Goal: Task Accomplishment & Management: Use online tool/utility

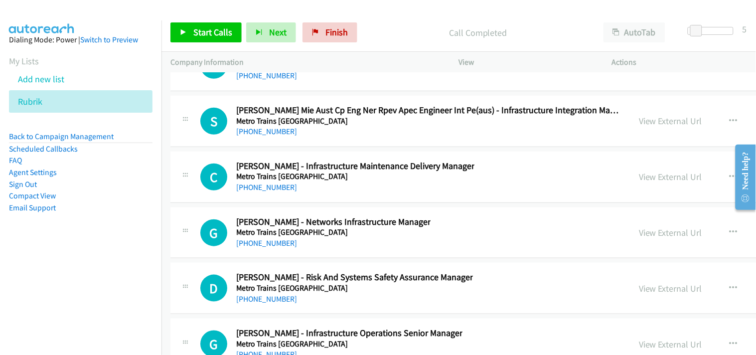
scroll to position [13810, 0]
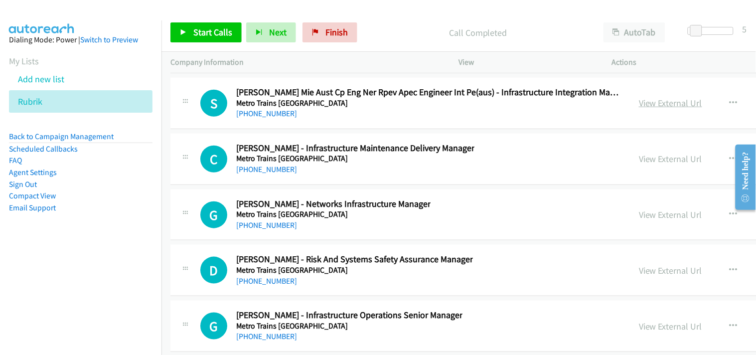
click at [639, 109] on link "View External Url" at bounding box center [670, 102] width 63 height 11
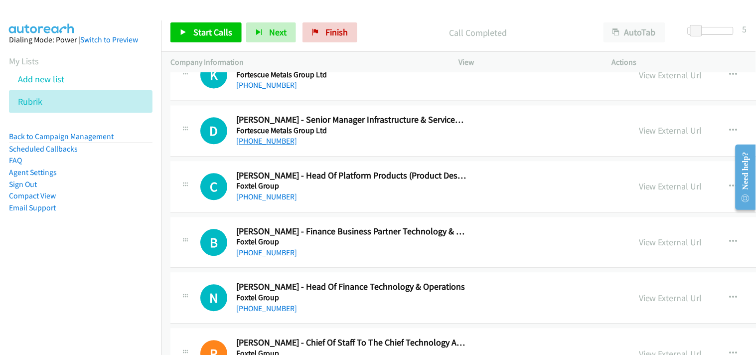
scroll to position [9272, 0]
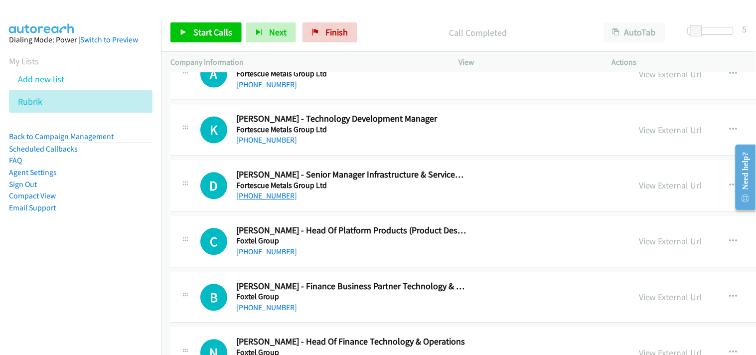
click at [252, 201] on link "[PHONE_NUMBER]" at bounding box center [266, 195] width 61 height 9
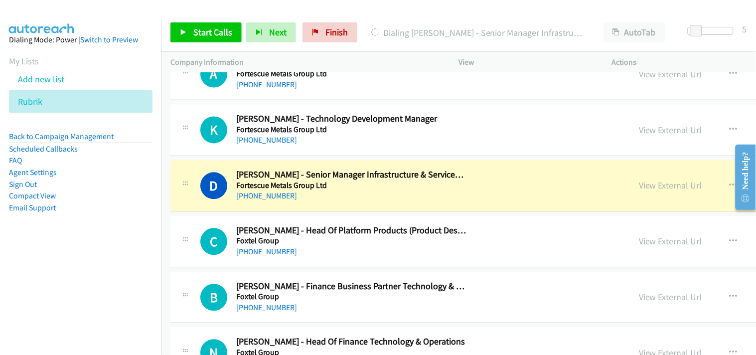
scroll to position [9327, 0]
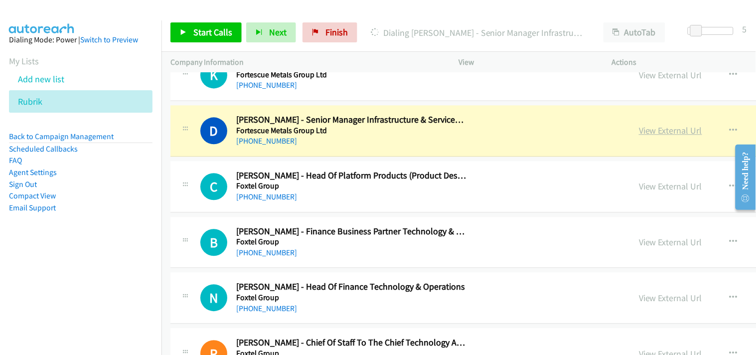
click at [639, 132] on link "View External Url" at bounding box center [670, 130] width 63 height 11
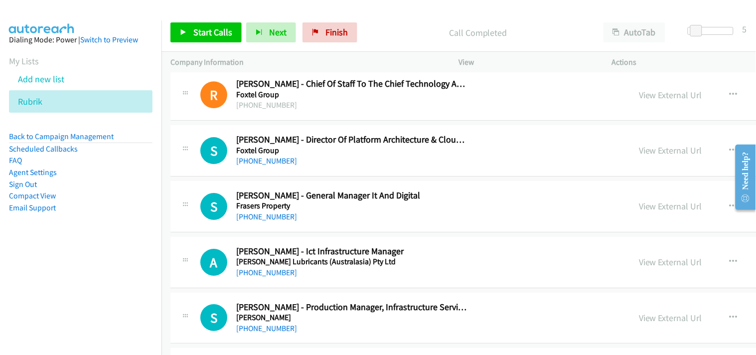
scroll to position [9604, 0]
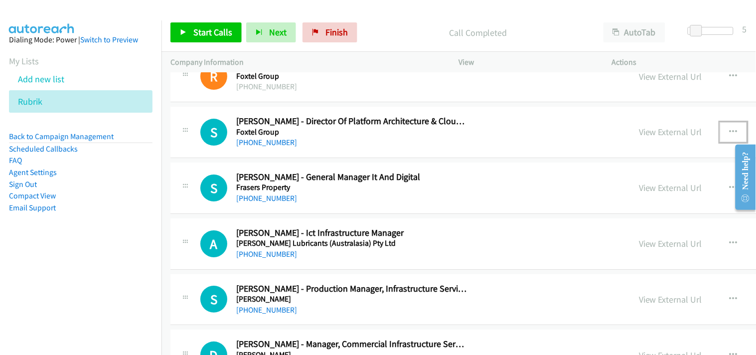
click at [729, 135] on icon "button" at bounding box center [733, 132] width 8 height 8
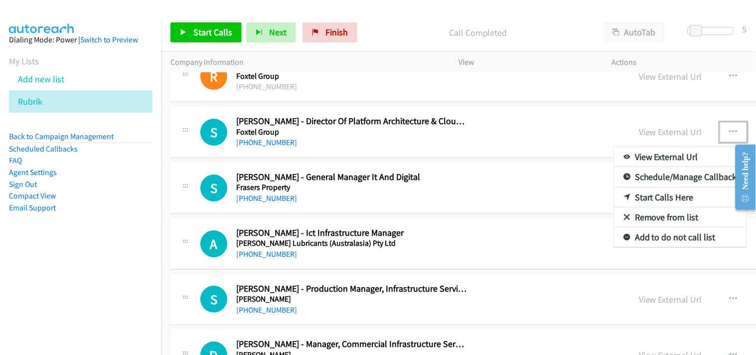
click at [614, 197] on link "Start Calls Here" at bounding box center [680, 197] width 133 height 20
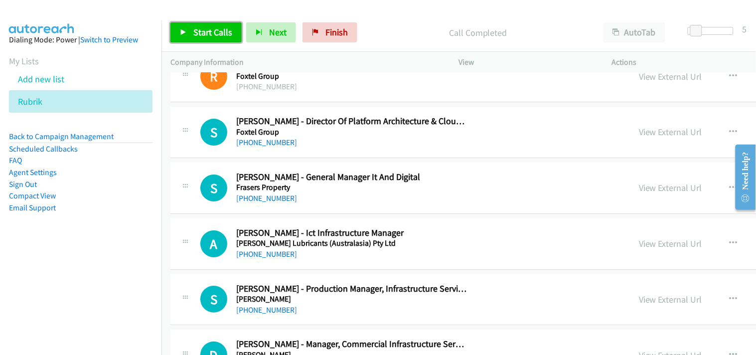
click at [201, 34] on span "Start Calls" at bounding box center [212, 31] width 39 height 11
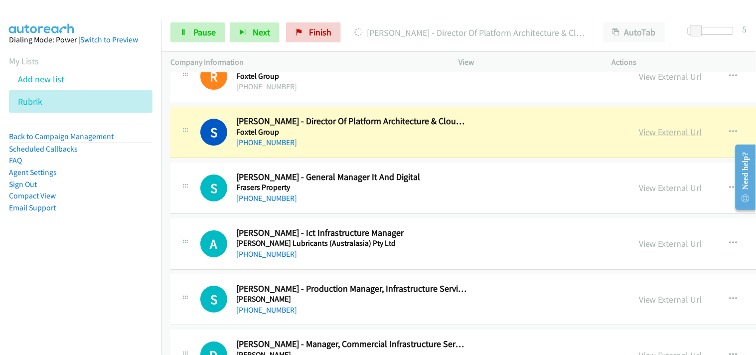
click at [639, 135] on link "View External Url" at bounding box center [670, 131] width 63 height 11
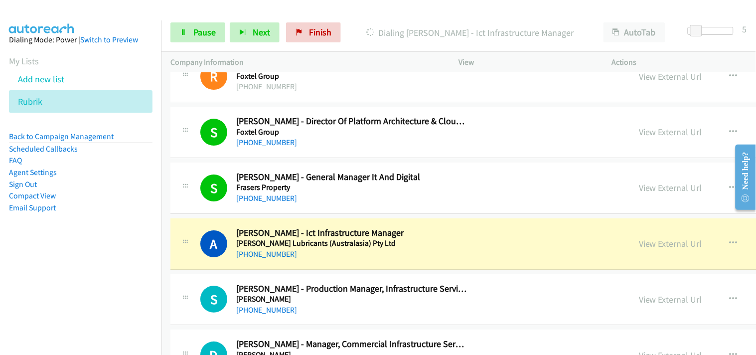
scroll to position [9715, 0]
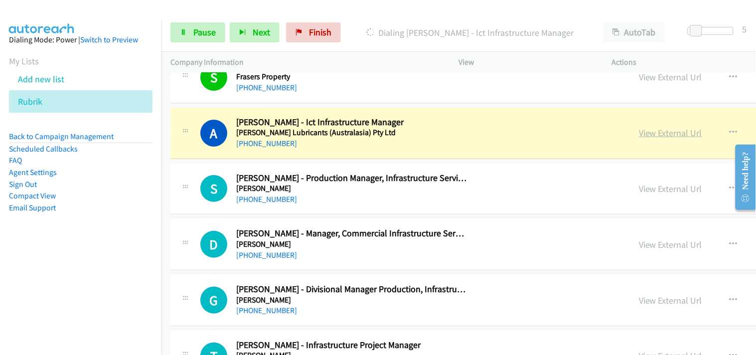
click at [639, 138] on link "View External Url" at bounding box center [670, 132] width 63 height 11
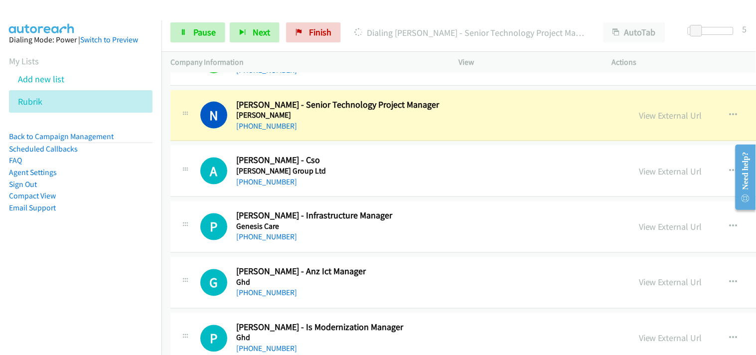
scroll to position [10046, 0]
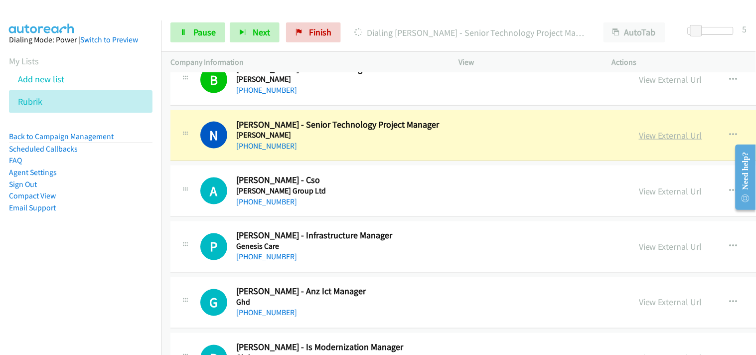
click at [639, 134] on link "View External Url" at bounding box center [670, 135] width 63 height 11
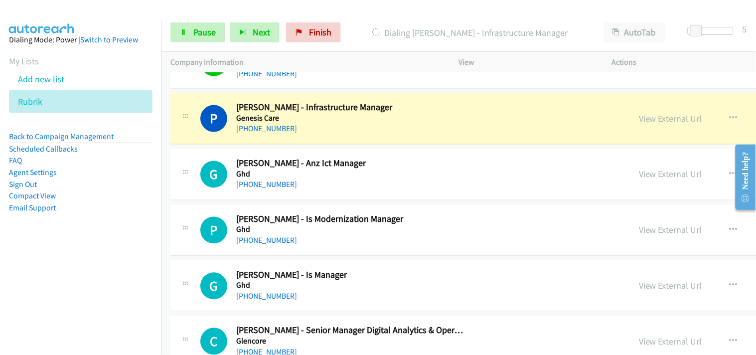
scroll to position [10158, 0]
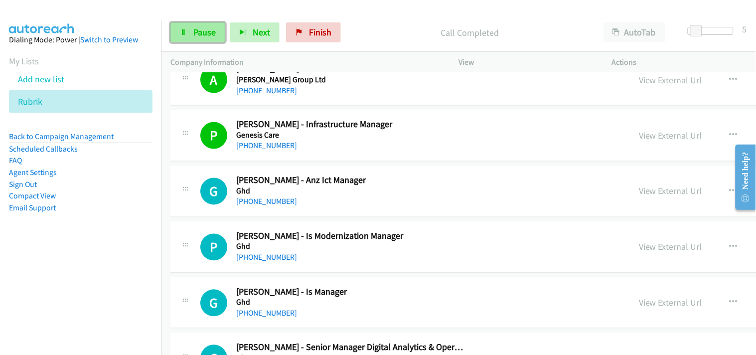
click at [187, 27] on link "Pause" at bounding box center [197, 32] width 55 height 20
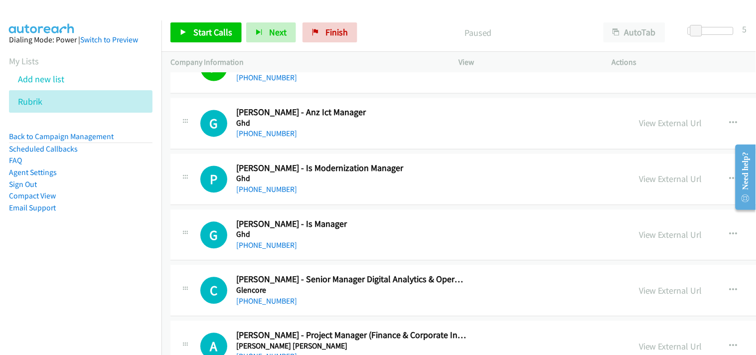
scroll to position [10213, 0]
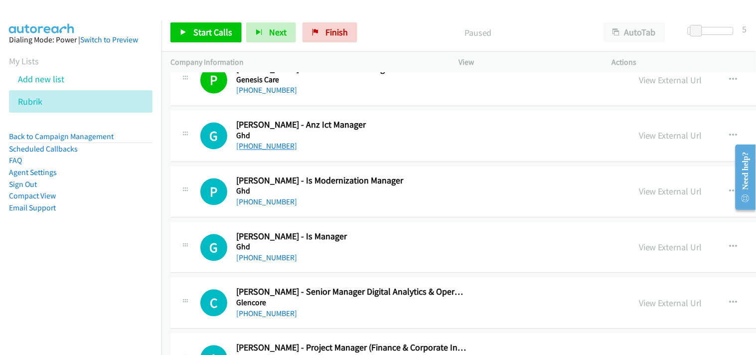
click at [260, 147] on link "[PHONE_NUMBER]" at bounding box center [266, 145] width 61 height 9
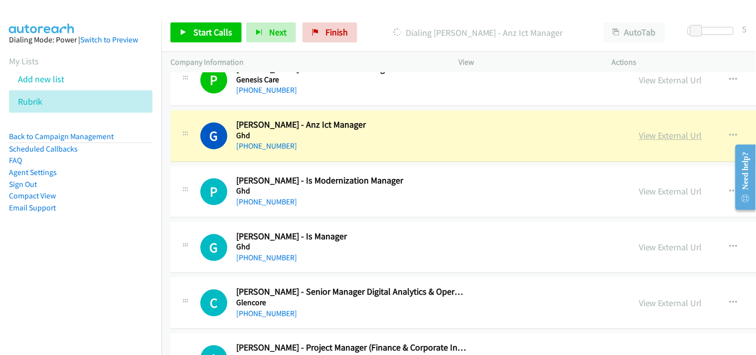
click at [639, 141] on link "View External Url" at bounding box center [670, 135] width 63 height 11
click at [639, 136] on link "View External Url" at bounding box center [670, 135] width 63 height 11
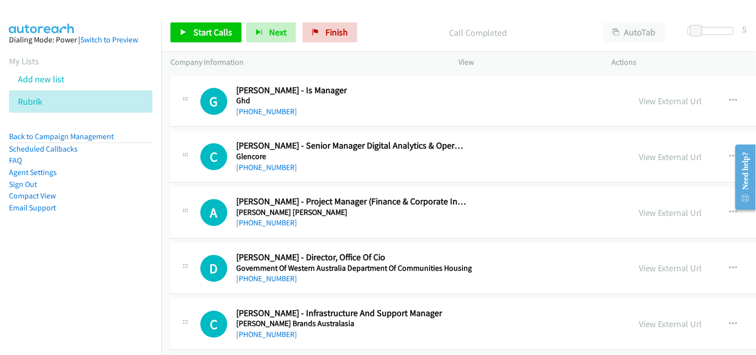
scroll to position [10379, 0]
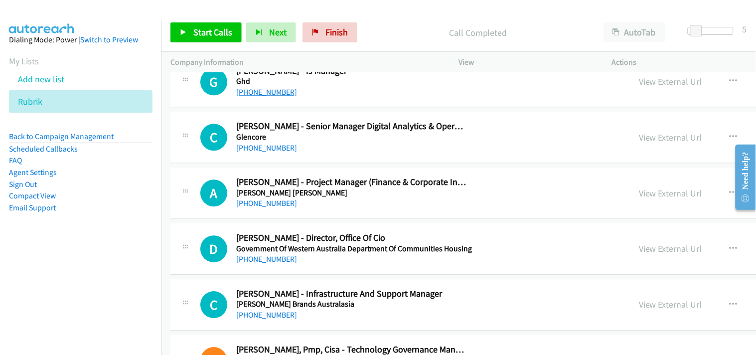
click at [260, 95] on link "[PHONE_NUMBER]" at bounding box center [266, 91] width 61 height 9
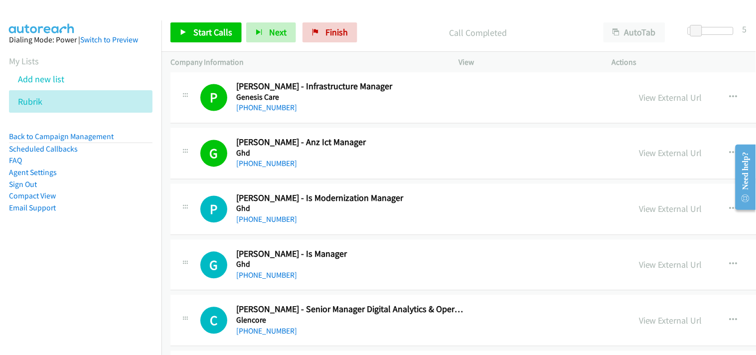
scroll to position [10213, 0]
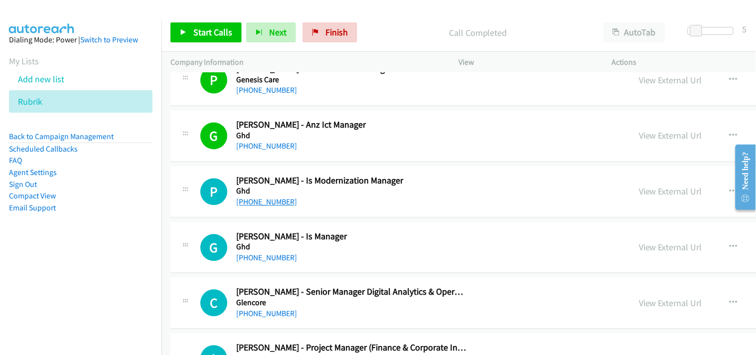
click at [257, 202] on link "[PHONE_NUMBER]" at bounding box center [266, 201] width 61 height 9
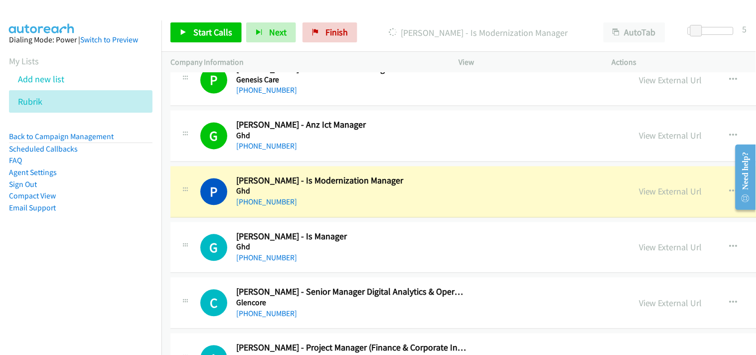
scroll to position [10268, 0]
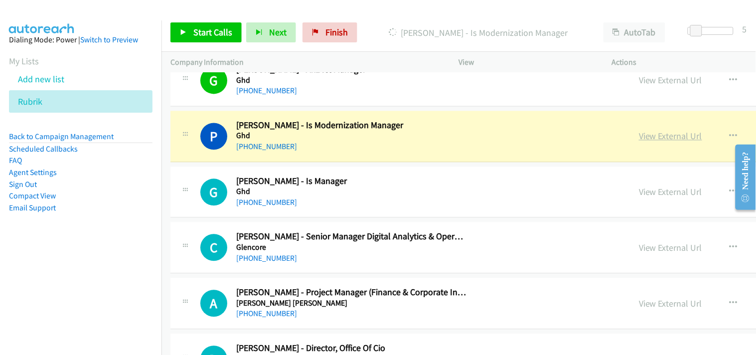
click at [639, 140] on link "View External Url" at bounding box center [670, 136] width 63 height 11
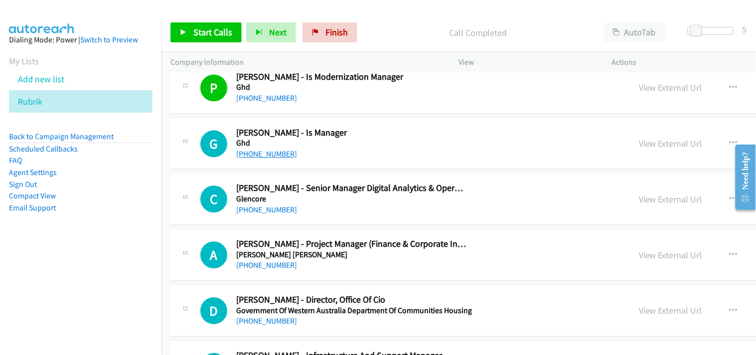
scroll to position [10323, 0]
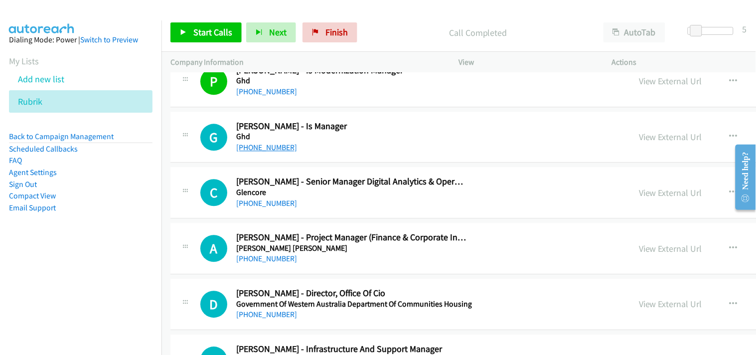
click at [250, 152] on link "[PHONE_NUMBER]" at bounding box center [266, 146] width 61 height 9
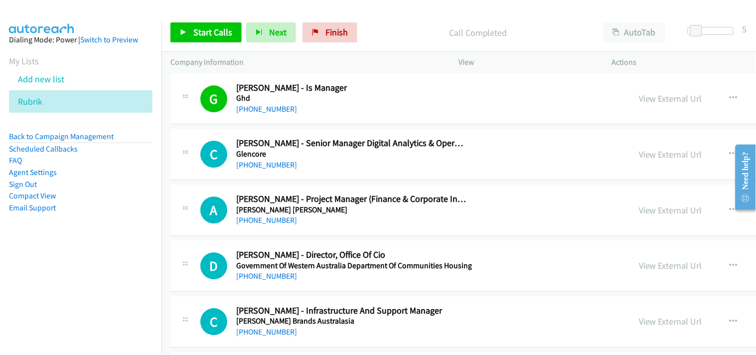
scroll to position [10379, 0]
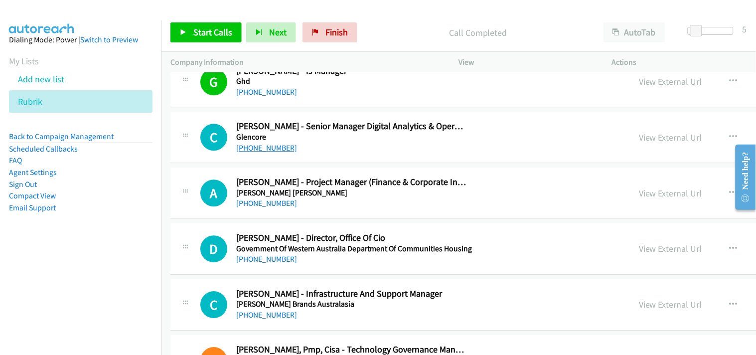
click at [280, 150] on link "[PHONE_NUMBER]" at bounding box center [266, 147] width 61 height 9
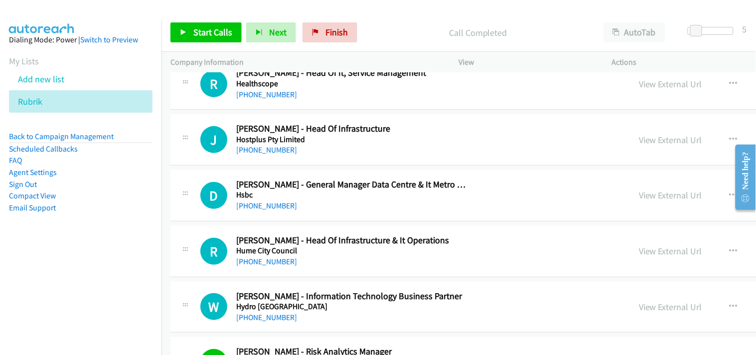
scroll to position [10656, 0]
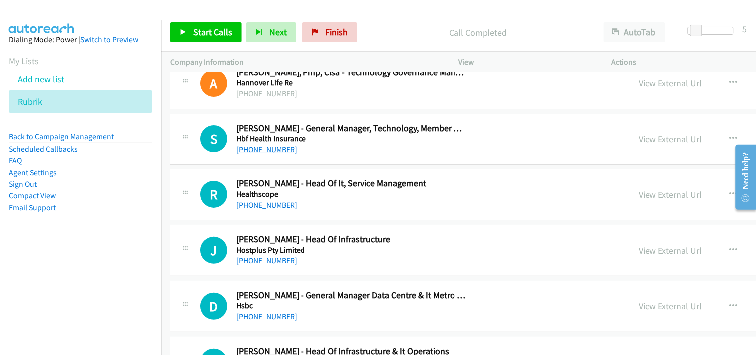
click at [271, 152] on link "[PHONE_NUMBER]" at bounding box center [266, 148] width 61 height 9
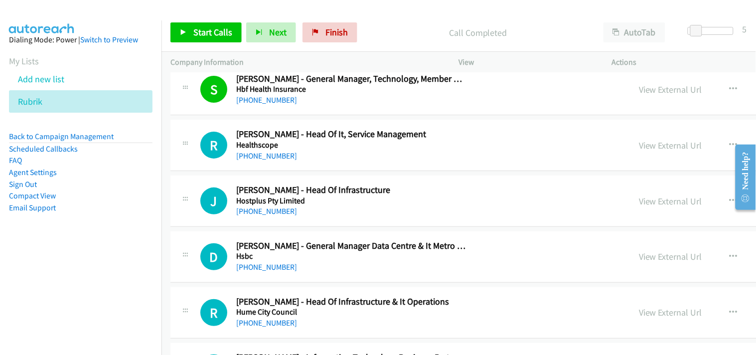
scroll to position [10711, 0]
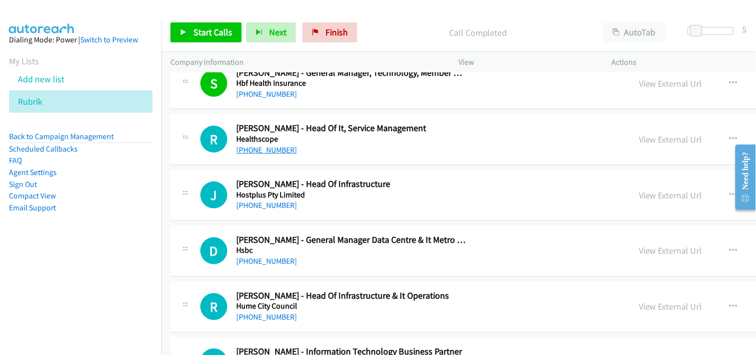
click at [255, 154] on link "[PHONE_NUMBER]" at bounding box center [266, 149] width 61 height 9
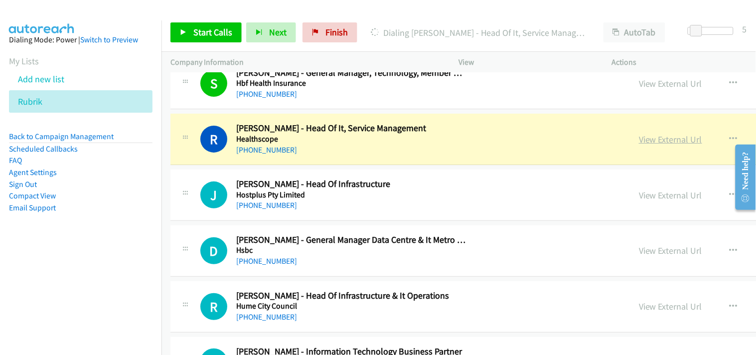
click at [639, 140] on link "View External Url" at bounding box center [670, 139] width 63 height 11
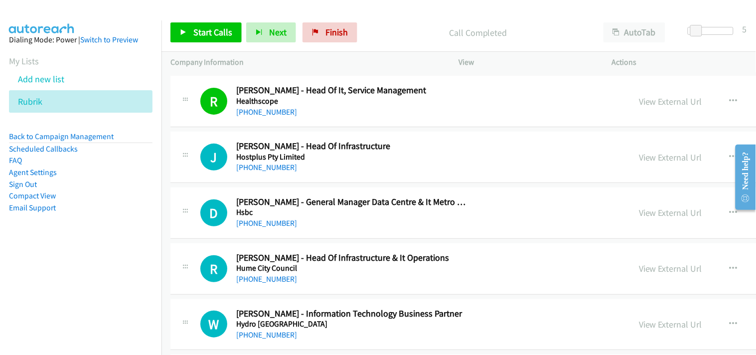
scroll to position [10766, 0]
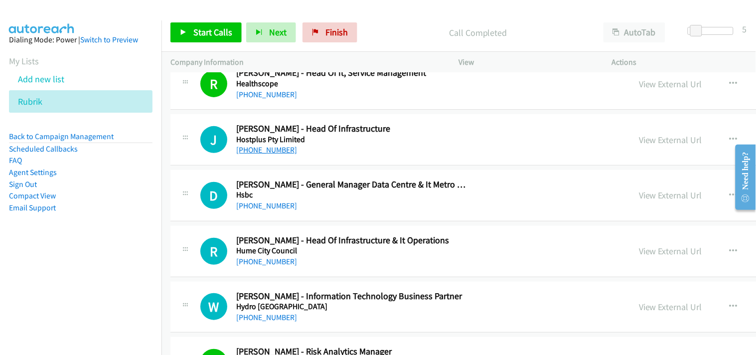
click at [265, 154] on link "[PHONE_NUMBER]" at bounding box center [266, 149] width 61 height 9
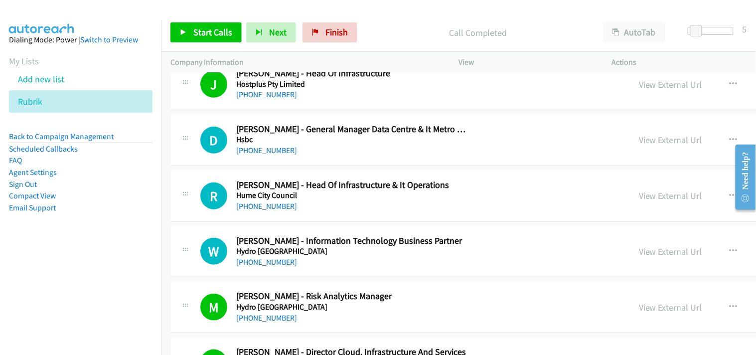
drag, startPoint x: 253, startPoint y: 153, endPoint x: 283, endPoint y: 160, distance: 30.7
click at [282, 154] on link "[PHONE_NUMBER]" at bounding box center [266, 149] width 61 height 9
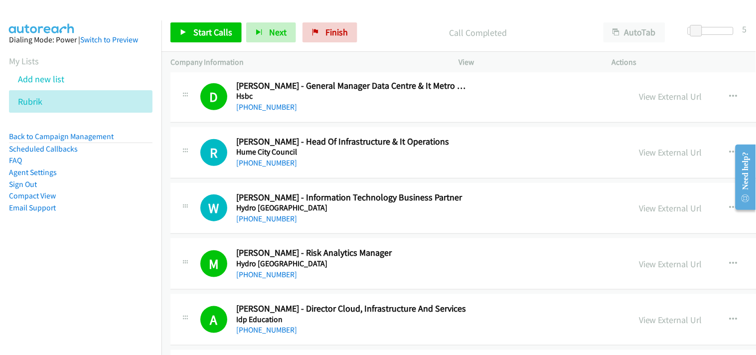
scroll to position [10877, 0]
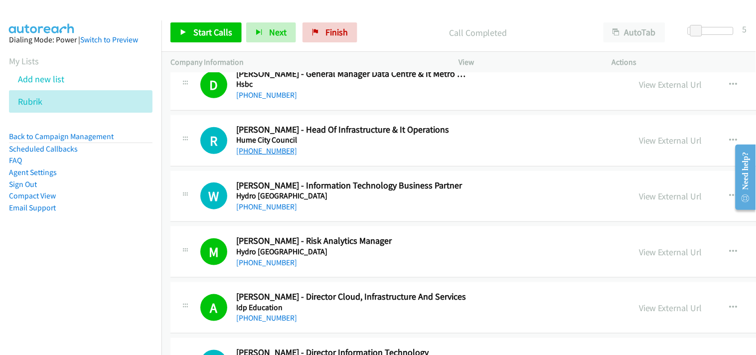
click at [272, 155] on link "[PHONE_NUMBER]" at bounding box center [266, 150] width 61 height 9
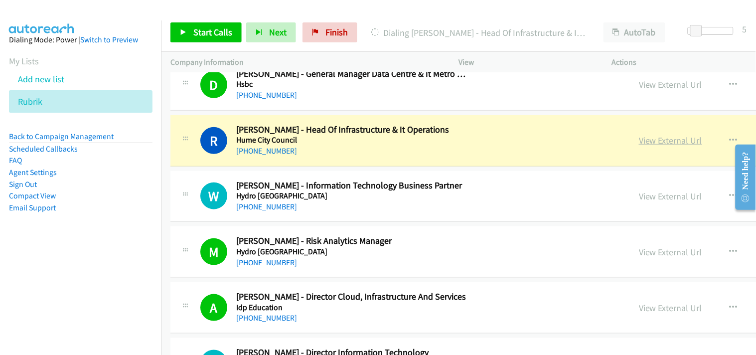
click at [639, 146] on link "View External Url" at bounding box center [670, 139] width 63 height 11
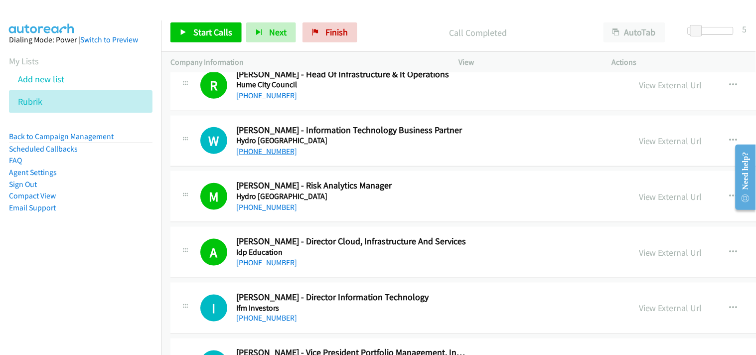
scroll to position [10987, 0]
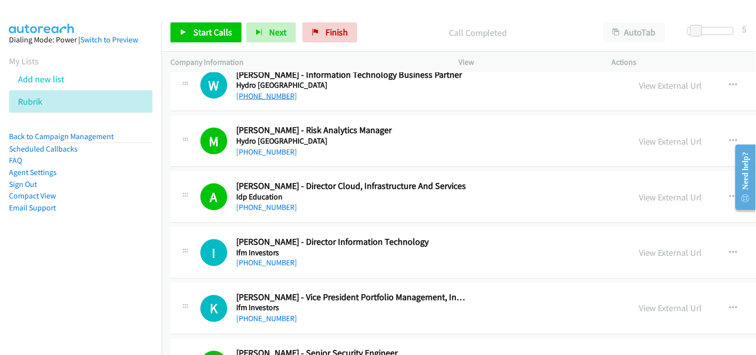
click at [258, 156] on link "[PHONE_NUMBER]" at bounding box center [266, 151] width 61 height 9
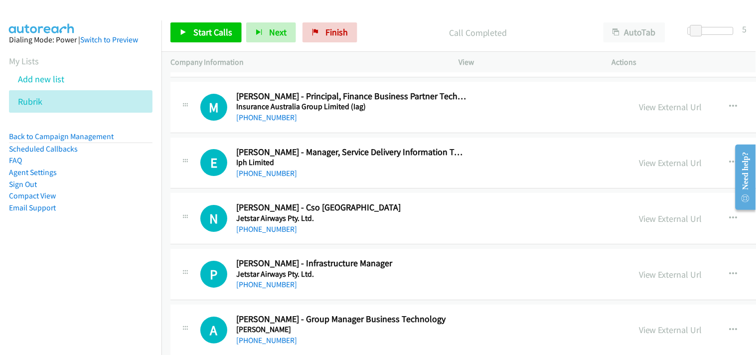
scroll to position [11541, 0]
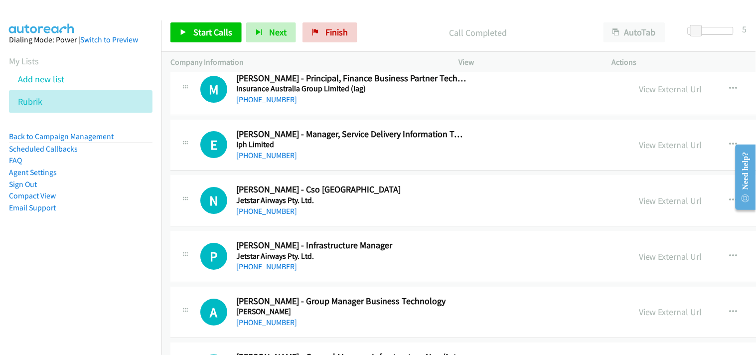
click at [230, 158] on div "E" at bounding box center [218, 144] width 36 height 27
click at [259, 160] on link "[PHONE_NUMBER]" at bounding box center [266, 154] width 61 height 9
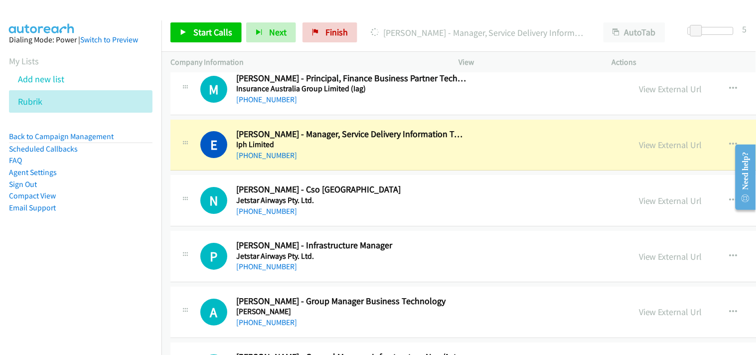
scroll to position [11597, 0]
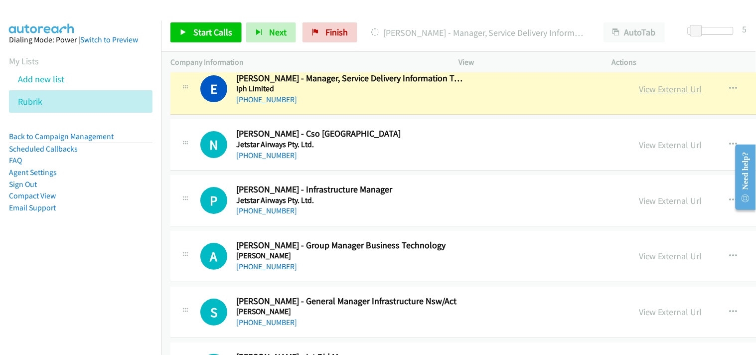
click at [639, 91] on link "View External Url" at bounding box center [670, 88] width 63 height 11
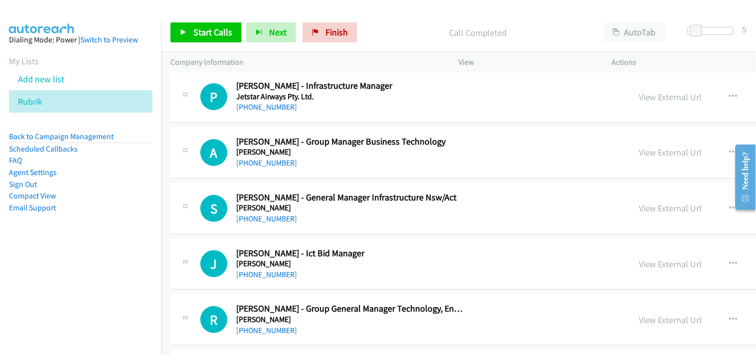
scroll to position [11707, 0]
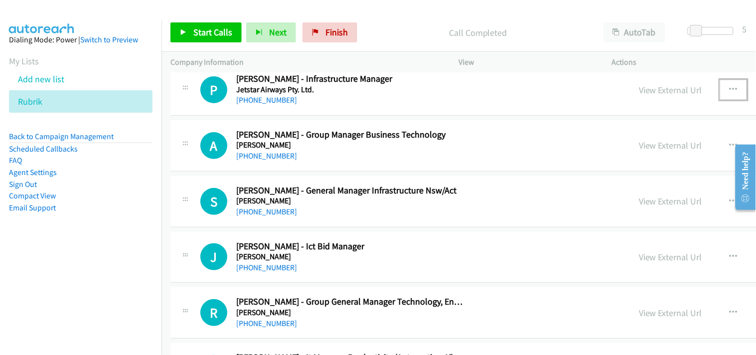
click at [729, 91] on icon "button" at bounding box center [733, 90] width 8 height 8
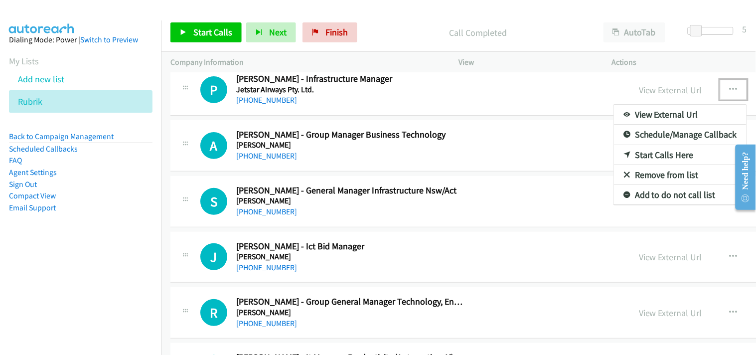
click at [614, 156] on link "Start Calls Here" at bounding box center [680, 155] width 133 height 20
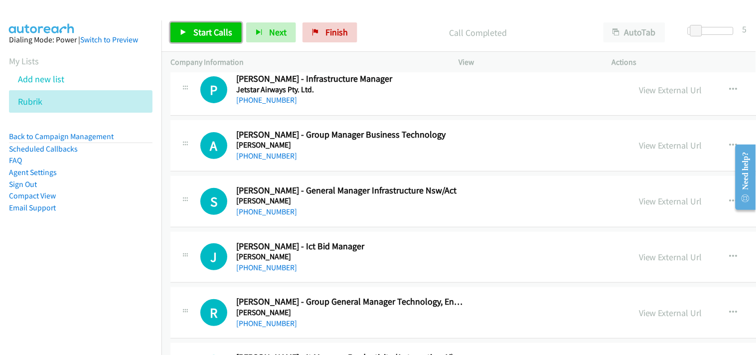
click at [188, 30] on link "Start Calls" at bounding box center [205, 32] width 71 height 20
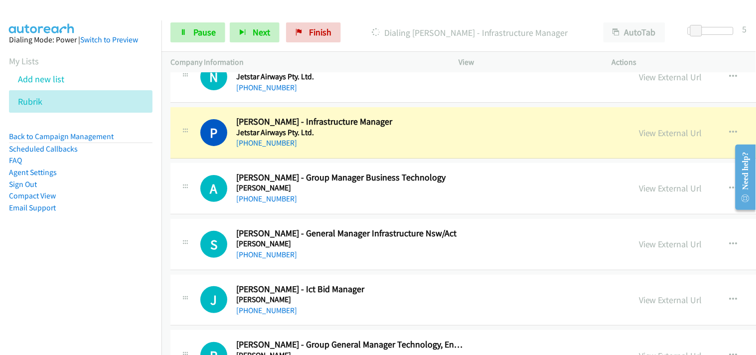
scroll to position [11652, 0]
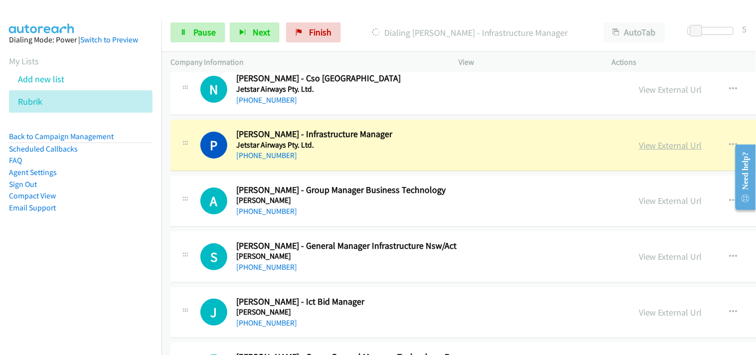
click at [639, 151] on link "View External Url" at bounding box center [670, 144] width 63 height 11
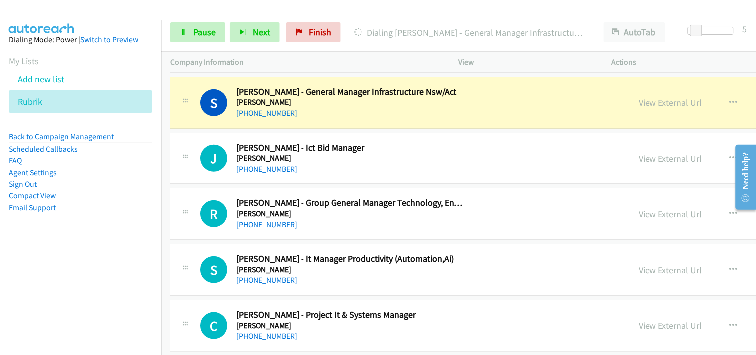
scroll to position [11818, 0]
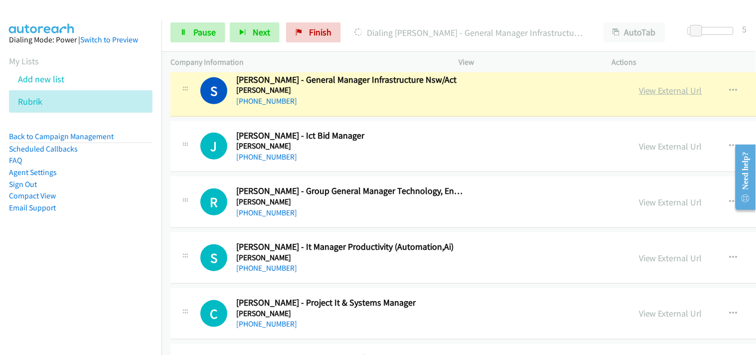
click at [639, 95] on link "View External Url" at bounding box center [670, 90] width 63 height 11
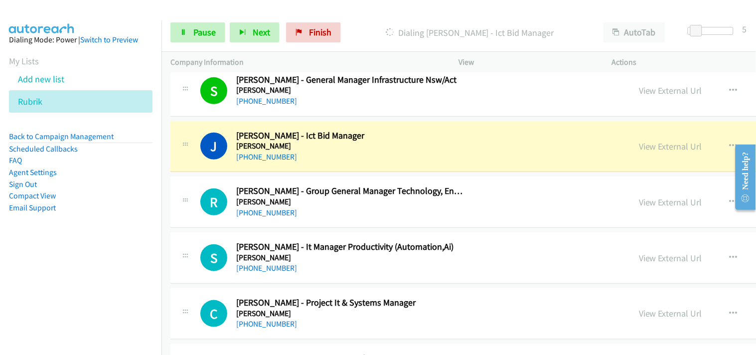
scroll to position [11873, 0]
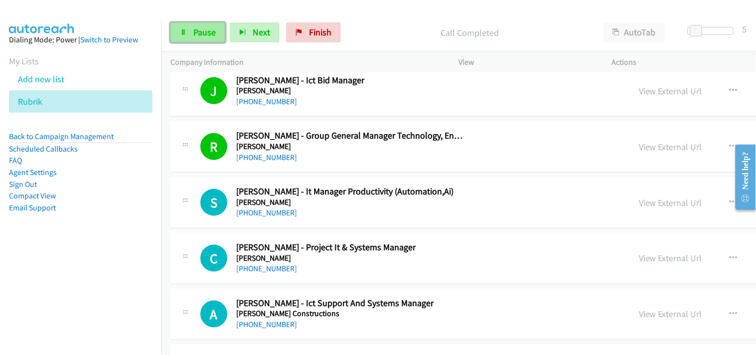
click at [197, 27] on span "Pause" at bounding box center [204, 31] width 22 height 11
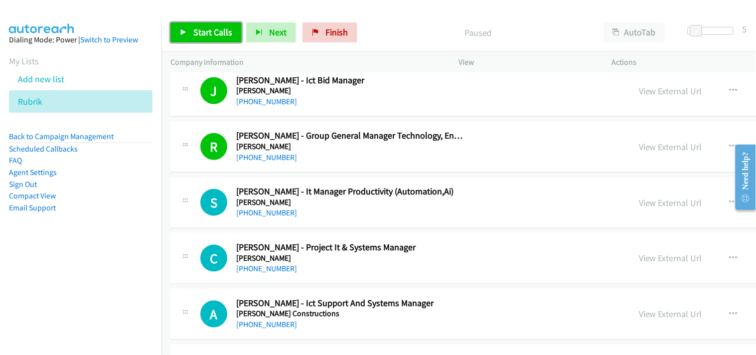
click at [229, 30] on span "Start Calls" at bounding box center [212, 31] width 39 height 11
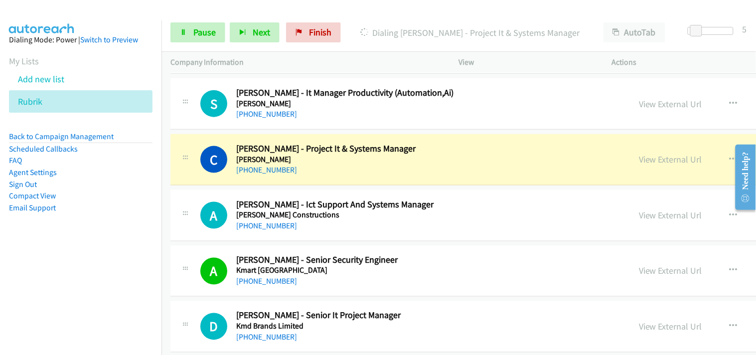
scroll to position [11984, 0]
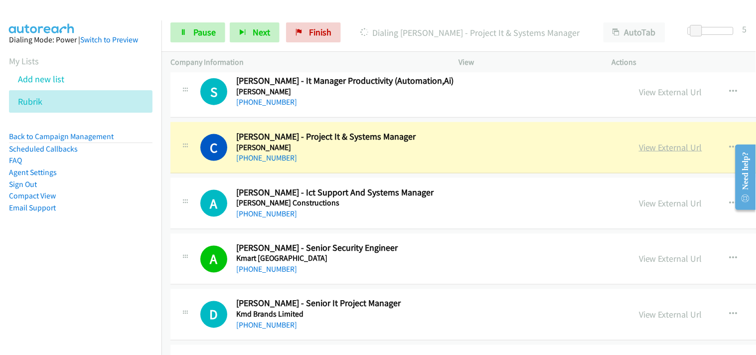
click at [639, 153] on link "View External Url" at bounding box center [670, 146] width 63 height 11
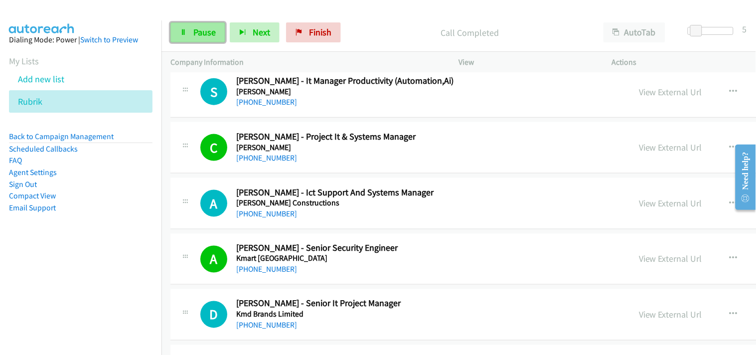
click at [211, 24] on link "Pause" at bounding box center [197, 32] width 55 height 20
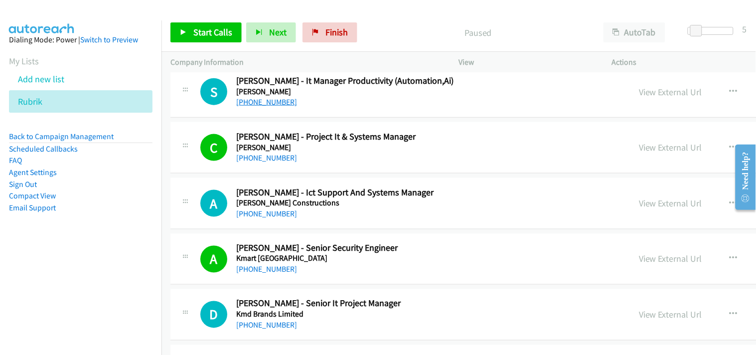
click at [257, 105] on link "[PHONE_NUMBER]" at bounding box center [266, 101] width 61 height 9
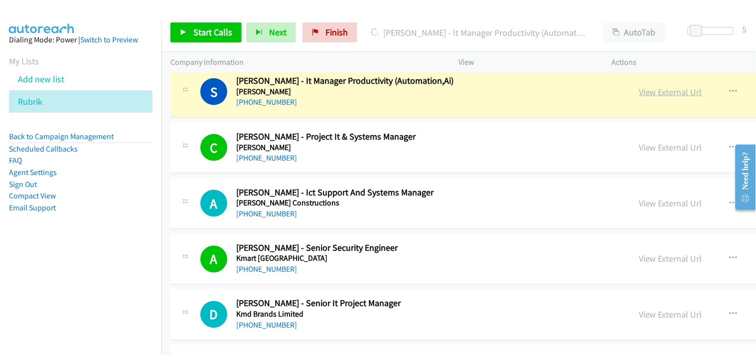
click at [639, 98] on link "View External Url" at bounding box center [670, 91] width 63 height 11
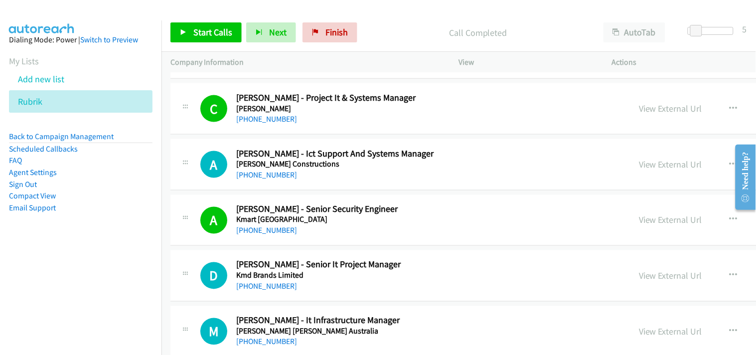
scroll to position [12039, 0]
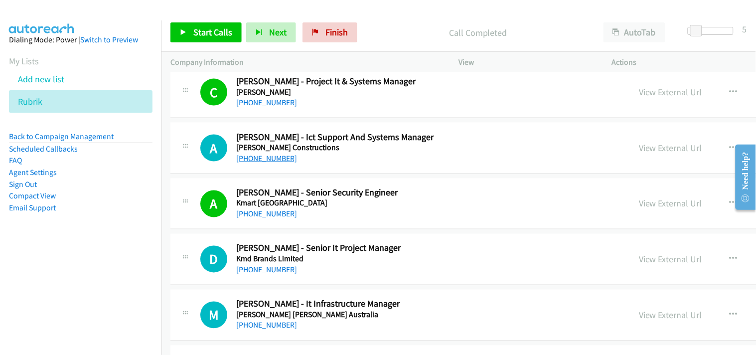
click at [265, 158] on link "[PHONE_NUMBER]" at bounding box center [266, 157] width 61 height 9
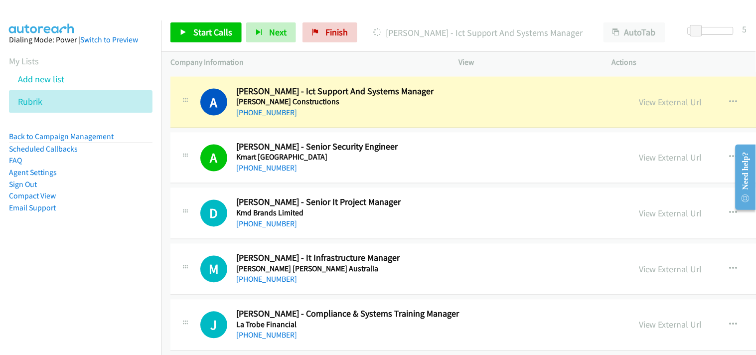
scroll to position [12095, 0]
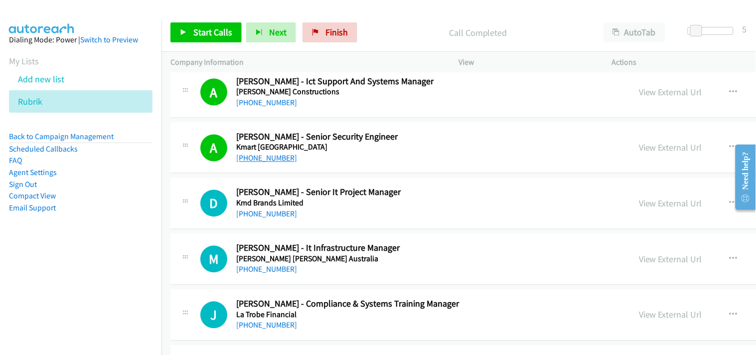
click at [260, 162] on link "[PHONE_NUMBER]" at bounding box center [266, 157] width 61 height 9
click at [639, 153] on link "View External Url" at bounding box center [670, 147] width 63 height 11
click at [752, 157] on div "Need help?" at bounding box center [745, 176] width 20 height 65
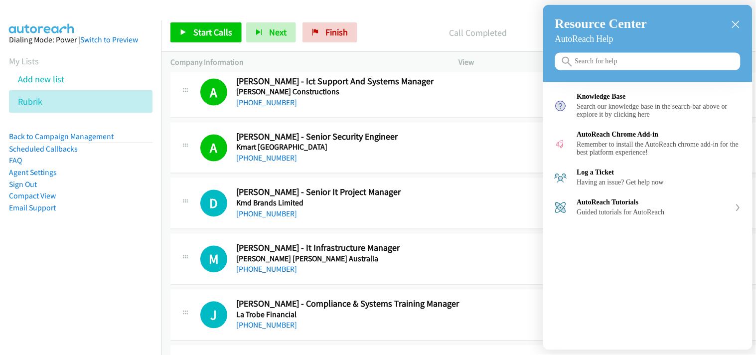
click at [734, 24] on icon "close resource center" at bounding box center [735, 24] width 7 height 7
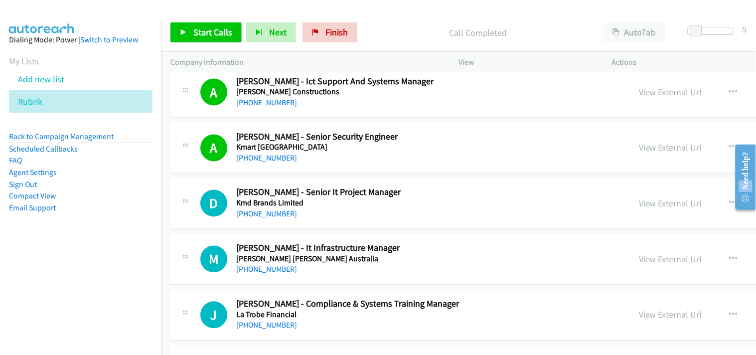
drag, startPoint x: 748, startPoint y: 178, endPoint x: 754, endPoint y: 133, distance: 45.7
click at [754, 137] on html "Need help? Resource Center AutoReach Help Help Get the help you need from our k…" at bounding box center [741, 176] width 28 height 79
click at [746, 164] on div "Need help?" at bounding box center [744, 170] width 13 height 38
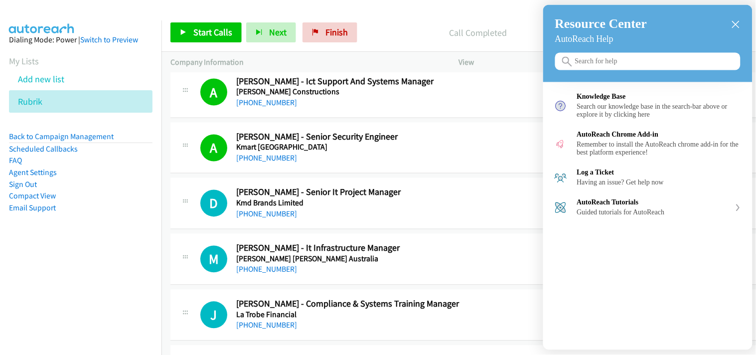
click at [738, 23] on icon "close resource center" at bounding box center [735, 24] width 7 height 7
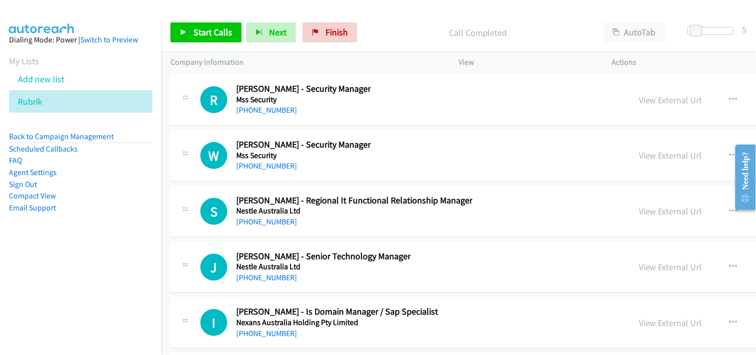
scroll to position [15049, 0]
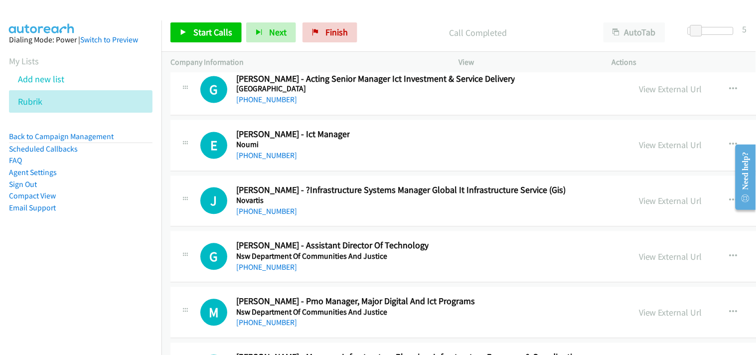
drag, startPoint x: 751, startPoint y: 235, endPoint x: 22, endPoint y: 0, distance: 765.3
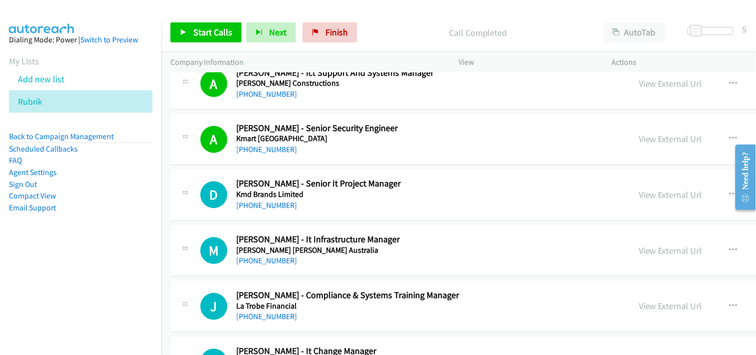
scroll to position [12120, 0]
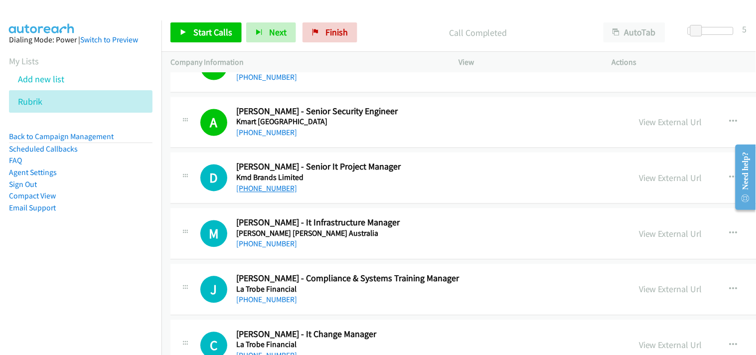
click at [251, 191] on link "[PHONE_NUMBER]" at bounding box center [266, 188] width 61 height 9
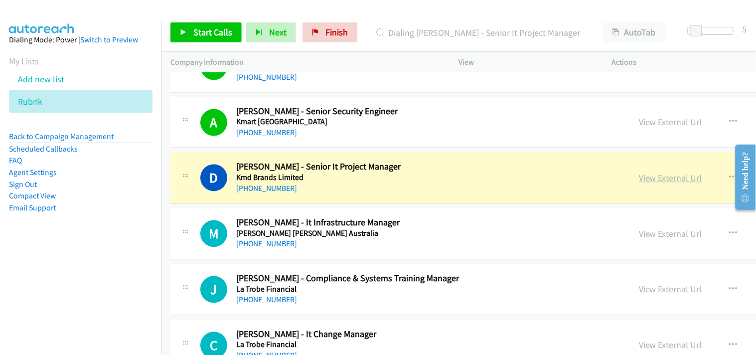
click at [639, 179] on link "View External Url" at bounding box center [670, 177] width 63 height 11
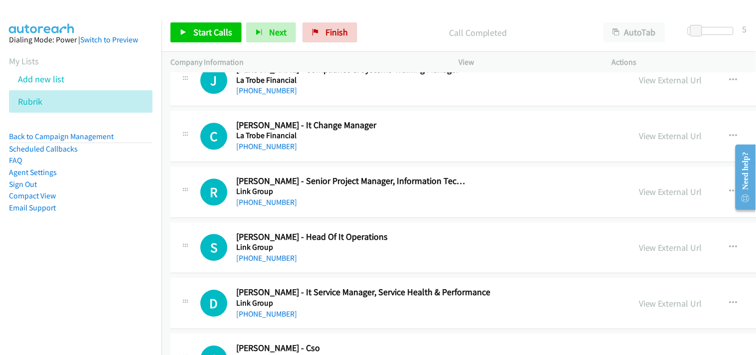
scroll to position [12341, 0]
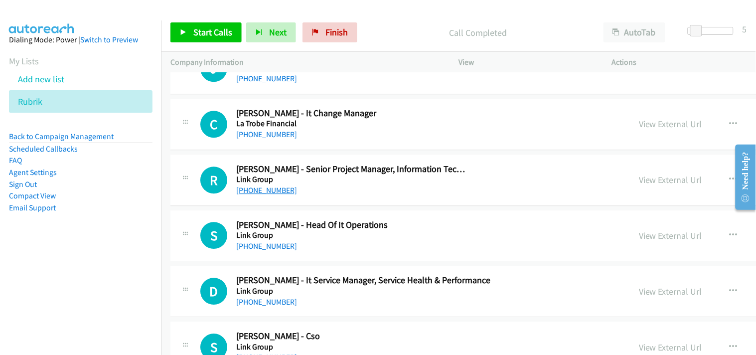
click at [272, 195] on link "[PHONE_NUMBER]" at bounding box center [266, 189] width 61 height 9
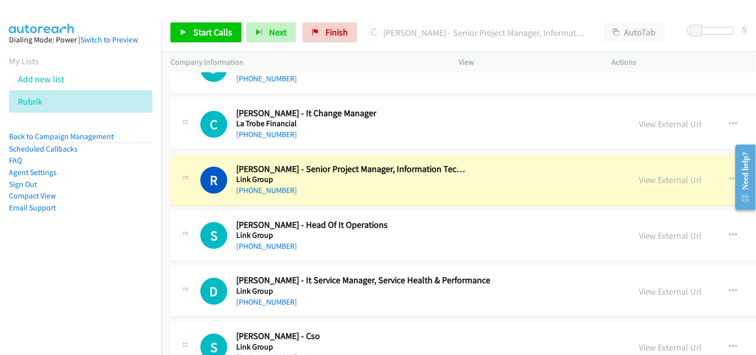
scroll to position [12397, 0]
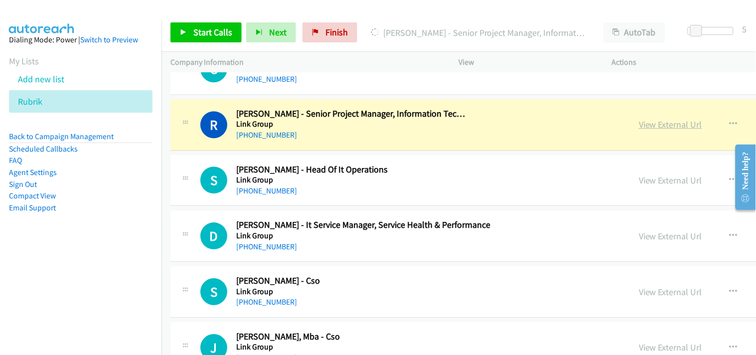
click at [639, 128] on link "View External Url" at bounding box center [670, 124] width 63 height 11
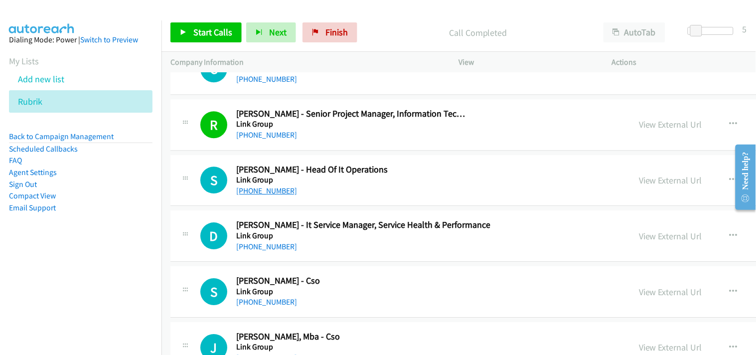
click at [262, 191] on link "[PHONE_NUMBER]" at bounding box center [266, 190] width 61 height 9
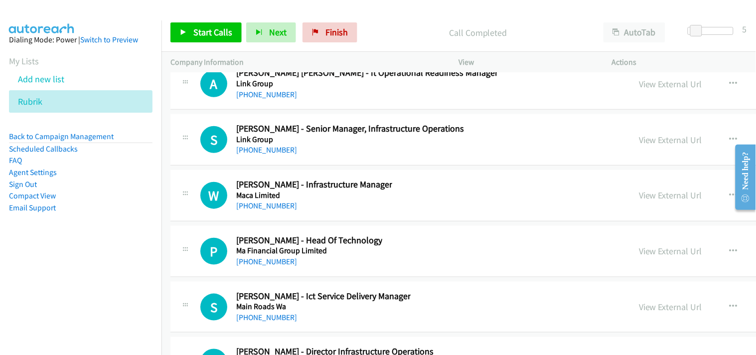
scroll to position [12840, 0]
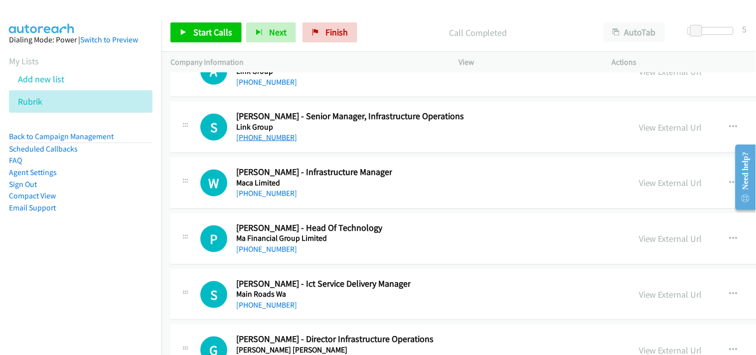
click at [267, 142] on link "[PHONE_NUMBER]" at bounding box center [266, 137] width 61 height 9
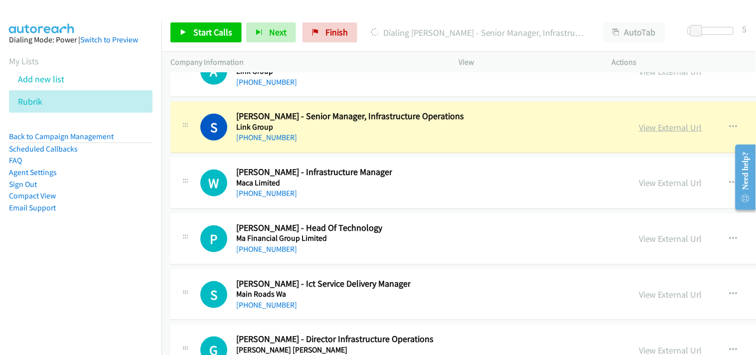
click at [639, 132] on link "View External Url" at bounding box center [670, 127] width 63 height 11
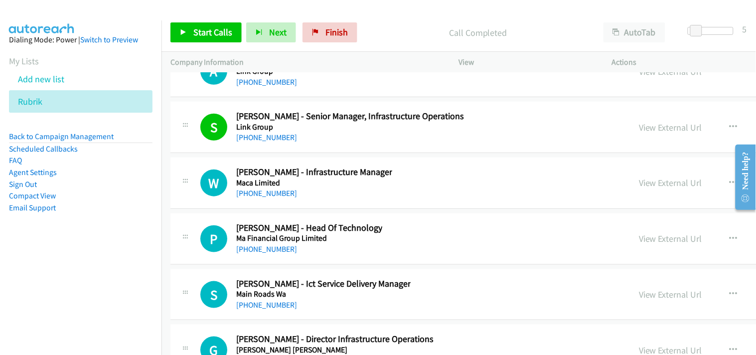
scroll to position [12895, 0]
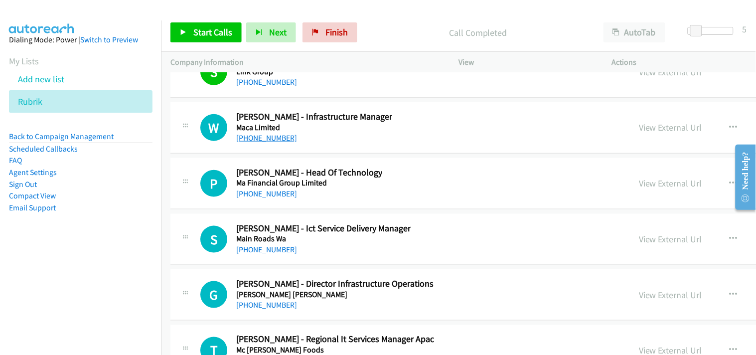
click at [249, 137] on link "[PHONE_NUMBER]" at bounding box center [266, 137] width 61 height 9
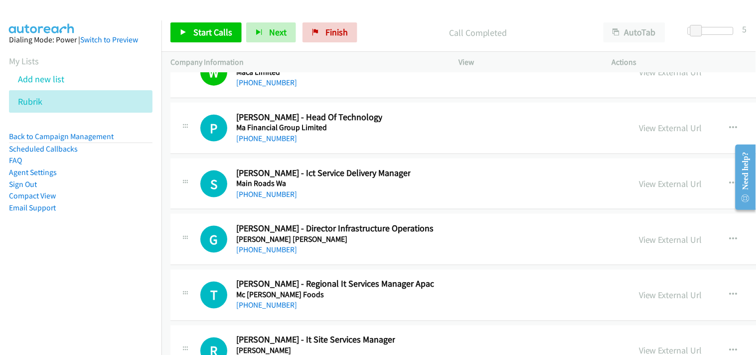
click at [264, 144] on div "[PHONE_NUMBER]" at bounding box center [309, 139] width 146 height 12
click at [262, 143] on link "[PHONE_NUMBER]" at bounding box center [266, 138] width 61 height 9
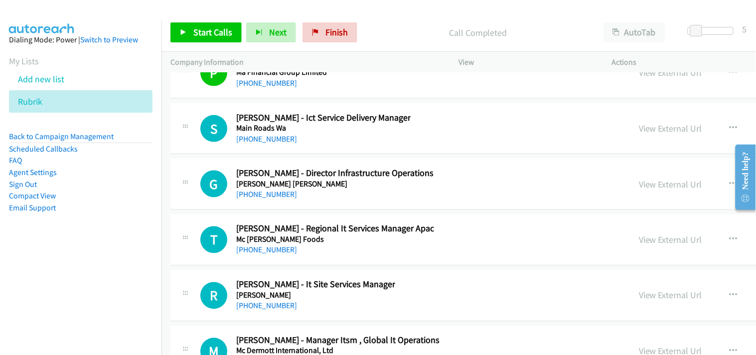
scroll to position [13061, 0]
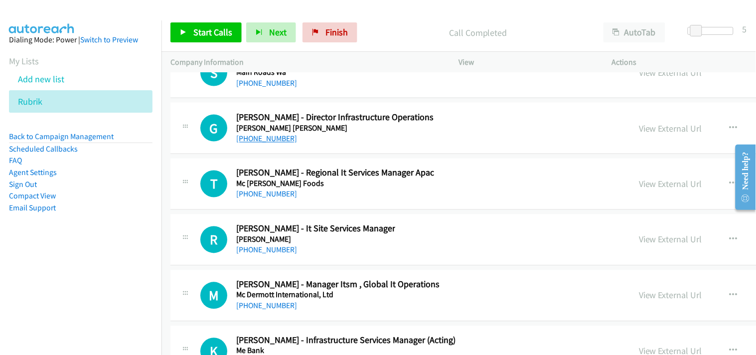
click at [272, 143] on link "[PHONE_NUMBER]" at bounding box center [266, 138] width 61 height 9
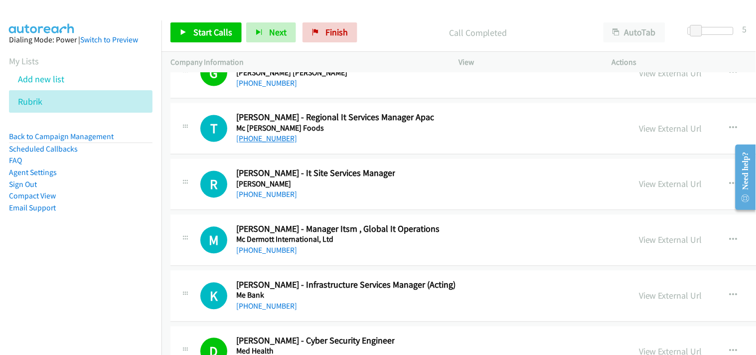
click at [259, 143] on link "[PHONE_NUMBER]" at bounding box center [266, 138] width 61 height 9
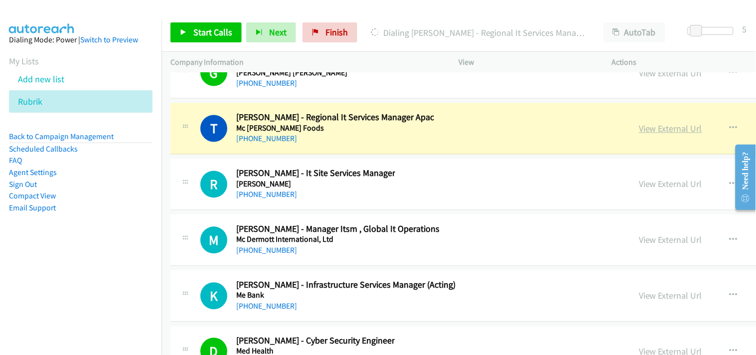
click at [639, 131] on link "View External Url" at bounding box center [670, 128] width 63 height 11
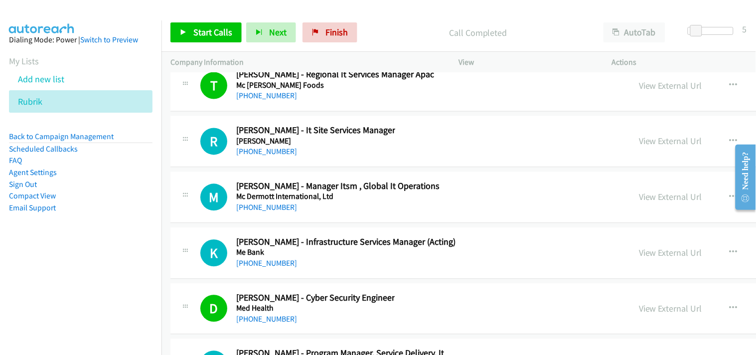
scroll to position [13172, 0]
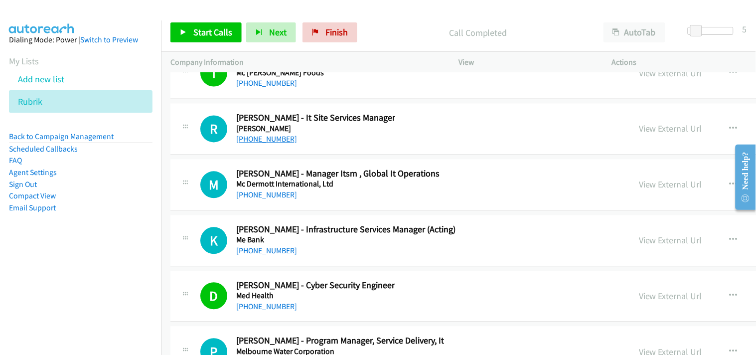
click at [270, 144] on link "[PHONE_NUMBER]" at bounding box center [266, 138] width 61 height 9
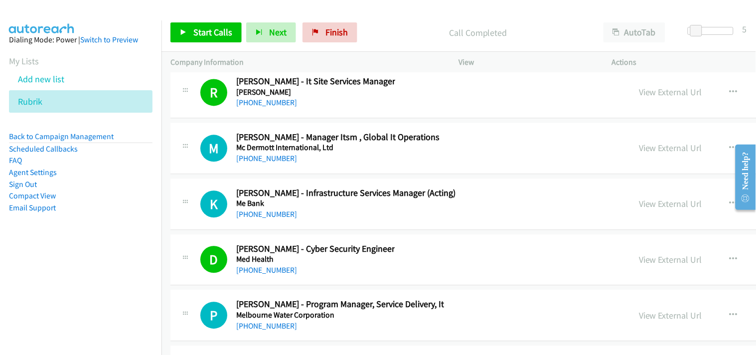
scroll to position [13227, 0]
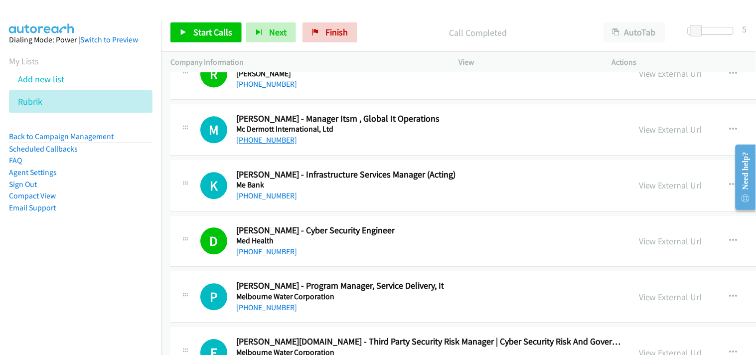
drag, startPoint x: 259, startPoint y: 151, endPoint x: 253, endPoint y: 141, distance: 11.9
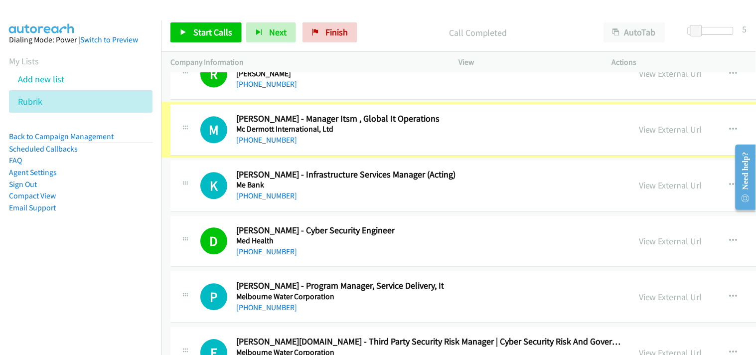
click at [253, 141] on link "[PHONE_NUMBER]" at bounding box center [266, 139] width 61 height 9
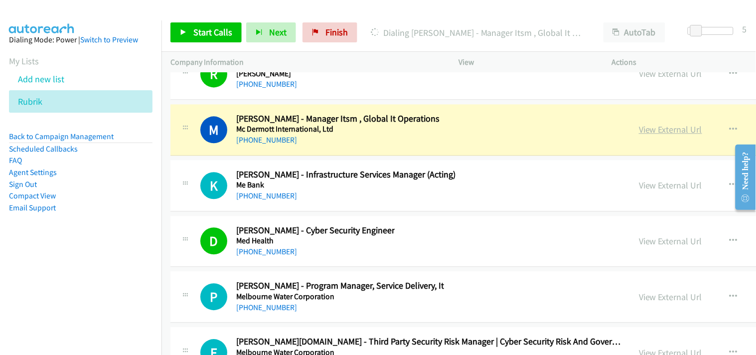
click at [639, 134] on link "View External Url" at bounding box center [670, 129] width 63 height 11
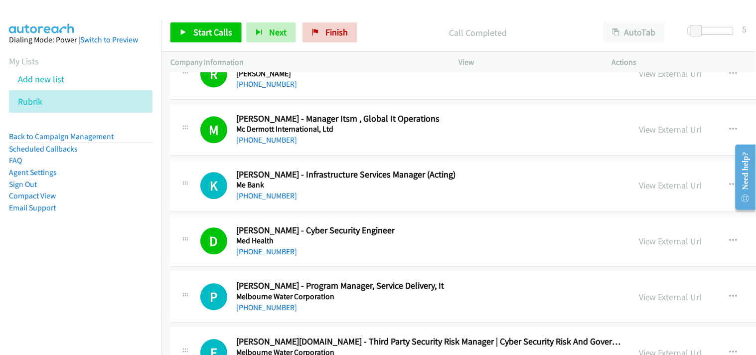
scroll to position [13282, 0]
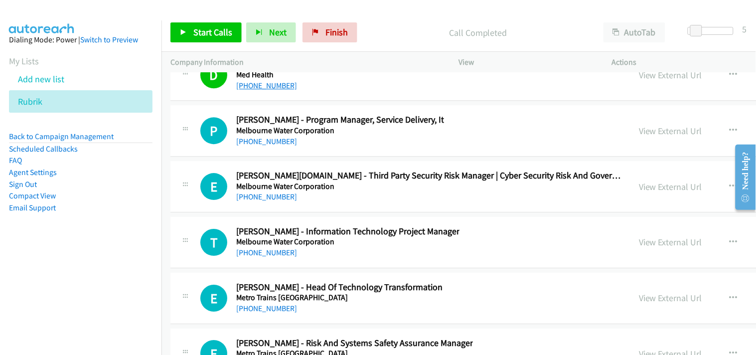
click at [264, 90] on link "[PHONE_NUMBER]" at bounding box center [266, 85] width 61 height 9
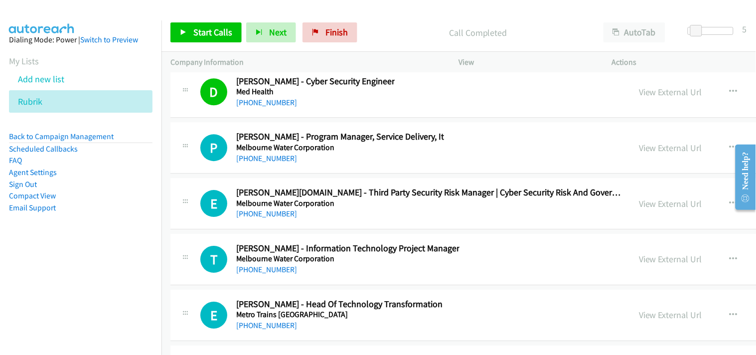
scroll to position [13393, 0]
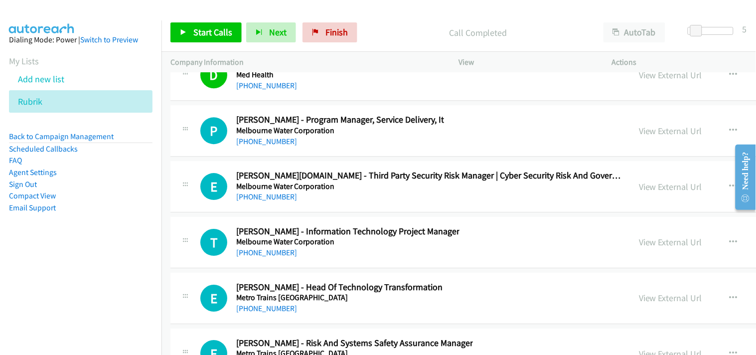
click at [268, 147] on div "[PHONE_NUMBER]" at bounding box center [340, 141] width 208 height 12
click at [265, 146] on link "[PHONE_NUMBER]" at bounding box center [266, 140] width 61 height 9
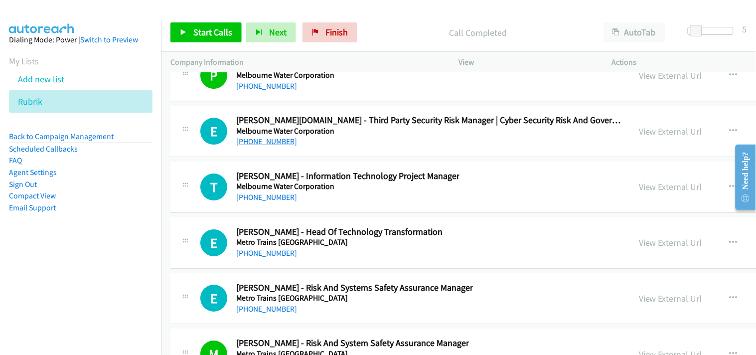
click at [271, 146] on link "[PHONE_NUMBER]" at bounding box center [266, 140] width 61 height 9
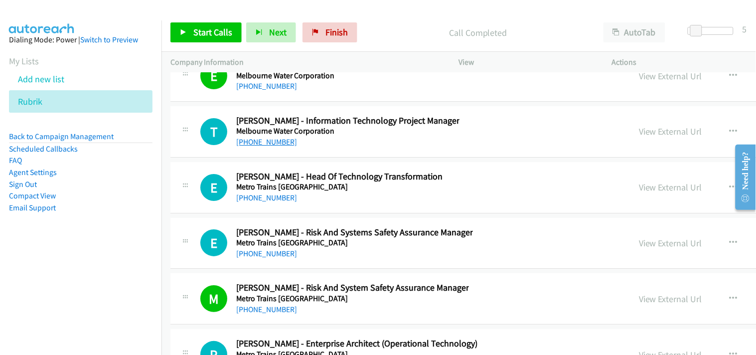
click at [253, 146] on link "[PHONE_NUMBER]" at bounding box center [266, 141] width 61 height 9
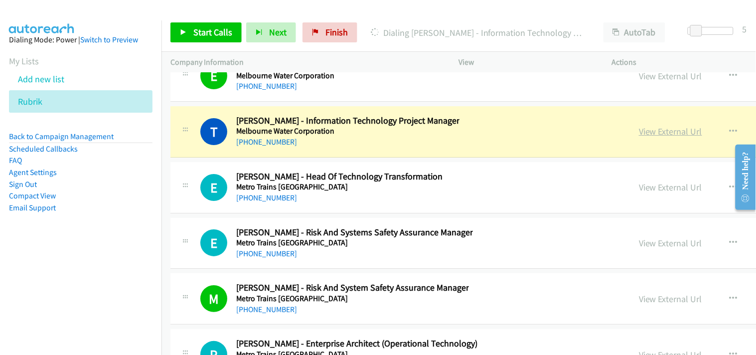
click at [639, 136] on link "View External Url" at bounding box center [670, 131] width 63 height 11
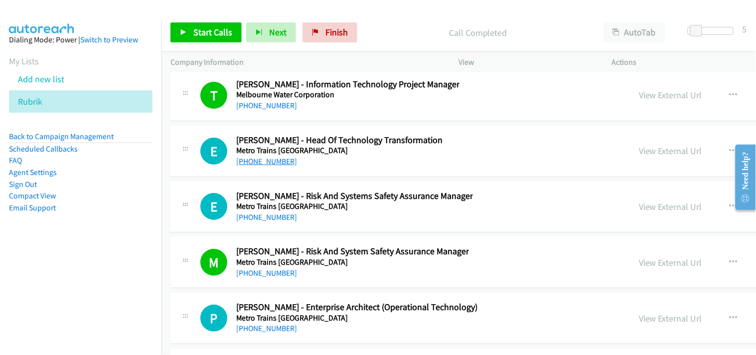
scroll to position [13559, 0]
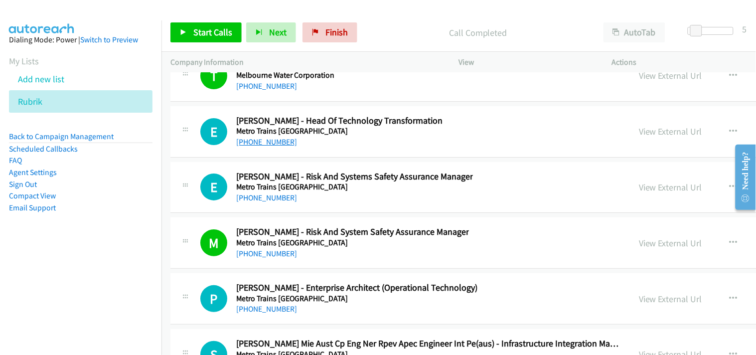
click at [268, 146] on link "[PHONE_NUMBER]" at bounding box center [266, 141] width 61 height 9
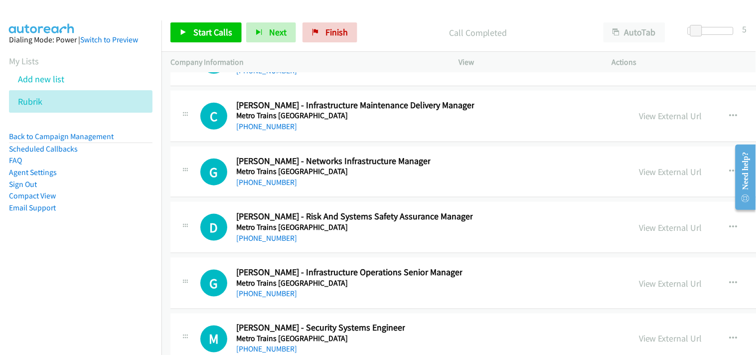
scroll to position [13836, 0]
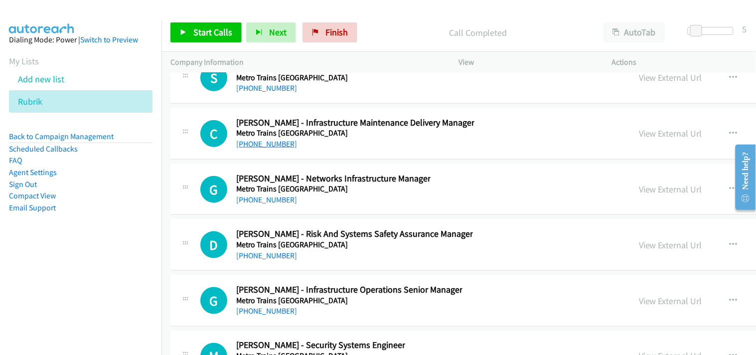
click at [267, 147] on link "[PHONE_NUMBER]" at bounding box center [266, 143] width 61 height 9
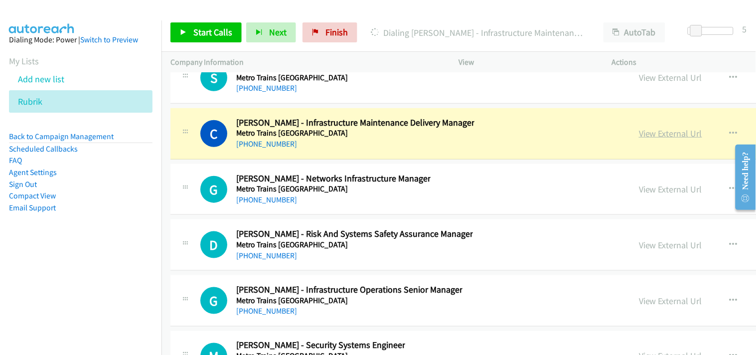
click at [639, 138] on link "View External Url" at bounding box center [670, 133] width 63 height 11
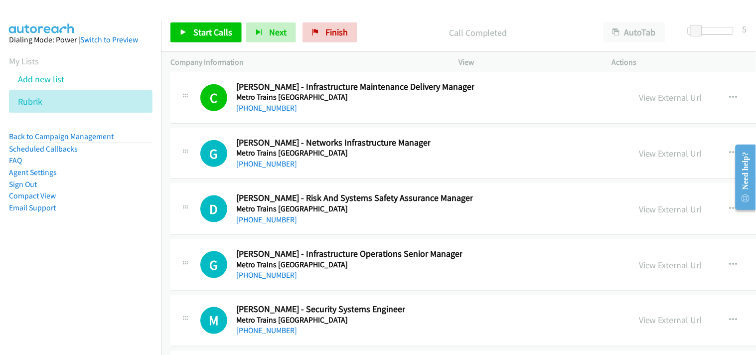
scroll to position [13891, 0]
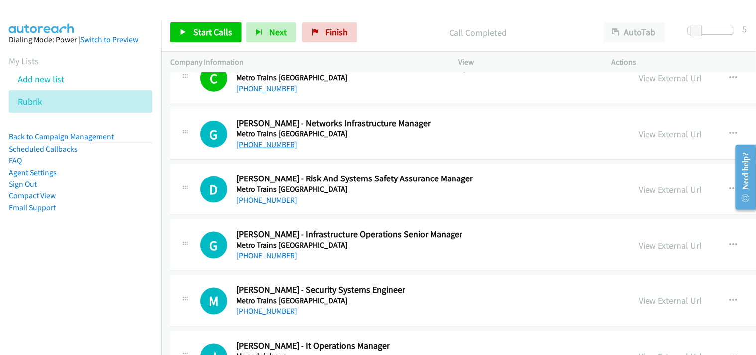
click at [271, 146] on link "[PHONE_NUMBER]" at bounding box center [266, 143] width 61 height 9
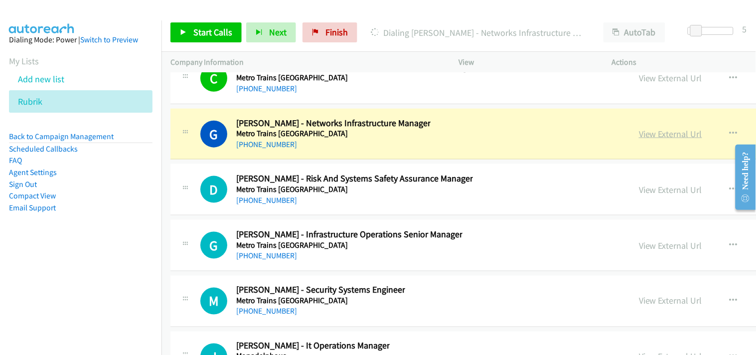
click at [639, 136] on link "View External Url" at bounding box center [670, 133] width 63 height 11
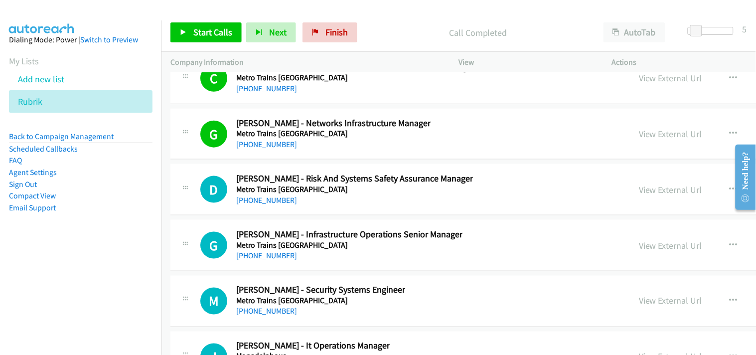
scroll to position [13946, 0]
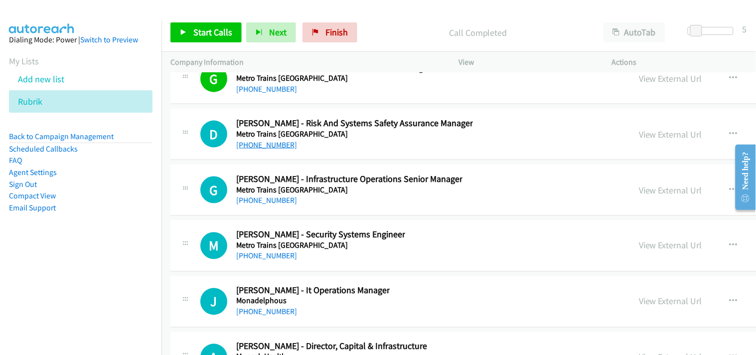
click at [263, 149] on link "[PHONE_NUMBER]" at bounding box center [266, 144] width 61 height 9
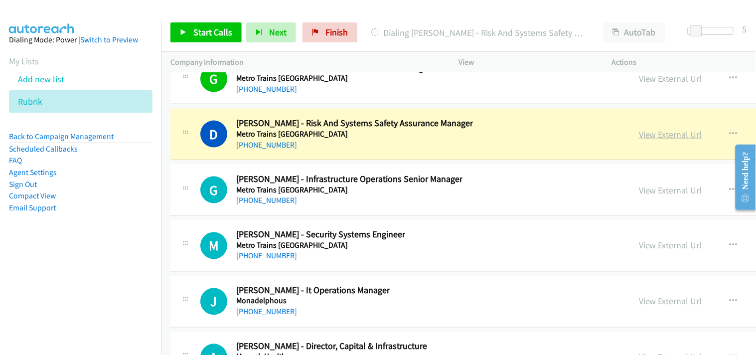
click at [639, 136] on link "View External Url" at bounding box center [670, 134] width 63 height 11
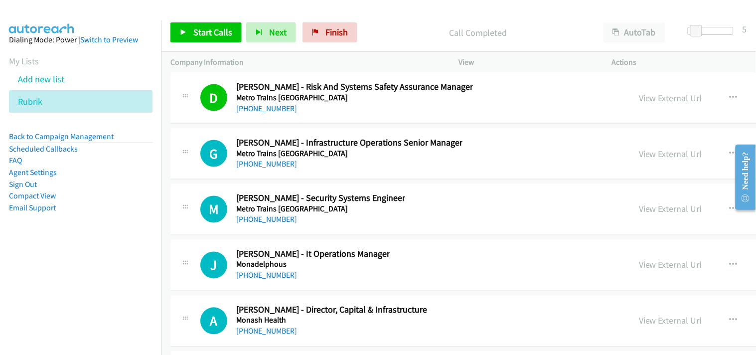
scroll to position [14002, 0]
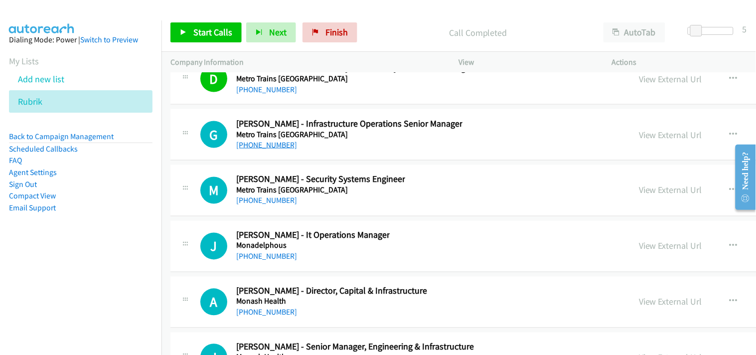
click at [266, 149] on link "[PHONE_NUMBER]" at bounding box center [266, 144] width 61 height 9
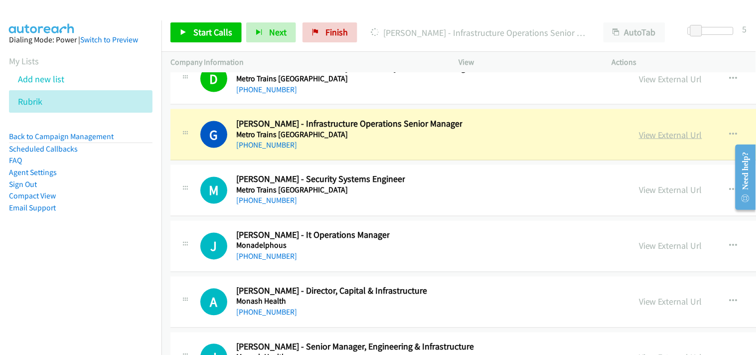
click at [639, 140] on link "View External Url" at bounding box center [670, 134] width 63 height 11
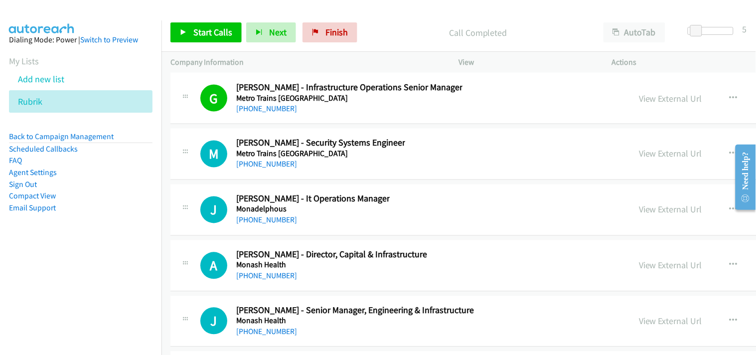
scroll to position [14057, 0]
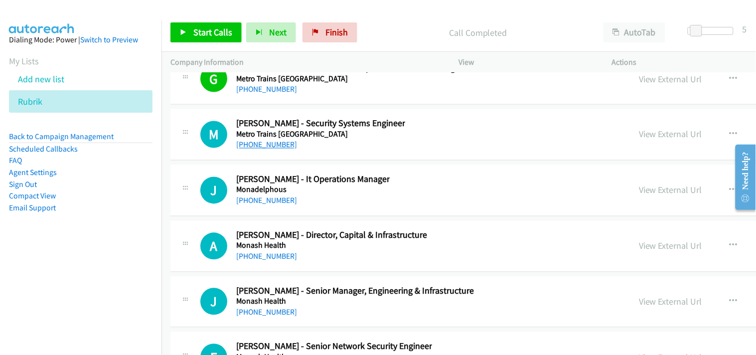
click at [268, 149] on link "[PHONE_NUMBER]" at bounding box center [266, 144] width 61 height 9
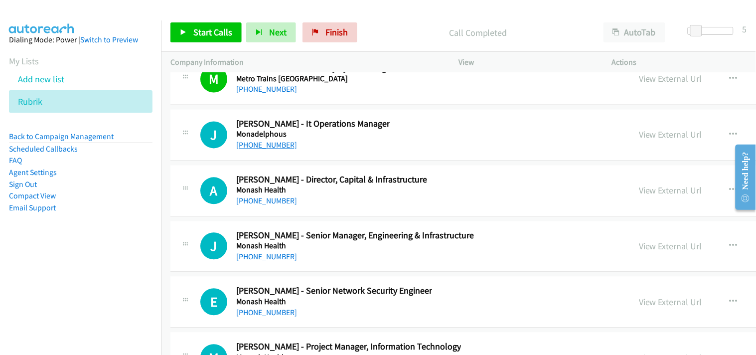
click at [267, 150] on link "[PHONE_NUMBER]" at bounding box center [266, 144] width 61 height 9
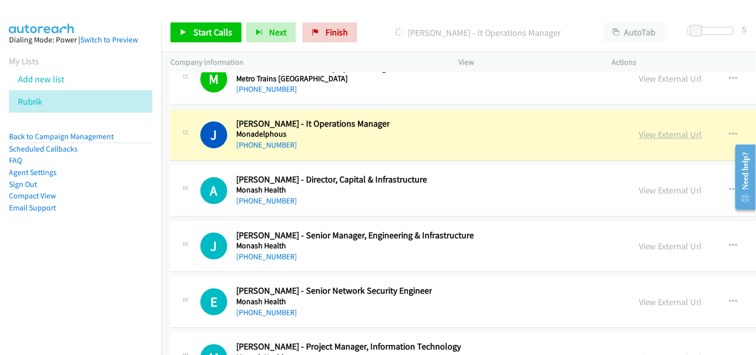
click at [639, 140] on link "View External Url" at bounding box center [670, 134] width 63 height 11
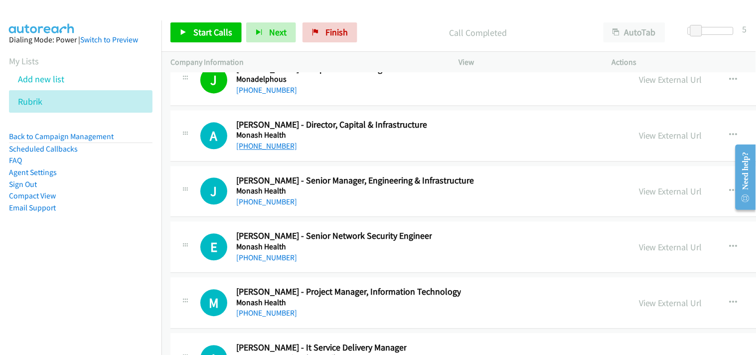
scroll to position [14223, 0]
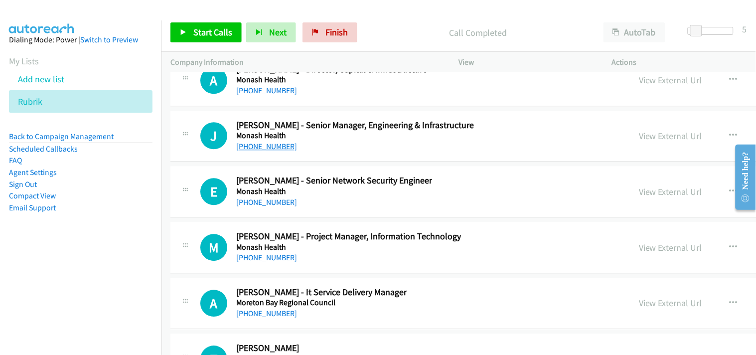
click at [265, 151] on link "[PHONE_NUMBER]" at bounding box center [266, 145] width 61 height 9
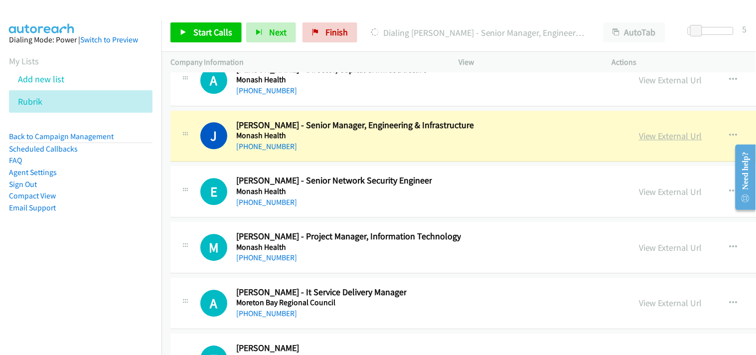
click at [639, 141] on link "View External Url" at bounding box center [670, 135] width 63 height 11
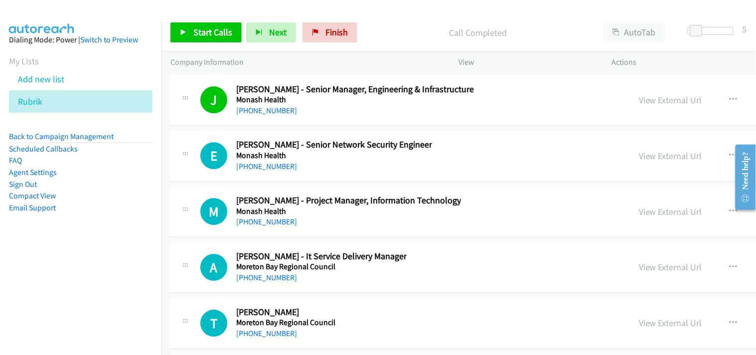
scroll to position [14279, 0]
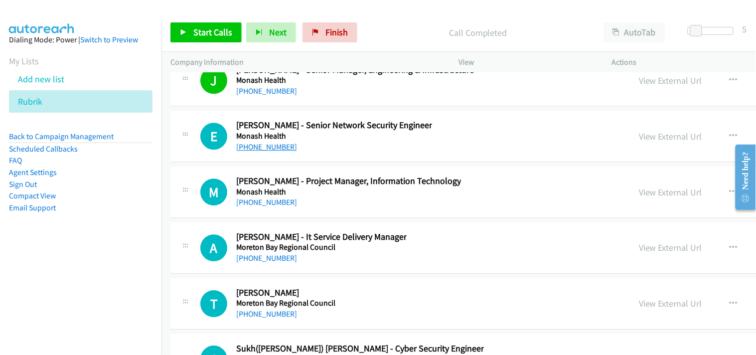
click at [252, 151] on link "[PHONE_NUMBER]" at bounding box center [266, 146] width 61 height 9
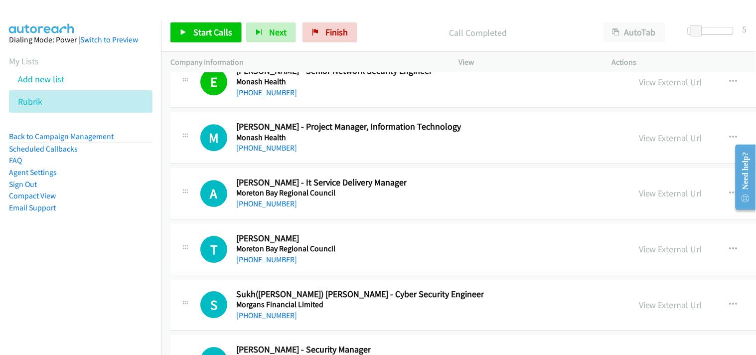
scroll to position [14334, 0]
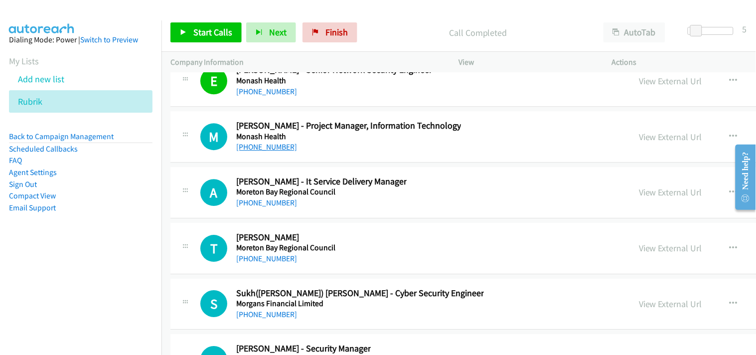
click at [242, 151] on link "[PHONE_NUMBER]" at bounding box center [266, 146] width 61 height 9
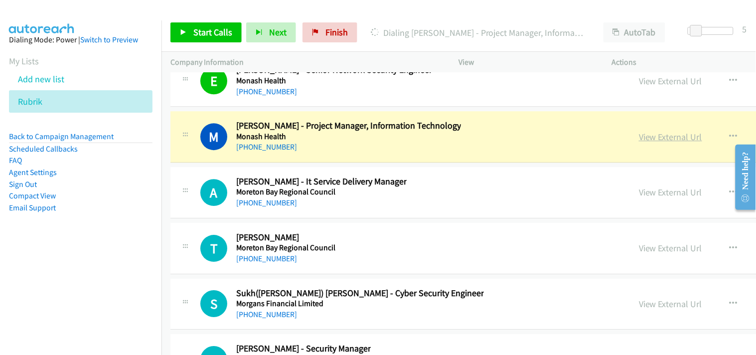
click at [639, 137] on link "View External Url" at bounding box center [670, 136] width 63 height 11
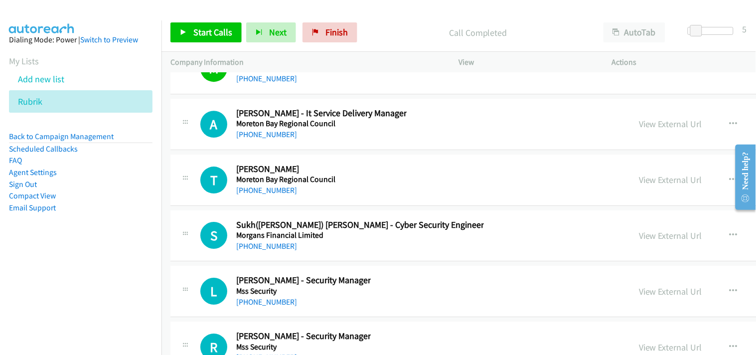
scroll to position [14389, 0]
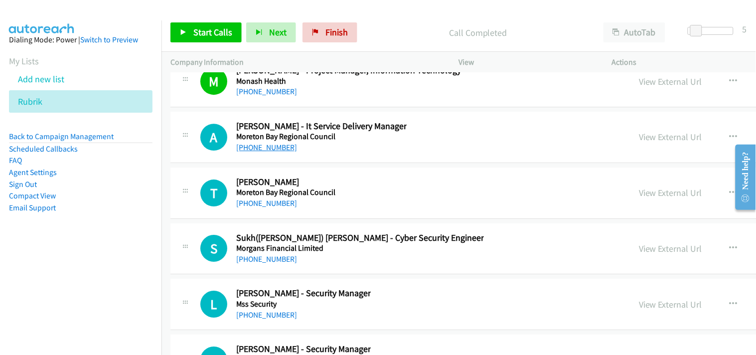
click at [268, 152] on link "[PHONE_NUMBER]" at bounding box center [266, 146] width 61 height 9
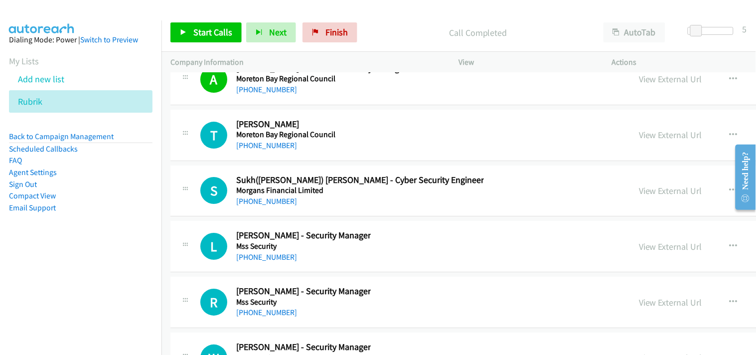
scroll to position [14500, 0]
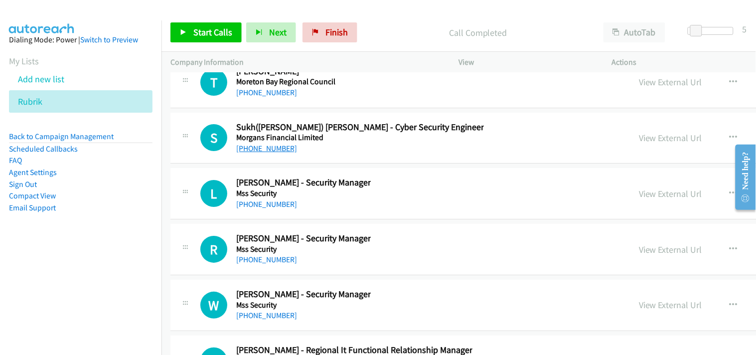
click at [261, 153] on link "[PHONE_NUMBER]" at bounding box center [266, 147] width 61 height 9
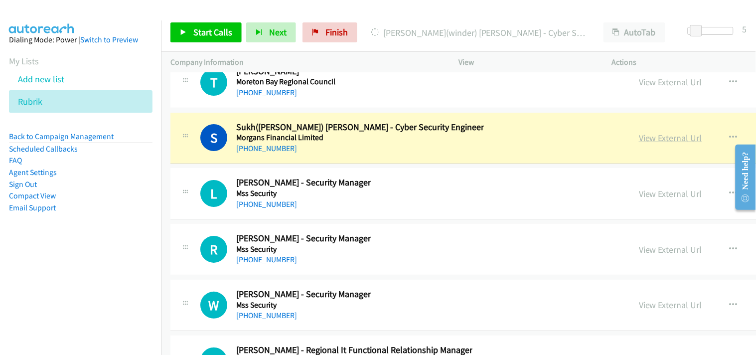
click at [639, 139] on link "View External Url" at bounding box center [670, 137] width 63 height 11
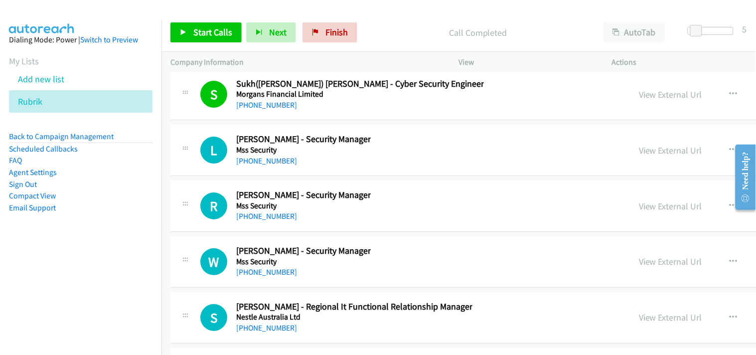
scroll to position [14556, 0]
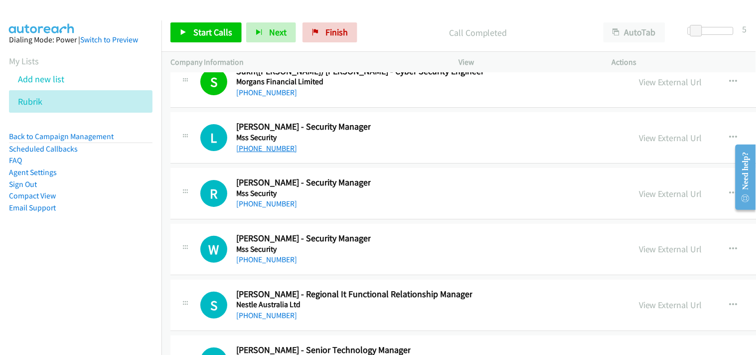
click at [257, 150] on link "[PHONE_NUMBER]" at bounding box center [266, 147] width 61 height 9
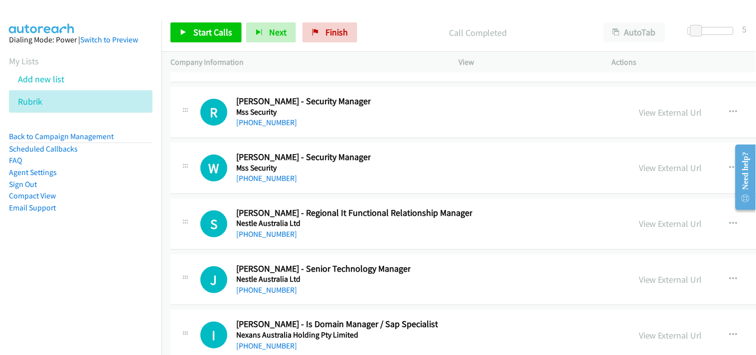
scroll to position [14611, 0]
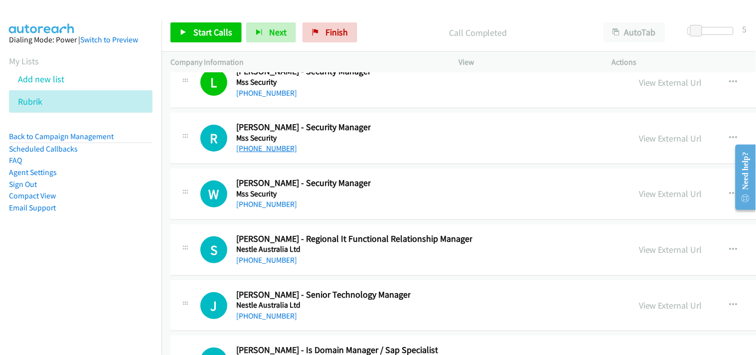
click at [265, 153] on link "[PHONE_NUMBER]" at bounding box center [266, 147] width 61 height 9
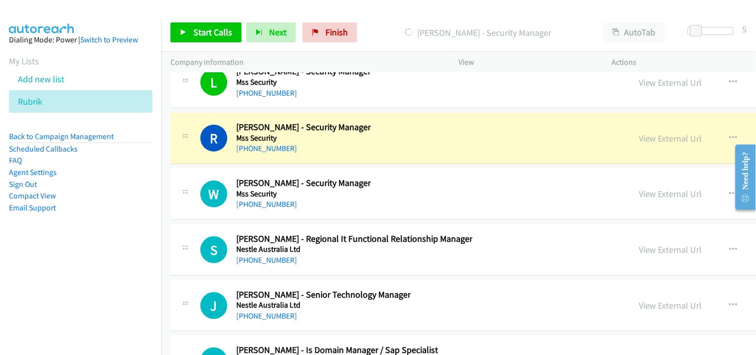
scroll to position [14666, 0]
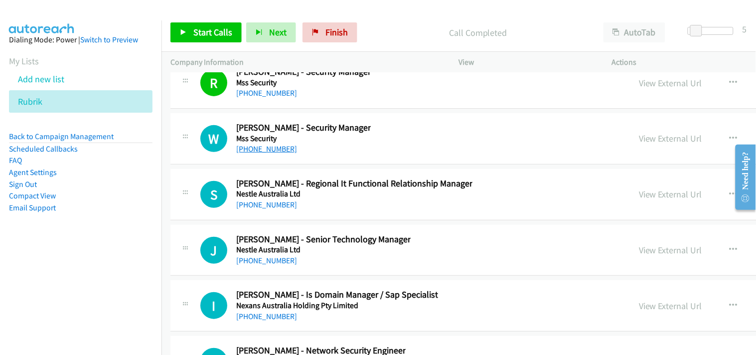
click at [263, 153] on link "[PHONE_NUMBER]" at bounding box center [266, 148] width 61 height 9
click at [639, 141] on link "View External Url" at bounding box center [670, 138] width 63 height 11
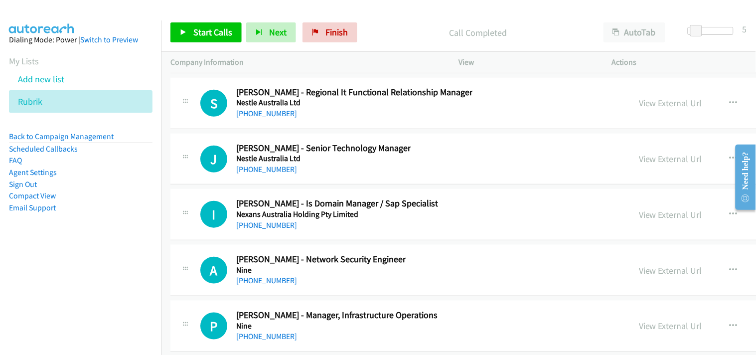
scroll to position [14777, 0]
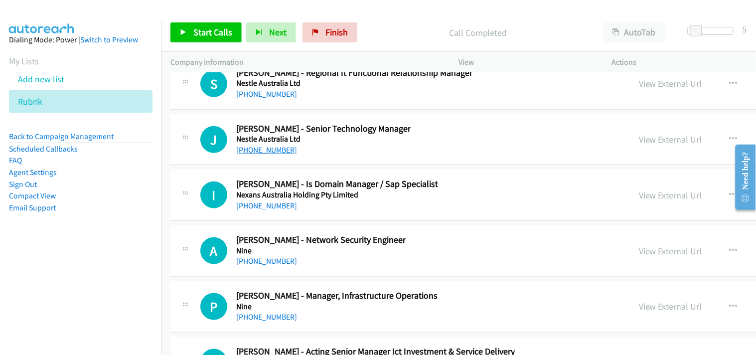
click at [277, 151] on link "[PHONE_NUMBER]" at bounding box center [266, 149] width 61 height 9
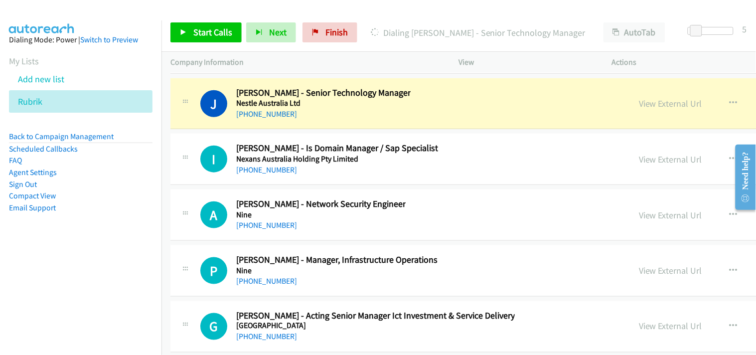
scroll to position [14832, 0]
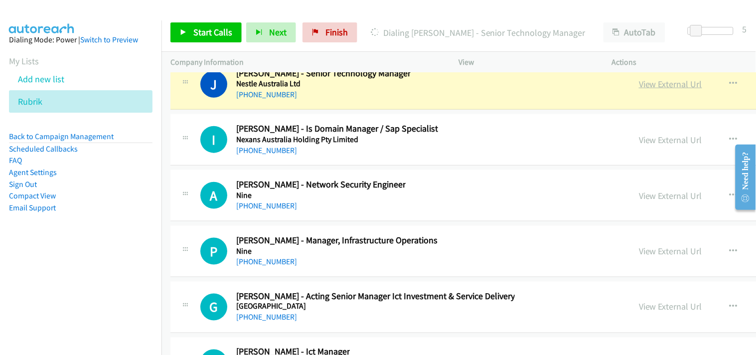
click at [639, 88] on link "View External Url" at bounding box center [670, 83] width 63 height 11
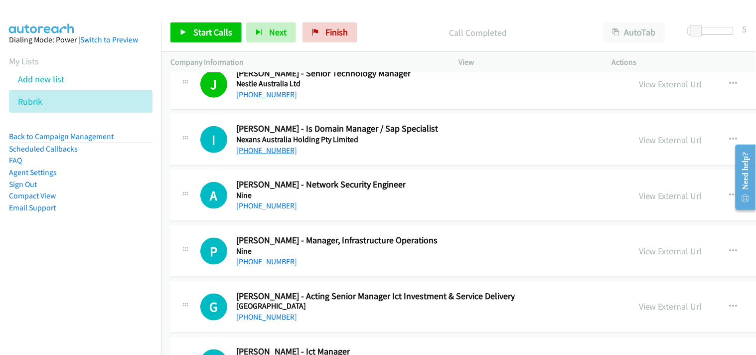
click at [269, 155] on link "[PHONE_NUMBER]" at bounding box center [266, 149] width 61 height 9
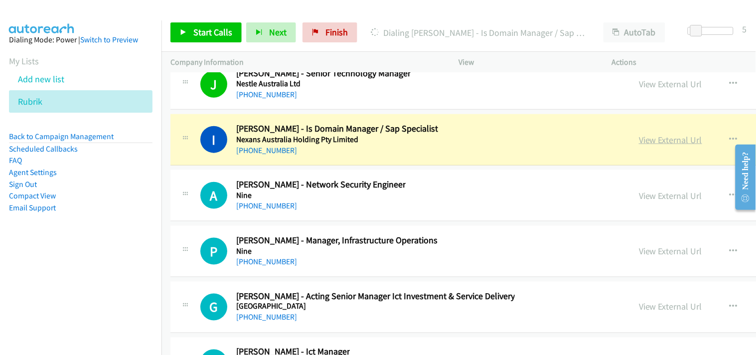
click at [639, 145] on link "View External Url" at bounding box center [670, 139] width 63 height 11
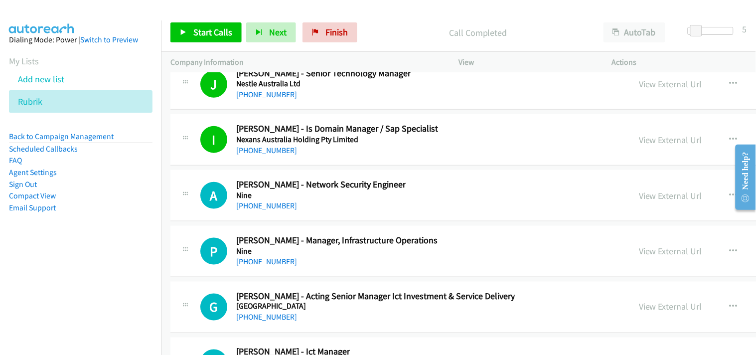
scroll to position [14887, 0]
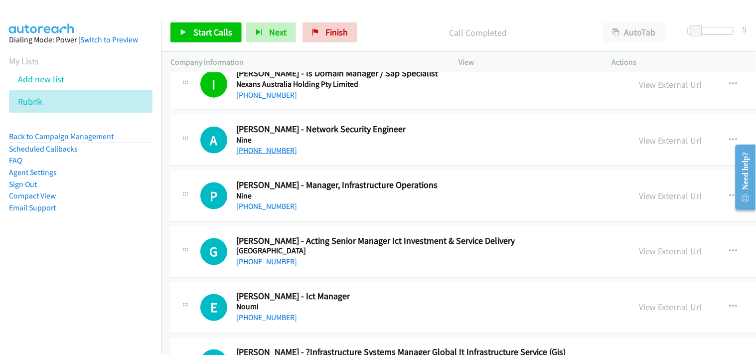
click at [264, 152] on link "[PHONE_NUMBER]" at bounding box center [266, 149] width 61 height 9
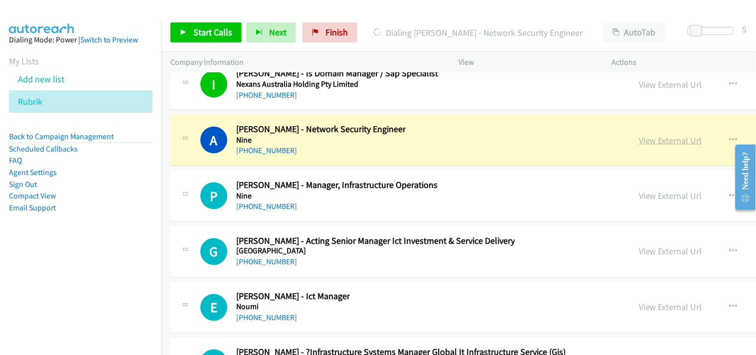
click at [639, 143] on link "View External Url" at bounding box center [670, 139] width 63 height 11
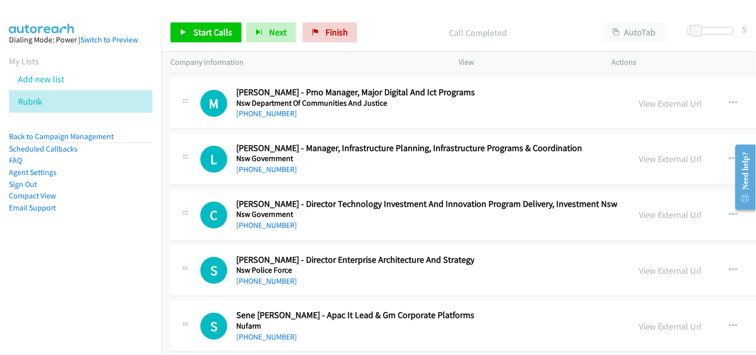
scroll to position [15275, 0]
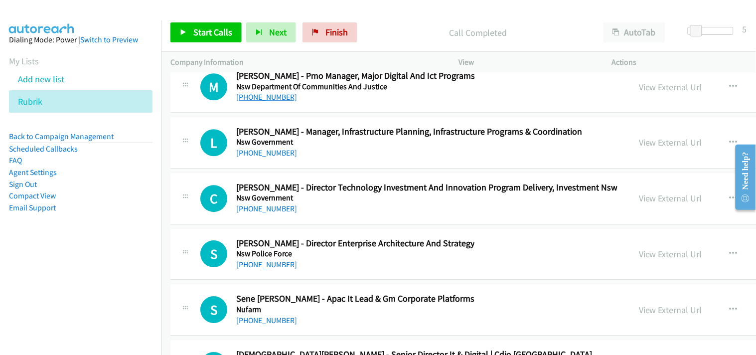
click at [253, 100] on link "[PHONE_NUMBER]" at bounding box center [266, 96] width 61 height 9
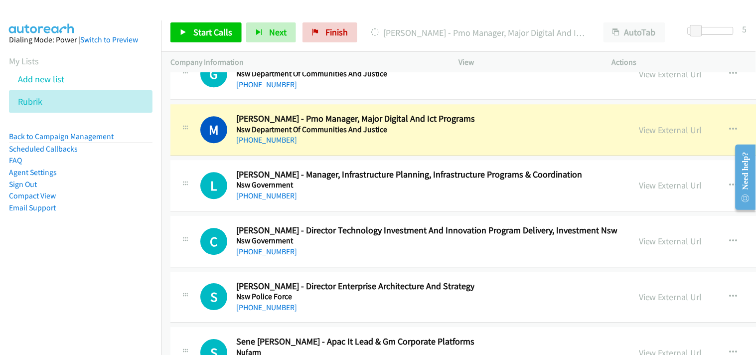
scroll to position [15220, 0]
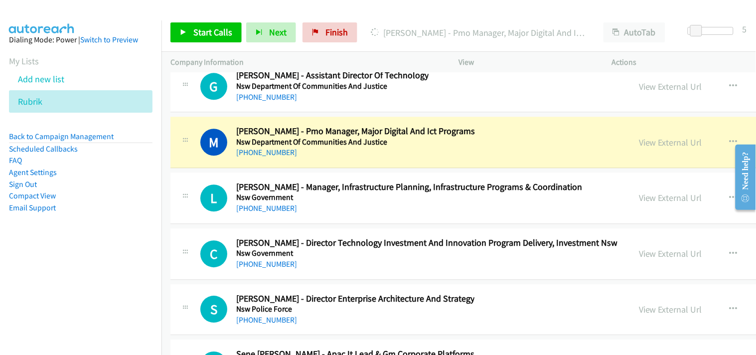
click at [630, 139] on div "View External Url View External Url Schedule/Manage Callback Start Calls Here R…" at bounding box center [749, 142] width 239 height 33
click at [639, 145] on link "View External Url" at bounding box center [670, 141] width 63 height 11
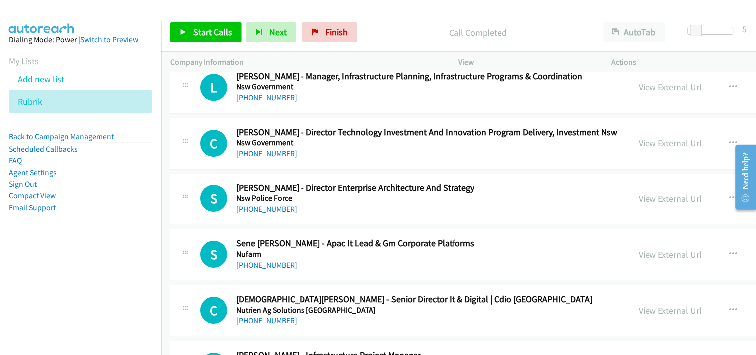
scroll to position [15275, 0]
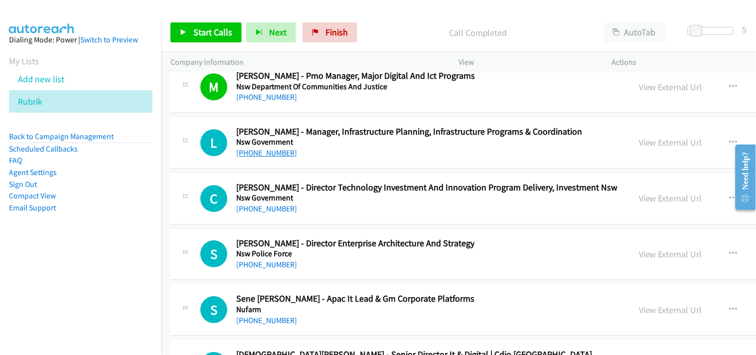
click at [266, 157] on link "[PHONE_NUMBER]" at bounding box center [266, 152] width 61 height 9
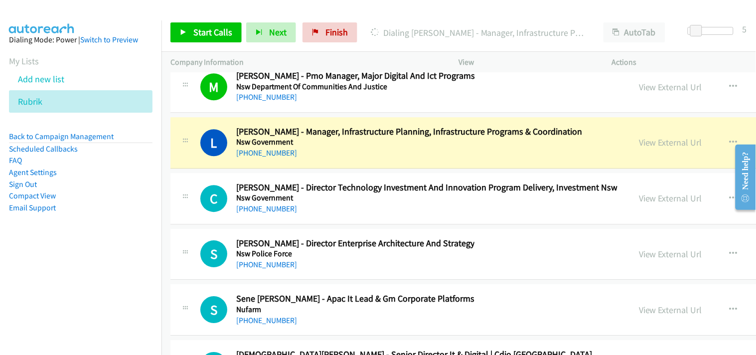
scroll to position [15330, 0]
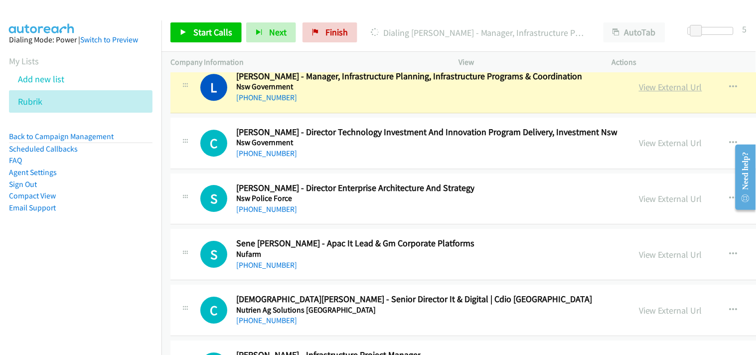
click at [639, 92] on link "View External Url" at bounding box center [670, 86] width 63 height 11
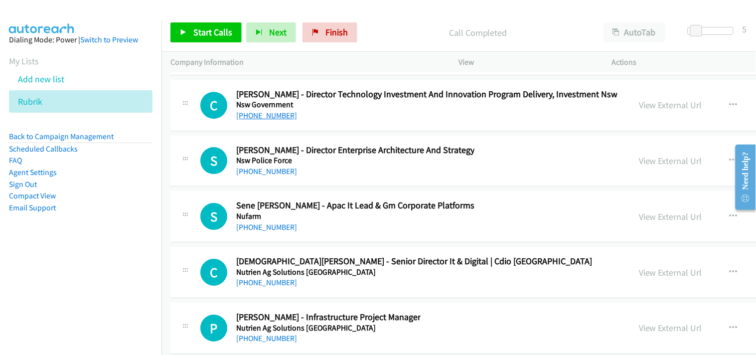
scroll to position [15386, 0]
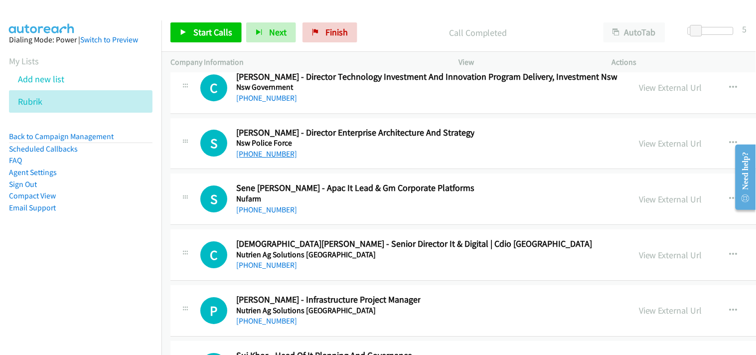
click at [263, 158] on link "[PHONE_NUMBER]" at bounding box center [266, 153] width 61 height 9
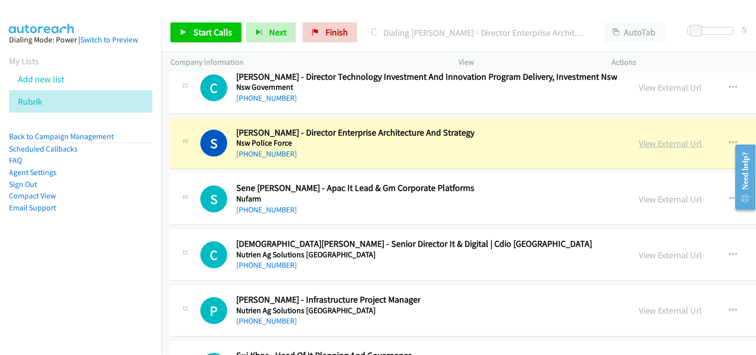
click at [639, 145] on link "View External Url" at bounding box center [670, 142] width 63 height 11
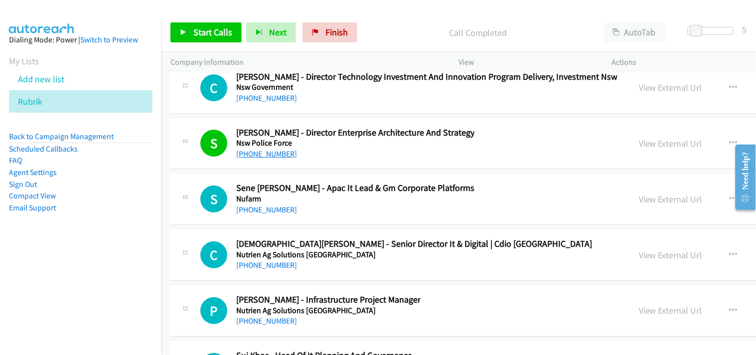
scroll to position [15441, 0]
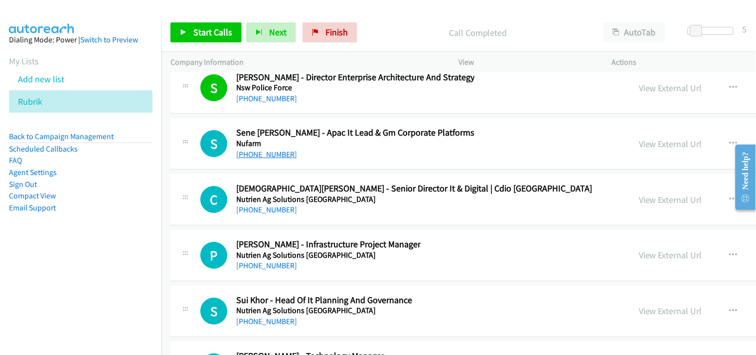
click at [266, 159] on link "[PHONE_NUMBER]" at bounding box center [266, 153] width 61 height 9
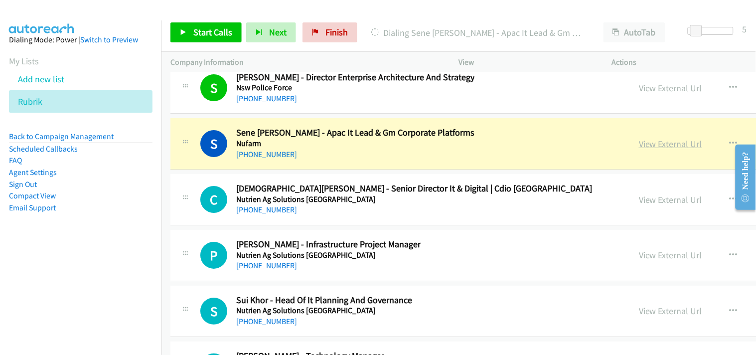
click at [639, 149] on link "View External Url" at bounding box center [670, 143] width 63 height 11
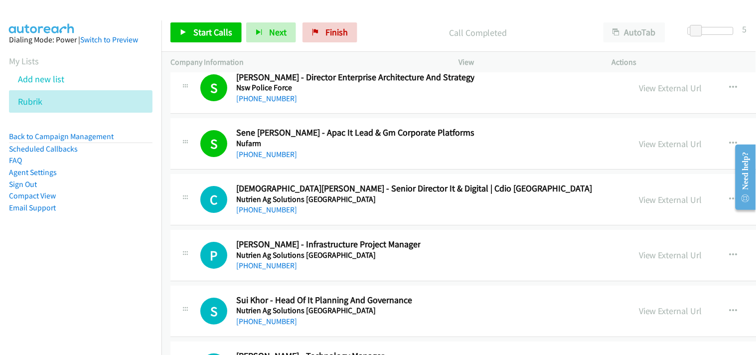
scroll to position [15496, 0]
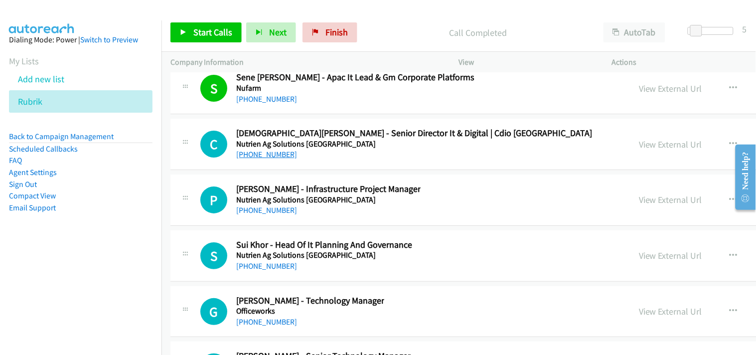
click at [273, 157] on link "[PHONE_NUMBER]" at bounding box center [266, 153] width 61 height 9
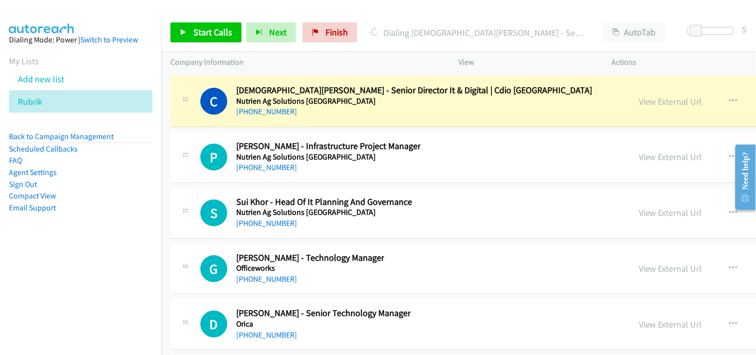
scroll to position [15552, 0]
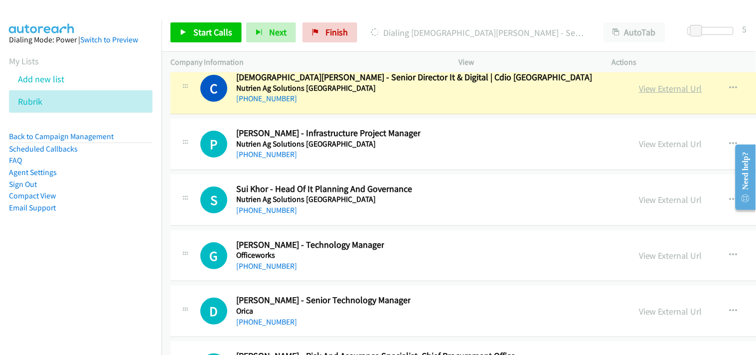
click at [639, 94] on link "View External Url" at bounding box center [670, 88] width 63 height 11
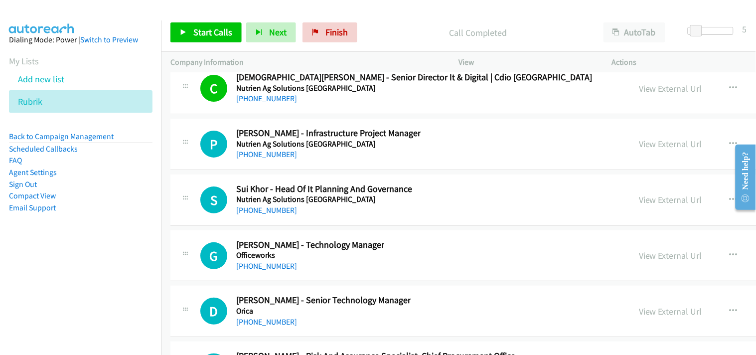
scroll to position [15607, 0]
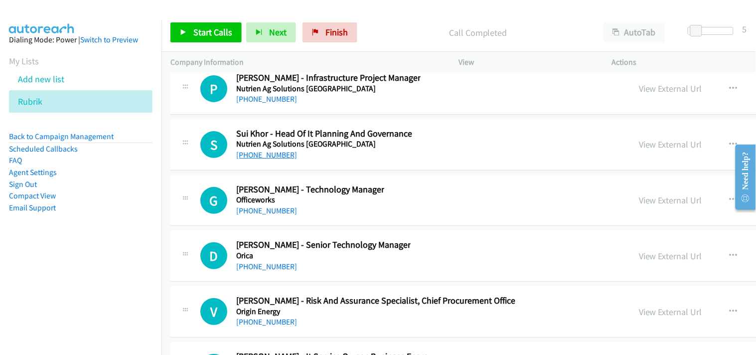
click at [263, 159] on link "[PHONE_NUMBER]" at bounding box center [266, 154] width 61 height 9
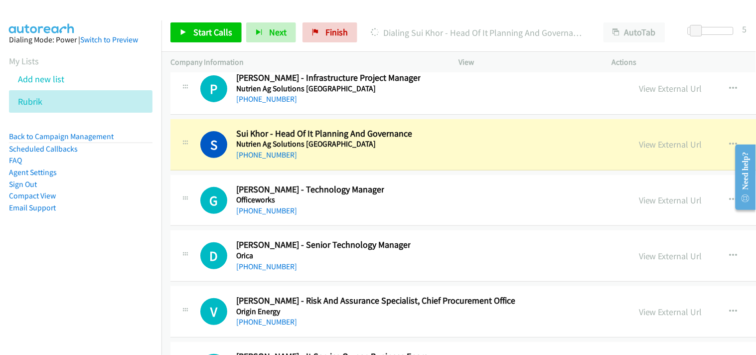
scroll to position [15662, 0]
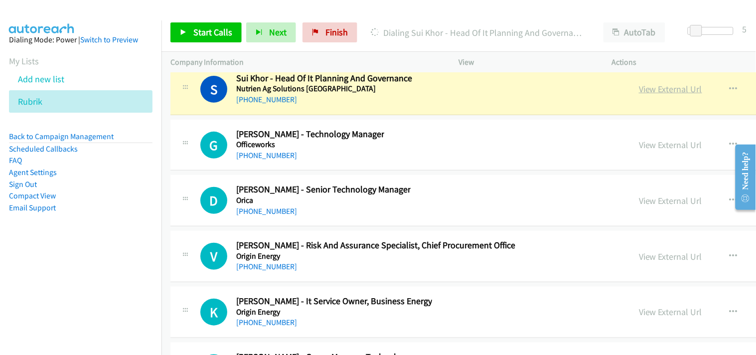
click at [639, 95] on link "View External Url" at bounding box center [670, 88] width 63 height 11
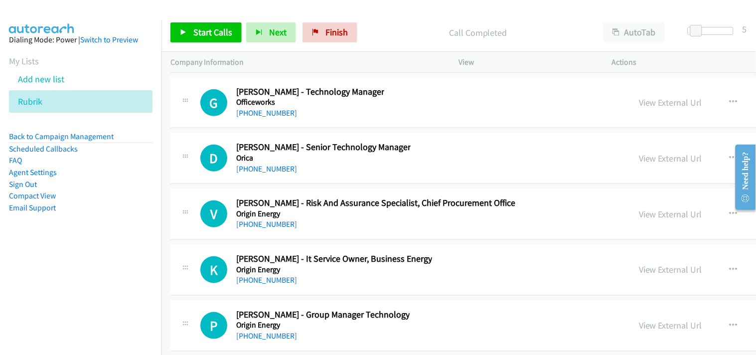
scroll to position [15718, 0]
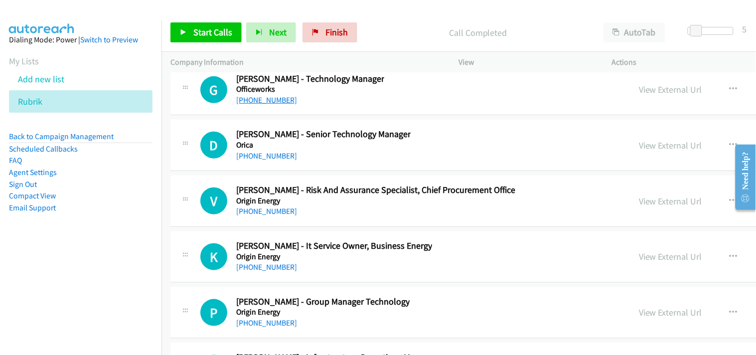
click at [270, 102] on link "[PHONE_NUMBER]" at bounding box center [266, 99] width 61 height 9
click at [639, 91] on link "View External Url" at bounding box center [670, 89] width 63 height 11
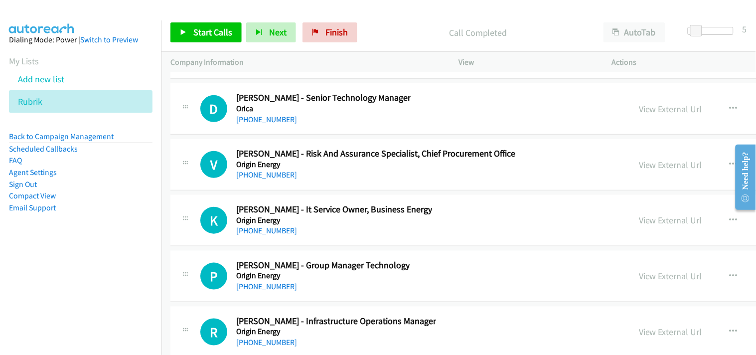
scroll to position [15773, 0]
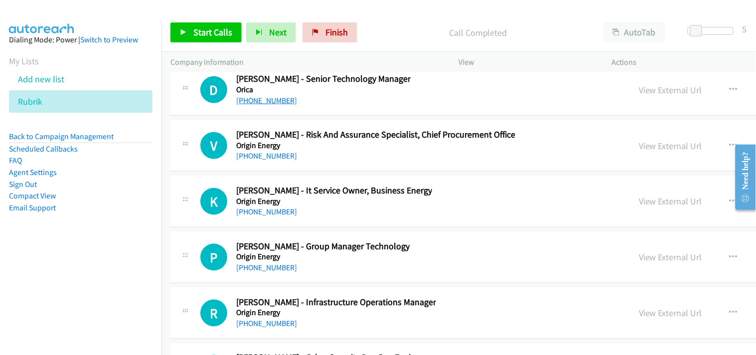
click at [277, 105] on link "[PHONE_NUMBER]" at bounding box center [266, 100] width 61 height 9
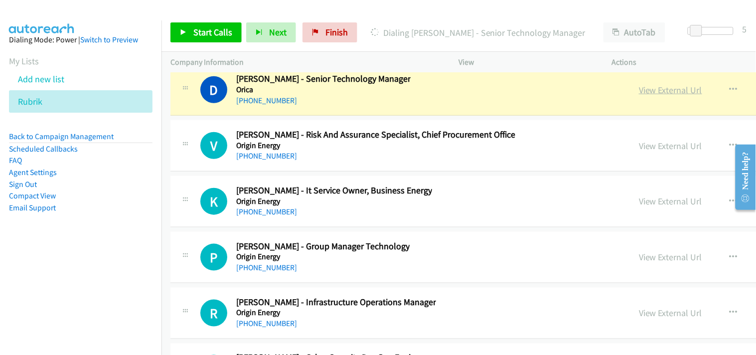
click at [639, 96] on link "View External Url" at bounding box center [670, 89] width 63 height 11
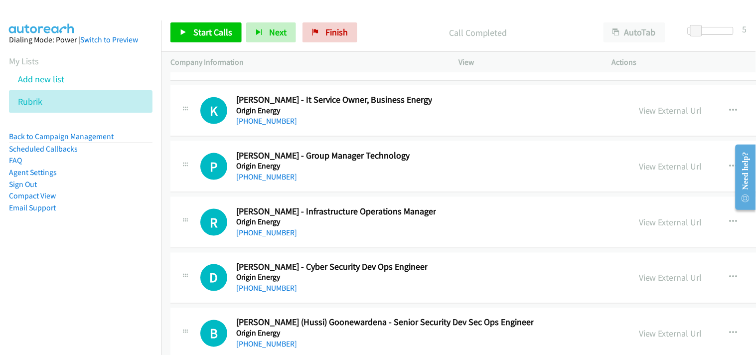
scroll to position [15884, 0]
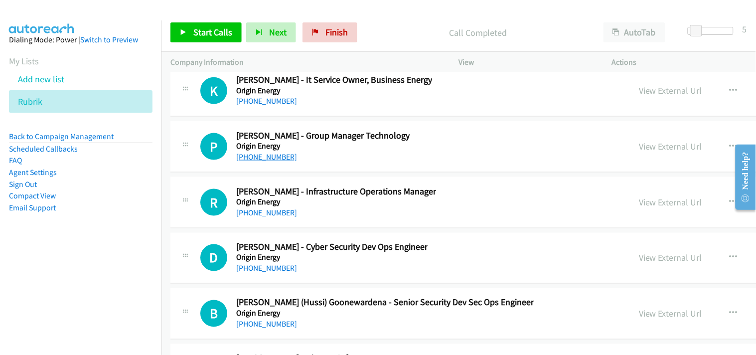
click at [270, 159] on link "[PHONE_NUMBER]" at bounding box center [266, 156] width 61 height 9
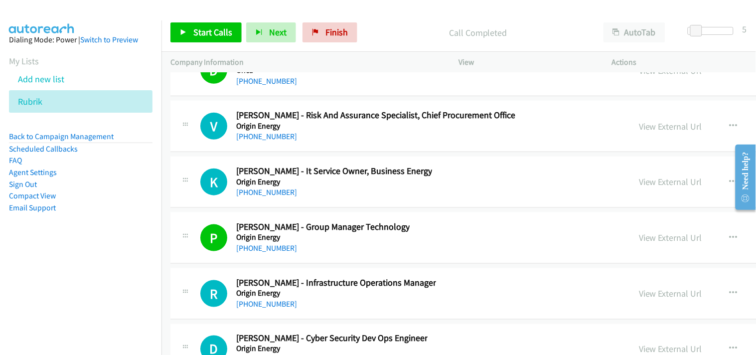
scroll to position [15773, 0]
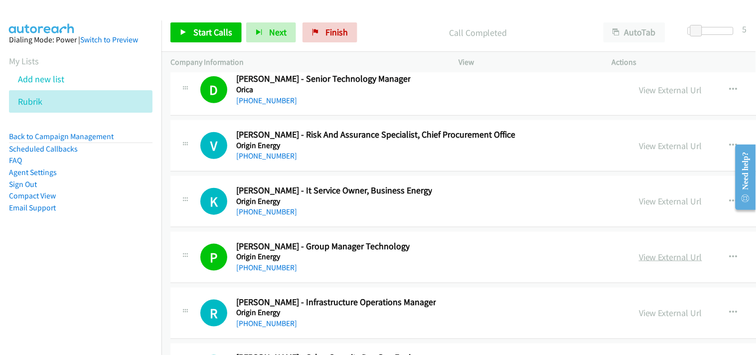
click at [639, 261] on link "View External Url" at bounding box center [670, 256] width 63 height 11
click at [254, 160] on link "[PHONE_NUMBER]" at bounding box center [266, 155] width 61 height 9
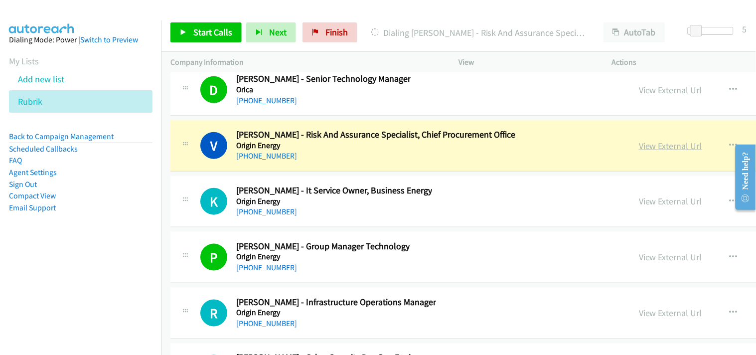
click at [639, 151] on link "View External Url" at bounding box center [670, 145] width 63 height 11
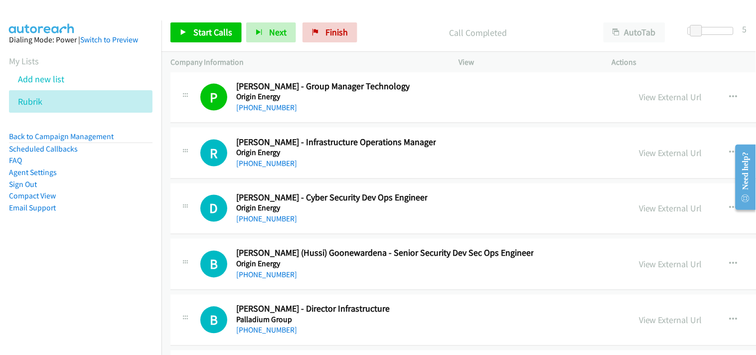
scroll to position [15939, 0]
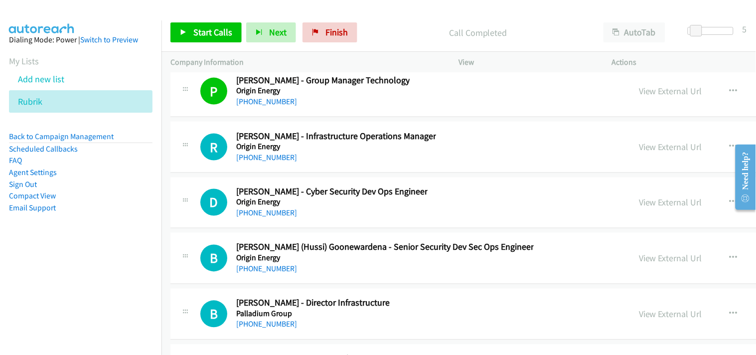
click at [263, 160] on link "[PHONE_NUMBER]" at bounding box center [266, 156] width 61 height 9
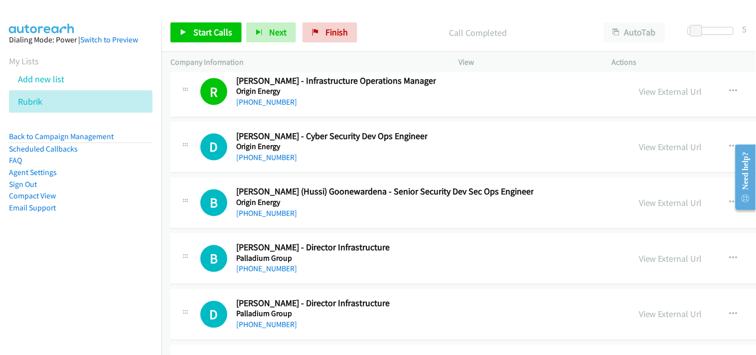
scroll to position [16050, 0]
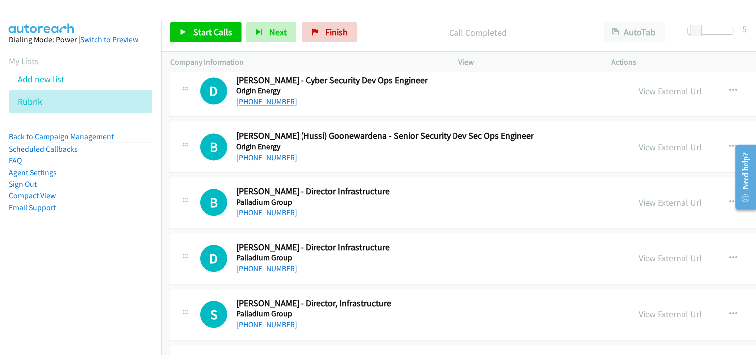
click at [276, 107] on link "[PHONE_NUMBER]" at bounding box center [266, 101] width 61 height 9
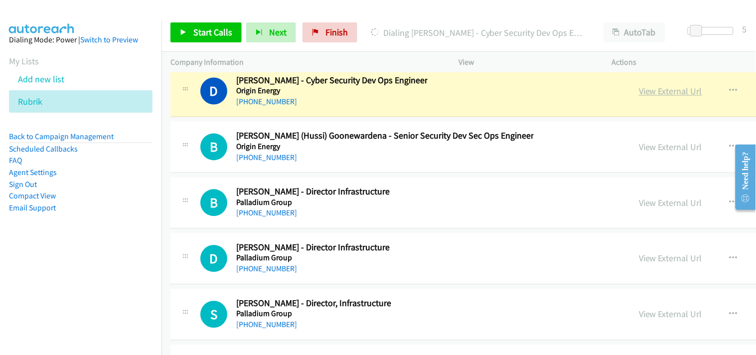
click at [639, 94] on link "View External Url" at bounding box center [670, 91] width 63 height 11
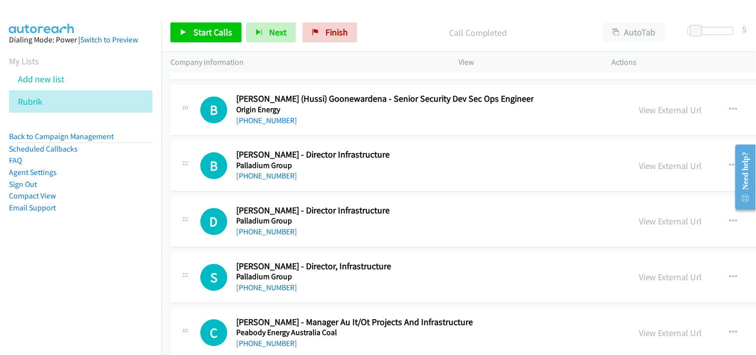
scroll to position [16105, 0]
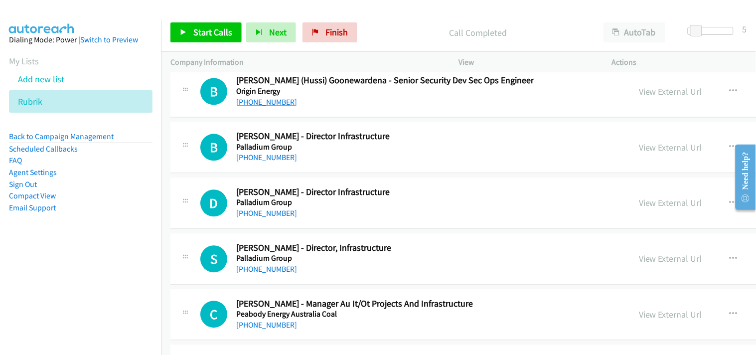
click at [261, 107] on link "[PHONE_NUMBER]" at bounding box center [266, 102] width 61 height 9
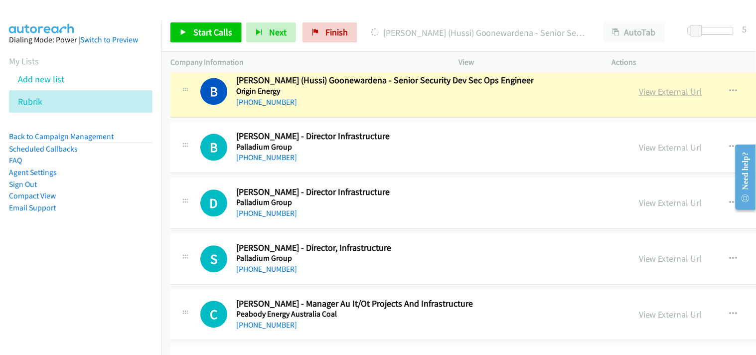
click at [639, 98] on link "View External Url" at bounding box center [670, 91] width 63 height 11
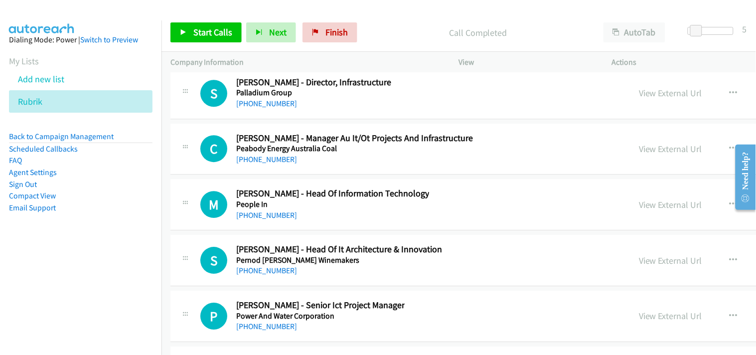
scroll to position [16327, 0]
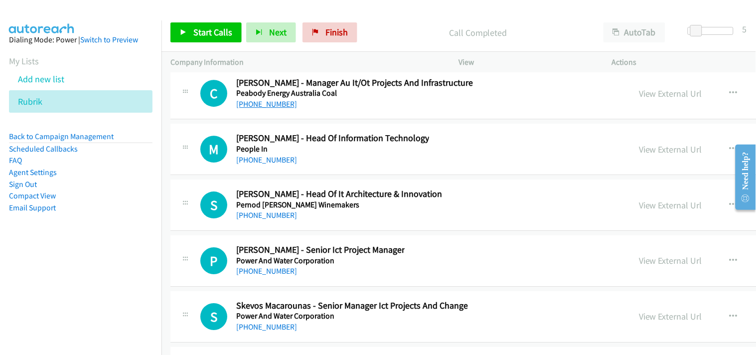
click at [266, 109] on link "[PHONE_NUMBER]" at bounding box center [266, 103] width 61 height 9
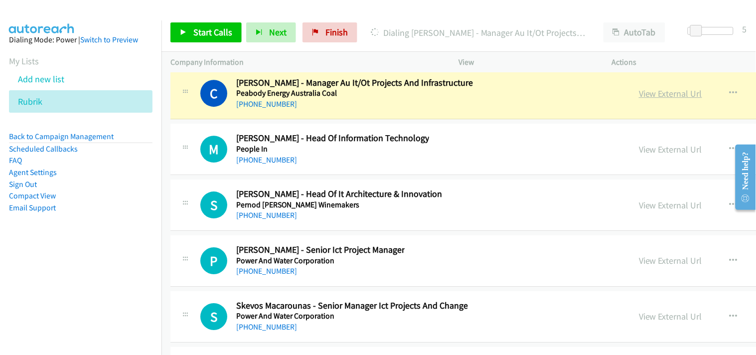
click at [639, 99] on link "View External Url" at bounding box center [670, 93] width 63 height 11
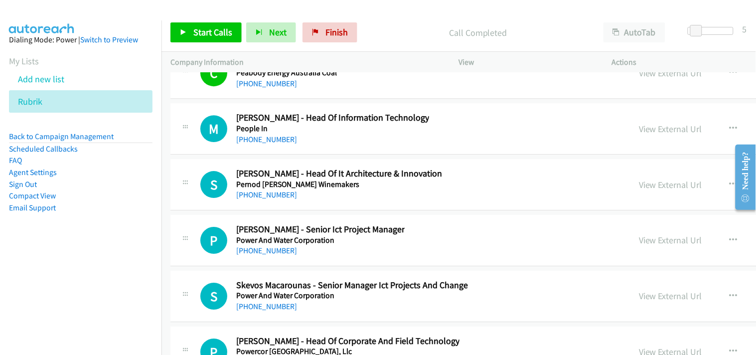
scroll to position [16382, 0]
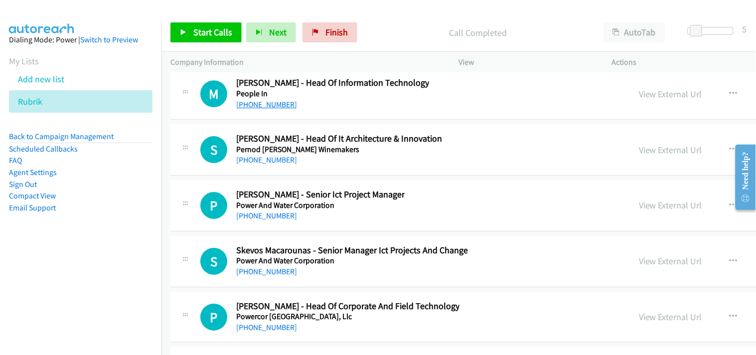
click at [253, 109] on link "[PHONE_NUMBER]" at bounding box center [266, 104] width 61 height 9
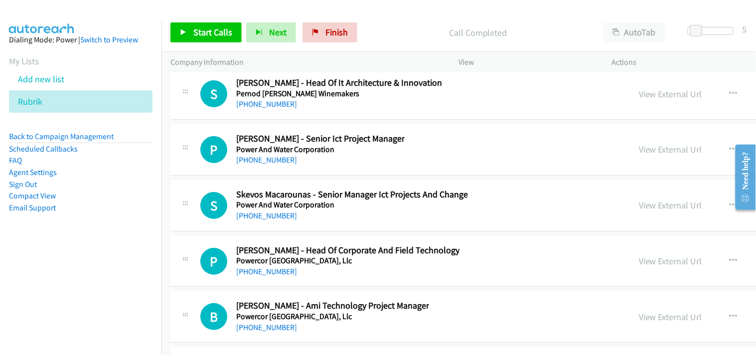
scroll to position [16437, 0]
click at [260, 109] on link "[PHONE_NUMBER]" at bounding box center [266, 104] width 61 height 9
click at [241, 165] on link "[PHONE_NUMBER]" at bounding box center [266, 159] width 61 height 9
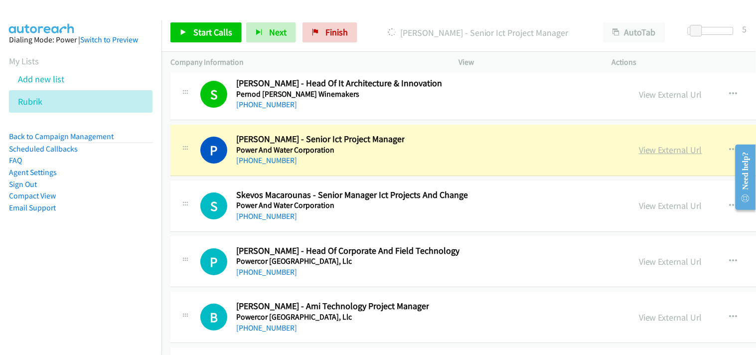
click at [639, 155] on link "View External Url" at bounding box center [670, 149] width 63 height 11
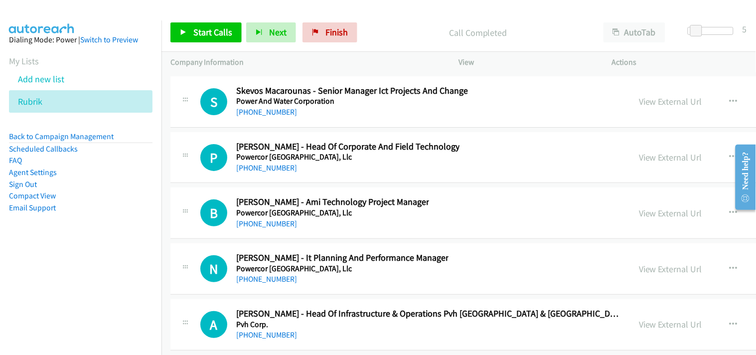
scroll to position [16548, 0]
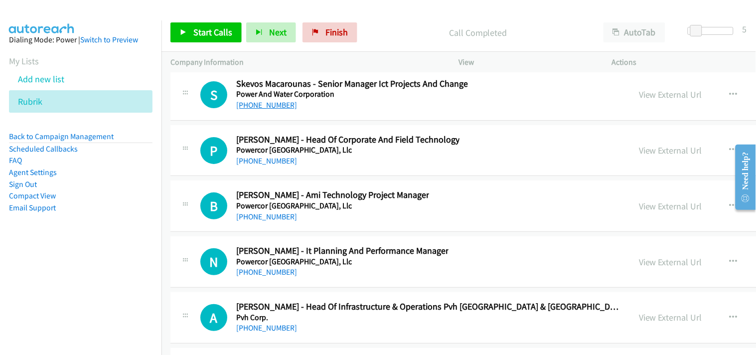
click at [263, 110] on link "[PHONE_NUMBER]" at bounding box center [266, 104] width 61 height 9
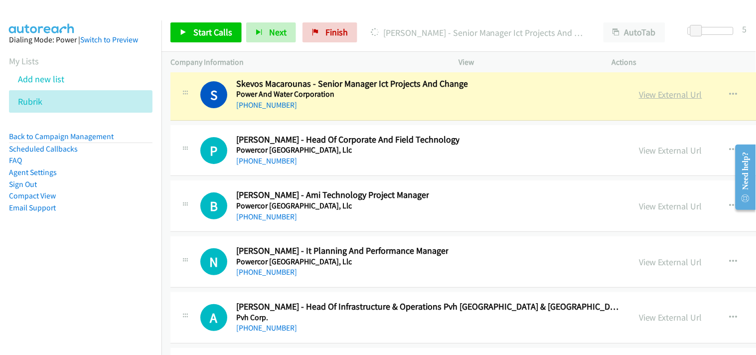
click at [639, 100] on link "View External Url" at bounding box center [670, 94] width 63 height 11
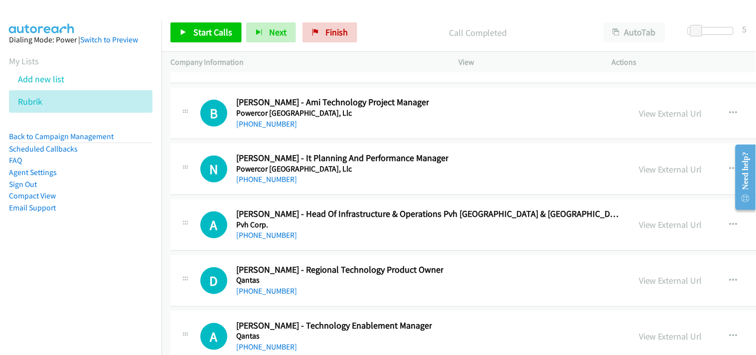
scroll to position [16659, 0]
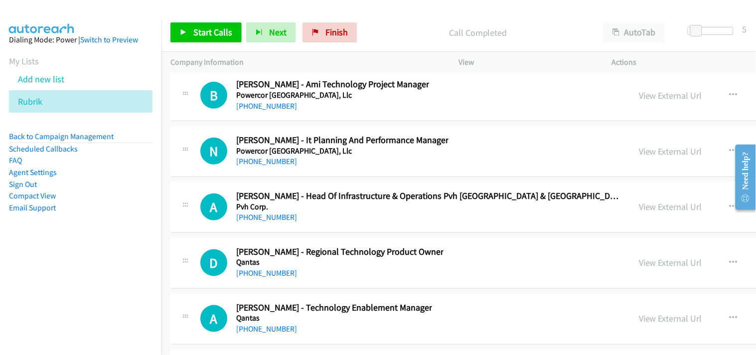
click at [270, 111] on link "[PHONE_NUMBER]" at bounding box center [266, 105] width 61 height 9
click at [259, 222] on link "[PHONE_NUMBER]" at bounding box center [266, 216] width 61 height 9
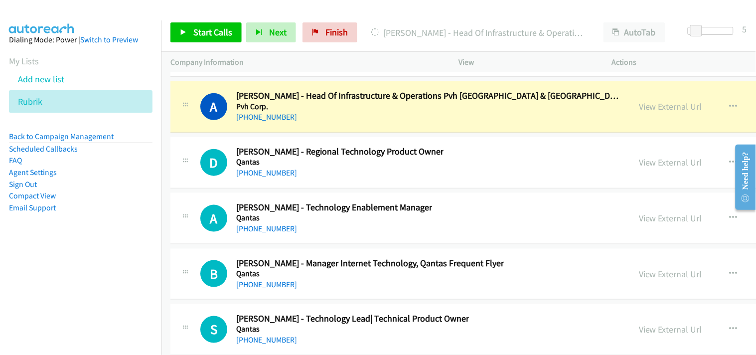
scroll to position [16769, 0]
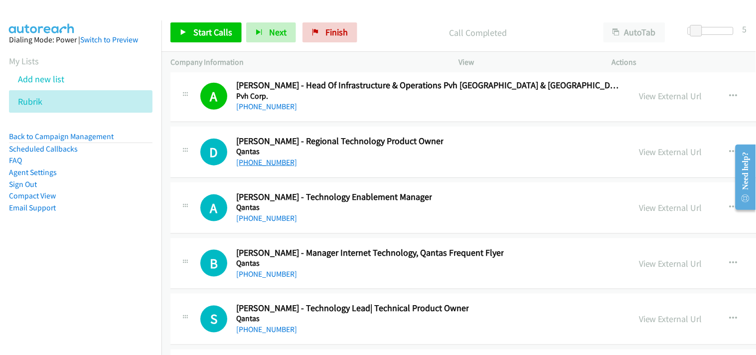
click at [269, 165] on link "[PHONE_NUMBER]" at bounding box center [266, 161] width 61 height 9
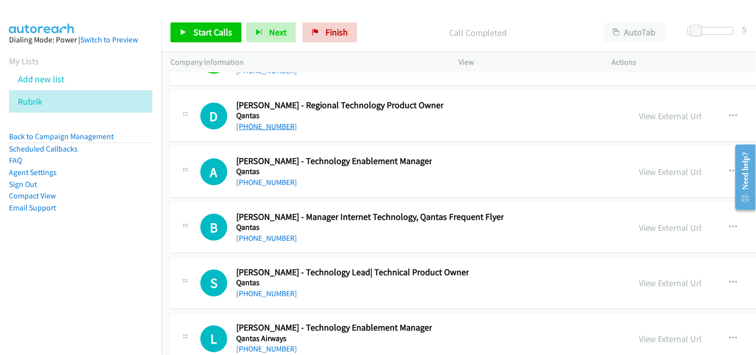
scroll to position [16825, 0]
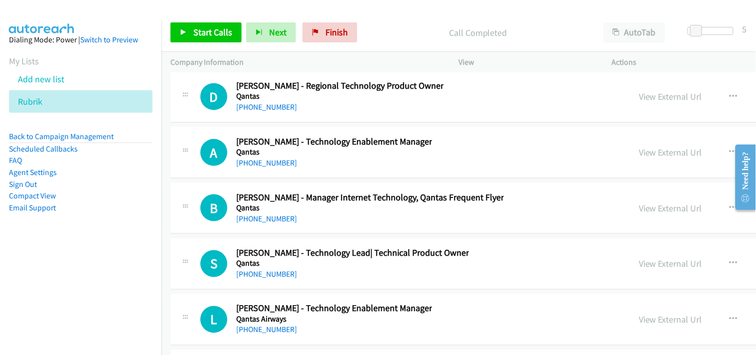
click at [269, 163] on div "[PHONE_NUMBER]" at bounding box center [334, 163] width 196 height 12
click at [262, 164] on link "[PHONE_NUMBER]" at bounding box center [266, 162] width 61 height 9
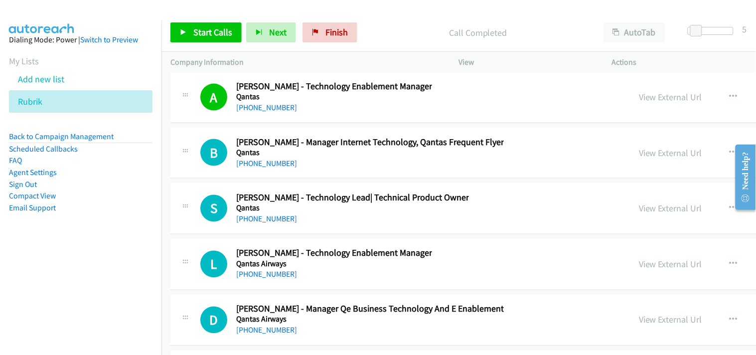
scroll to position [16935, 0]
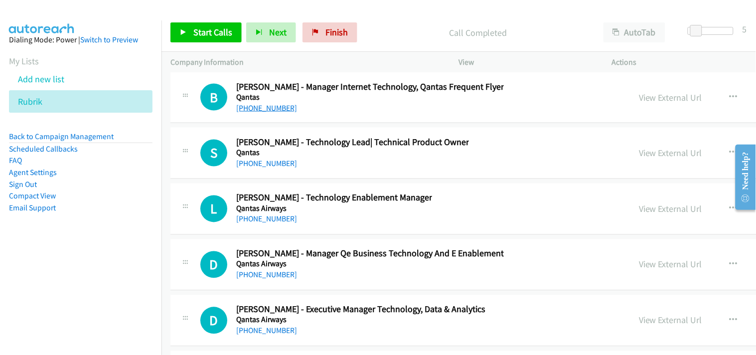
click at [257, 110] on link "[PHONE_NUMBER]" at bounding box center [266, 107] width 61 height 9
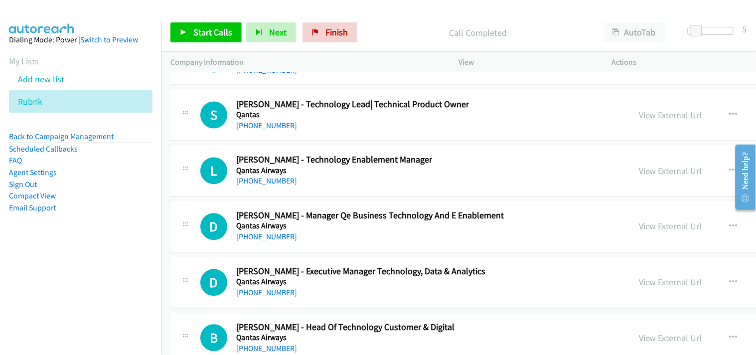
scroll to position [16991, 0]
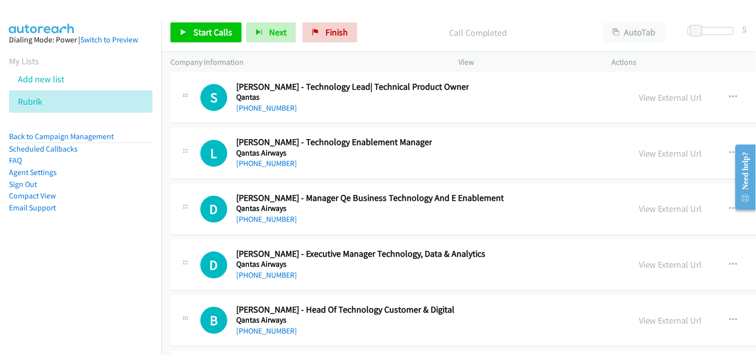
click at [256, 123] on div "S Callback Scheduled [PERSON_NAME] Shiddanagoudar - Technology Lead| Technical …" at bounding box center [611, 97] width 883 height 51
click at [254, 113] on link "[PHONE_NUMBER]" at bounding box center [266, 108] width 61 height 9
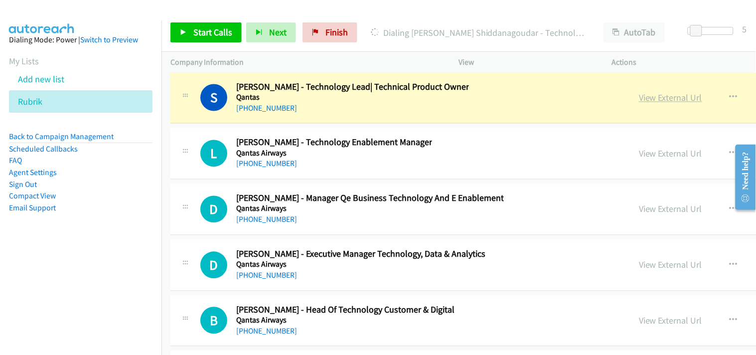
click at [639, 104] on link "View External Url" at bounding box center [670, 97] width 63 height 11
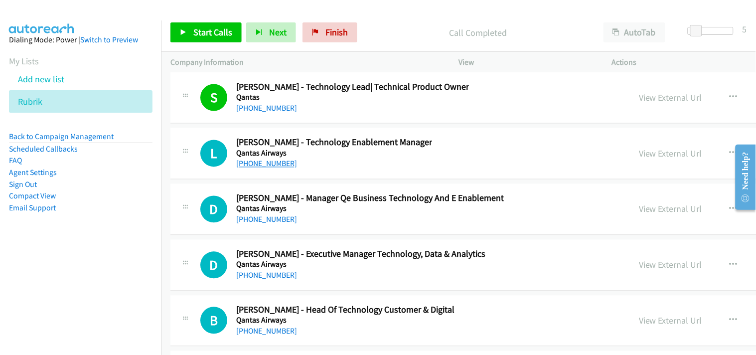
click at [281, 168] on link "[PHONE_NUMBER]" at bounding box center [266, 163] width 61 height 9
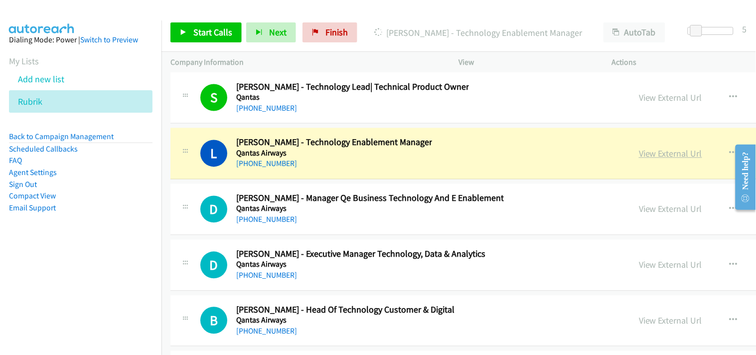
click at [639, 159] on link "View External Url" at bounding box center [670, 153] width 63 height 11
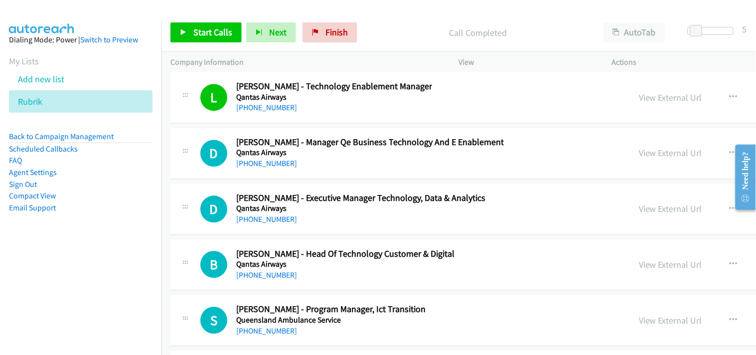
scroll to position [17102, 0]
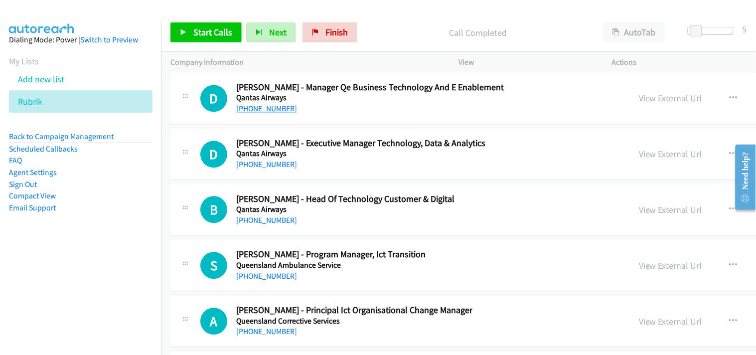
click at [241, 113] on link "[PHONE_NUMBER]" at bounding box center [266, 108] width 61 height 9
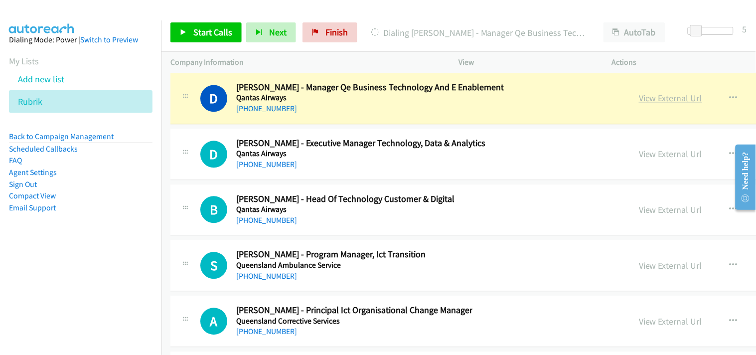
click at [639, 104] on link "View External Url" at bounding box center [670, 97] width 63 height 11
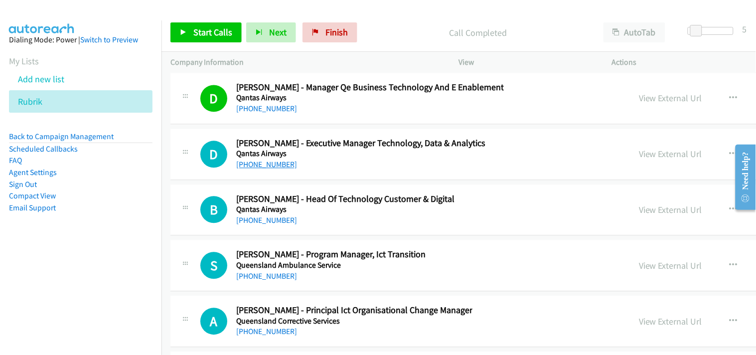
click at [261, 169] on link "[PHONE_NUMBER]" at bounding box center [266, 163] width 61 height 9
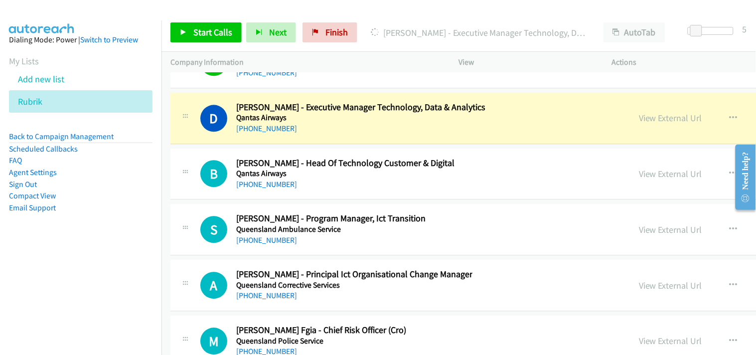
scroll to position [17157, 0]
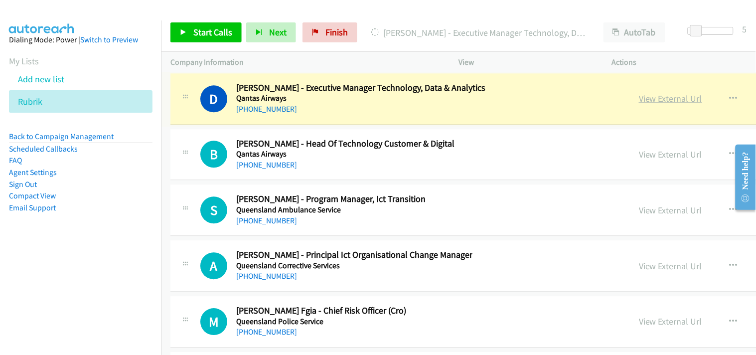
click at [639, 103] on link "View External Url" at bounding box center [670, 98] width 63 height 11
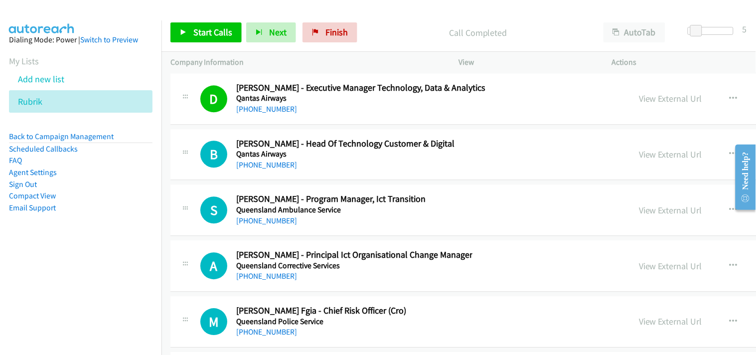
scroll to position [17212, 0]
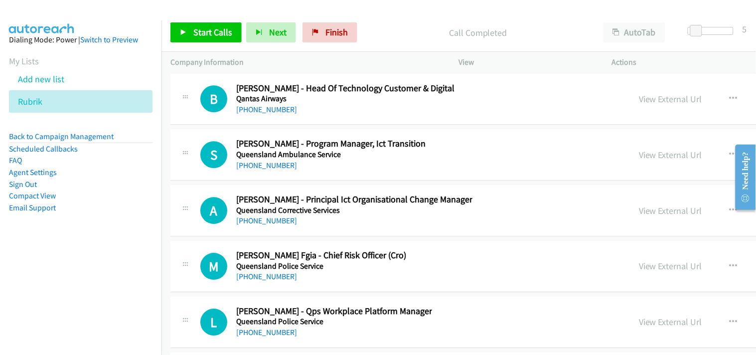
click at [257, 104] on h5 "Qantas Airways" at bounding box center [345, 99] width 218 height 10
click at [257, 114] on link "[PHONE_NUMBER]" at bounding box center [266, 109] width 61 height 9
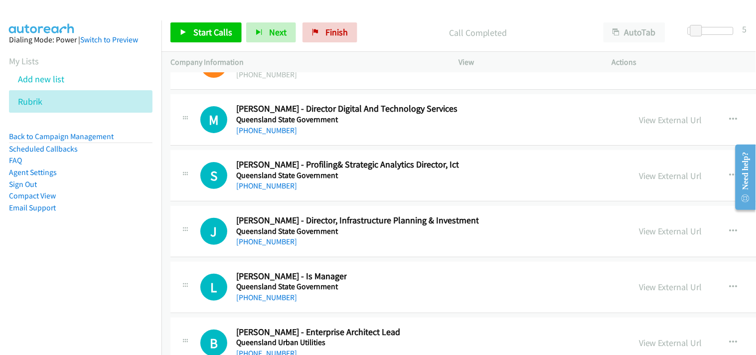
scroll to position [17544, 0]
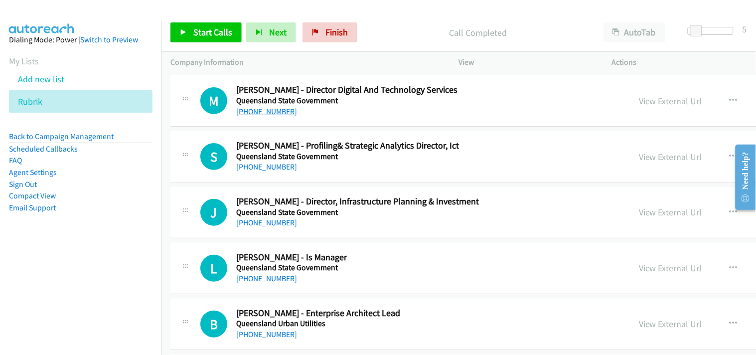
click at [269, 116] on link "[PHONE_NUMBER]" at bounding box center [266, 111] width 61 height 9
click at [639, 107] on link "View External Url" at bounding box center [670, 100] width 63 height 11
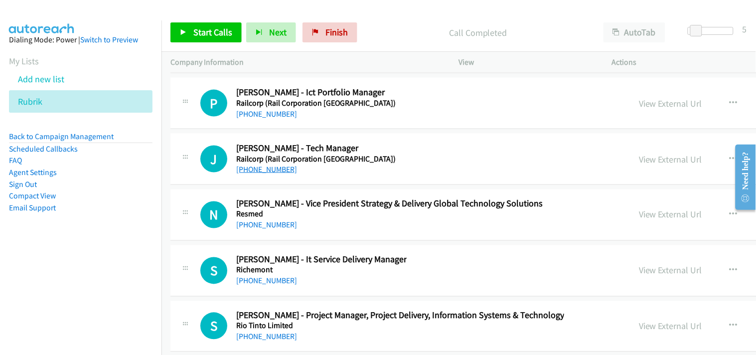
scroll to position [17821, 0]
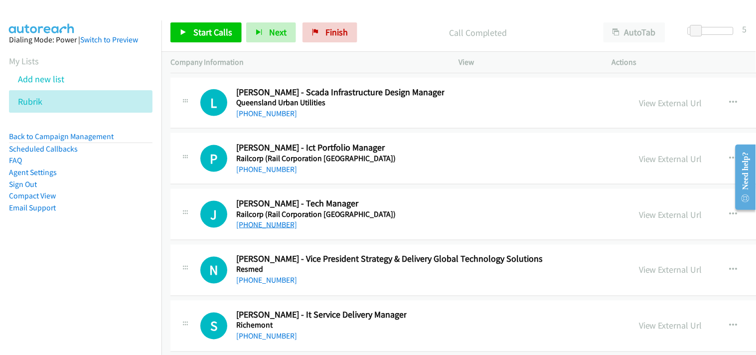
click at [258, 171] on link "[PHONE_NUMBER]" at bounding box center [266, 168] width 61 height 9
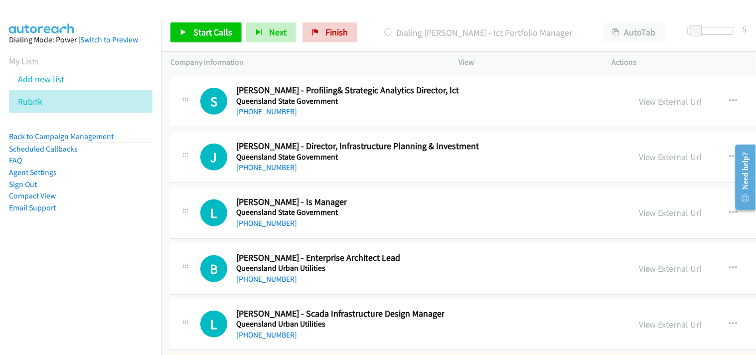
scroll to position [17710, 0]
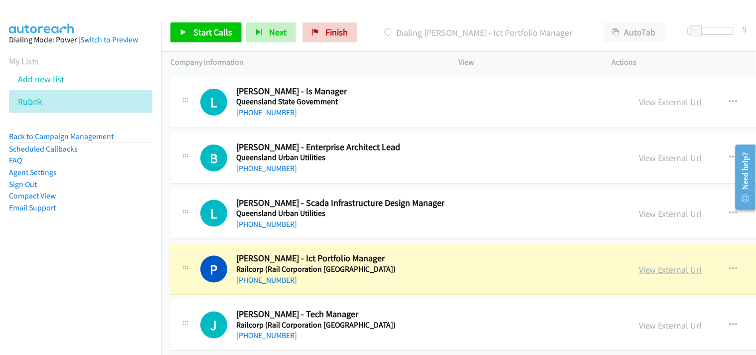
click at [639, 272] on link "View External Url" at bounding box center [670, 269] width 63 height 11
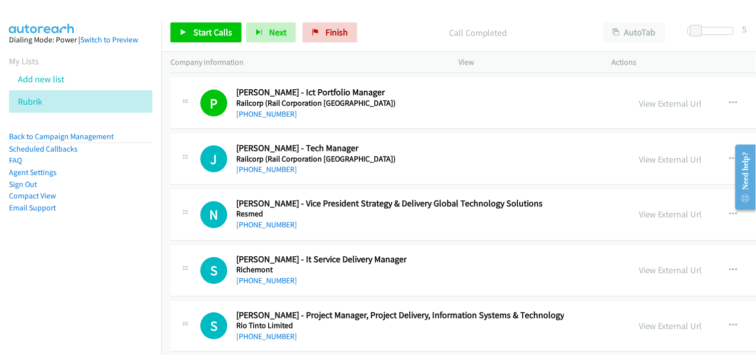
scroll to position [17932, 0]
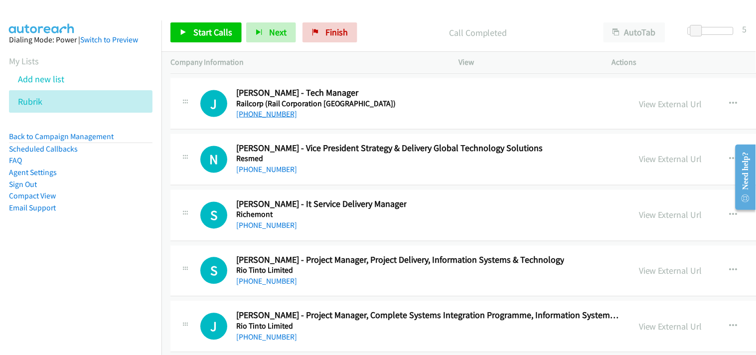
click at [273, 119] on link "[PHONE_NUMBER]" at bounding box center [266, 113] width 61 height 9
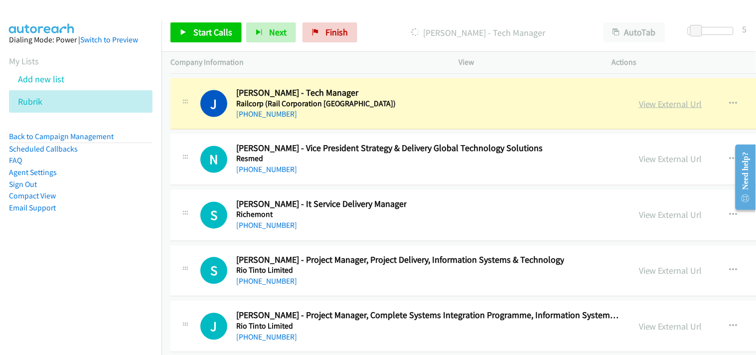
click at [639, 110] on link "View External Url" at bounding box center [670, 103] width 63 height 11
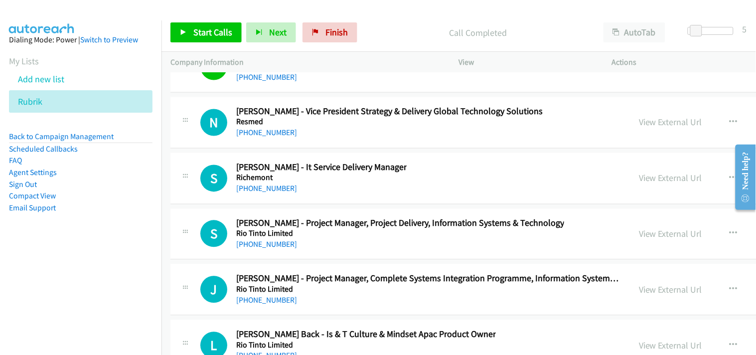
scroll to position [17987, 0]
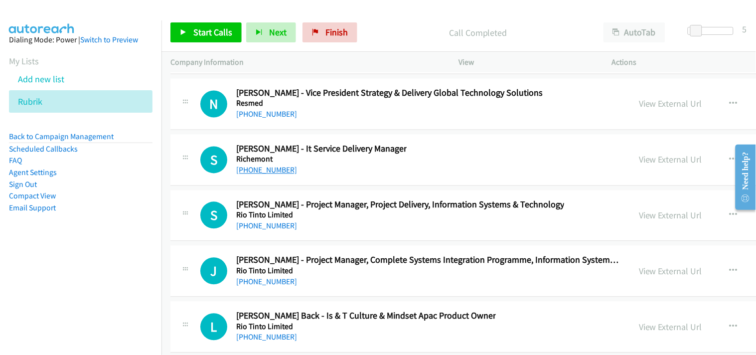
click at [261, 175] on link "[PHONE_NUMBER]" at bounding box center [266, 169] width 61 height 9
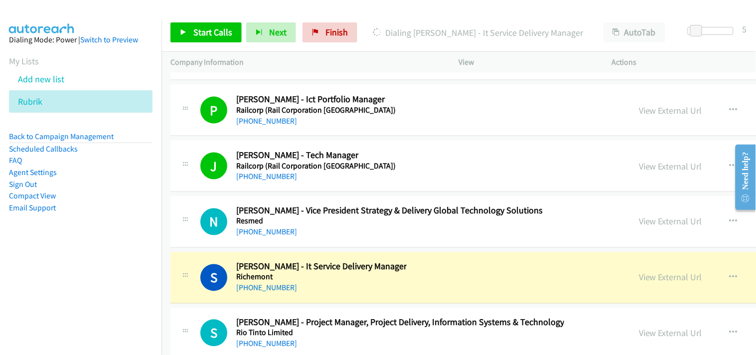
scroll to position [17932, 0]
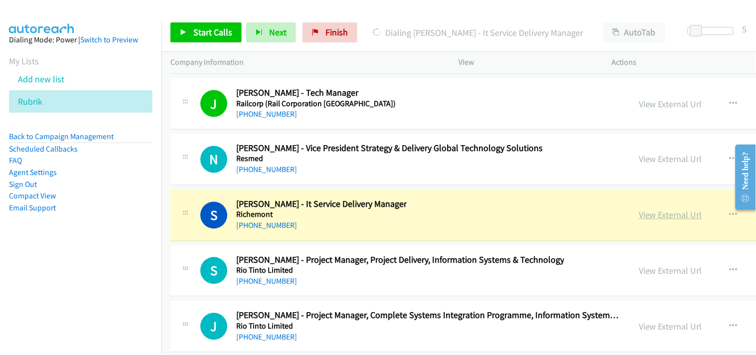
click at [639, 221] on link "View External Url" at bounding box center [670, 214] width 63 height 11
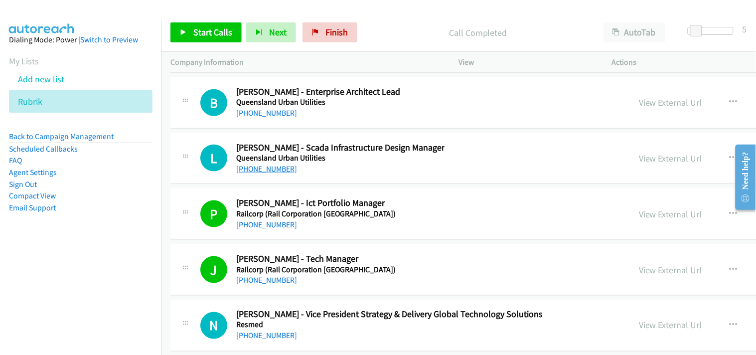
scroll to position [17710, 0]
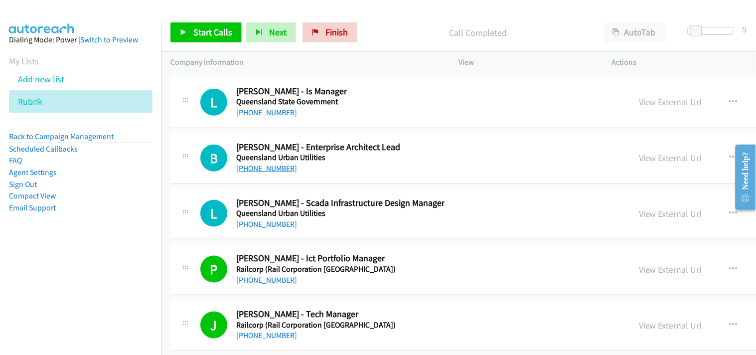
click at [270, 173] on link "[PHONE_NUMBER]" at bounding box center [266, 167] width 61 height 9
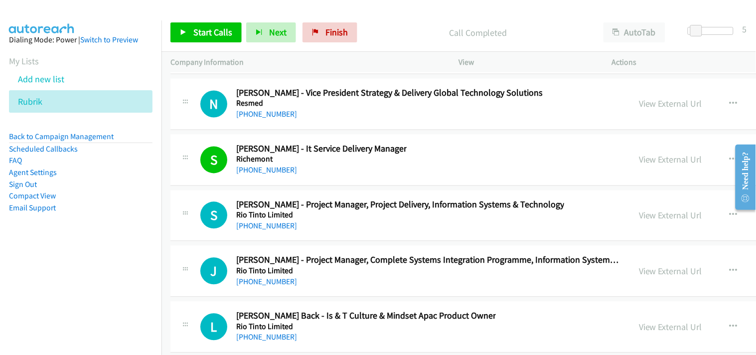
scroll to position [18043, 0]
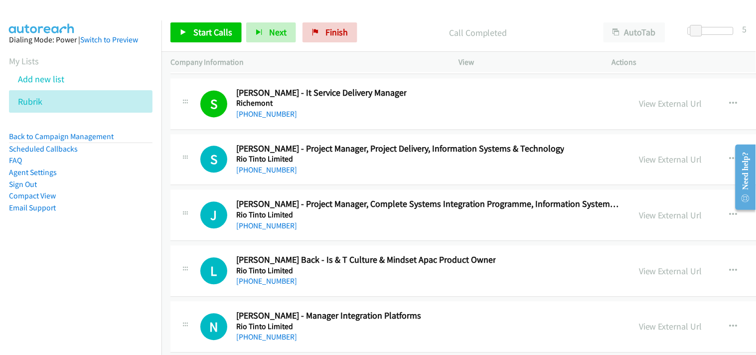
click at [260, 173] on link "[PHONE_NUMBER]" at bounding box center [266, 169] width 61 height 9
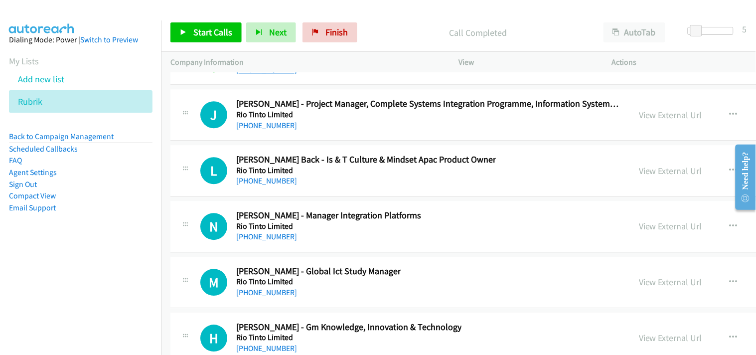
scroll to position [18153, 0]
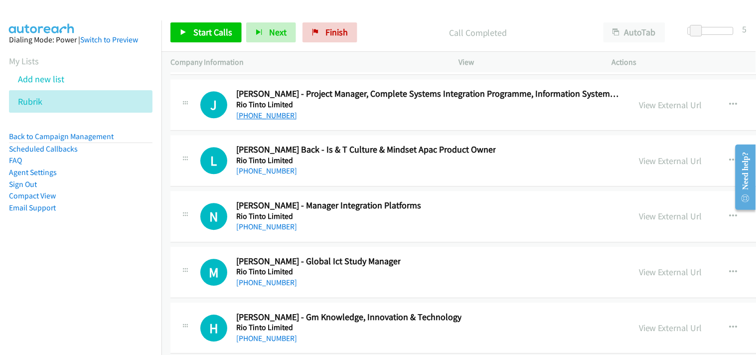
click at [268, 119] on link "[PHONE_NUMBER]" at bounding box center [266, 115] width 61 height 9
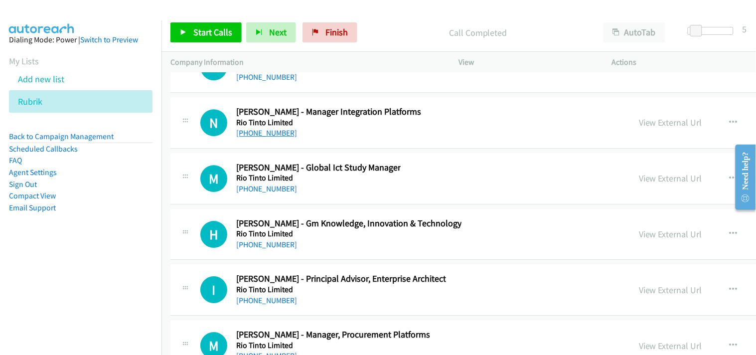
scroll to position [18264, 0]
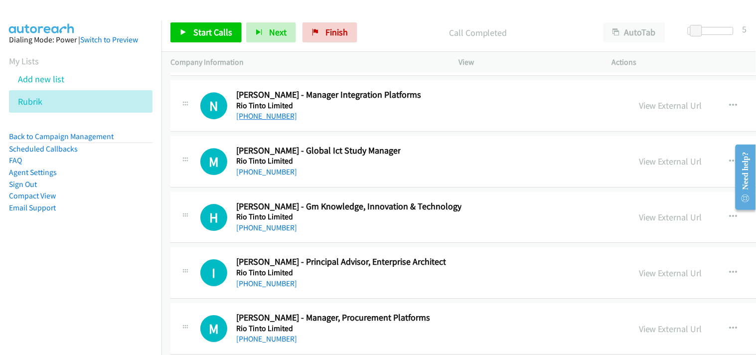
click at [270, 121] on link "[PHONE_NUMBER]" at bounding box center [266, 115] width 61 height 9
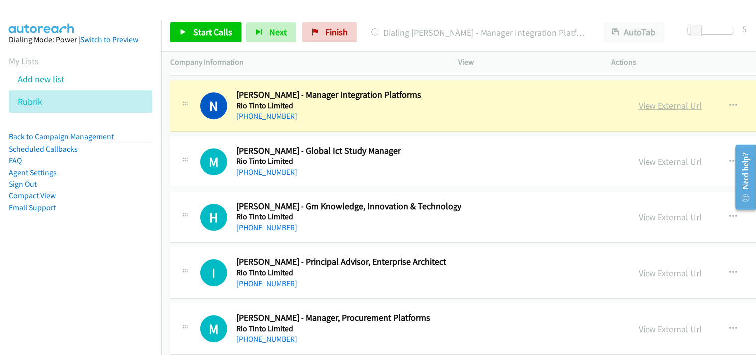
click at [639, 111] on link "View External Url" at bounding box center [670, 105] width 63 height 11
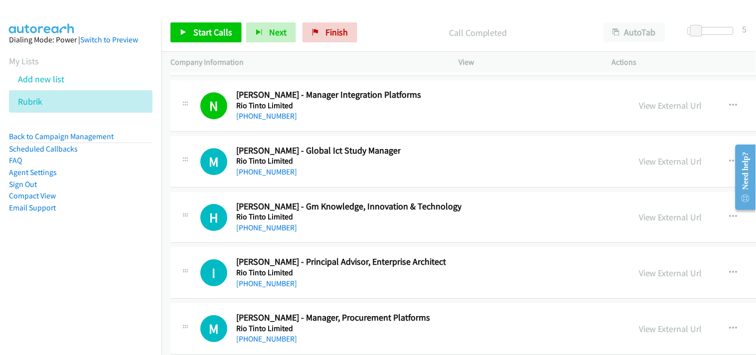
scroll to position [18319, 0]
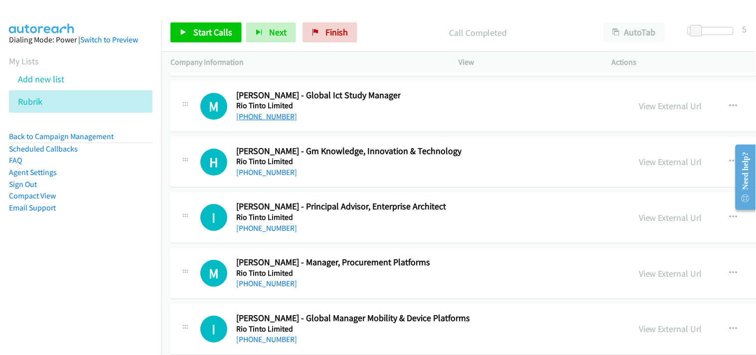
click at [252, 121] on link "[PHONE_NUMBER]" at bounding box center [266, 116] width 61 height 9
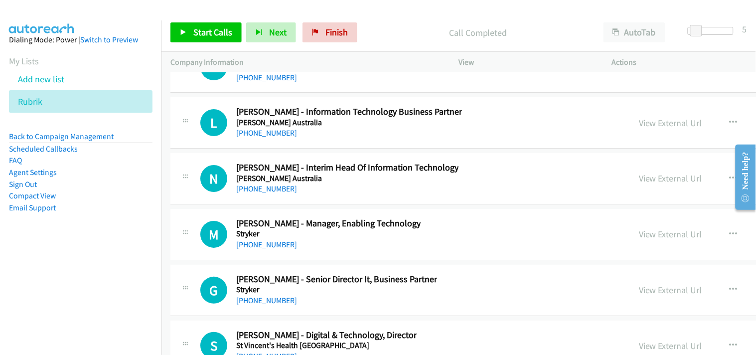
scroll to position [19371, 0]
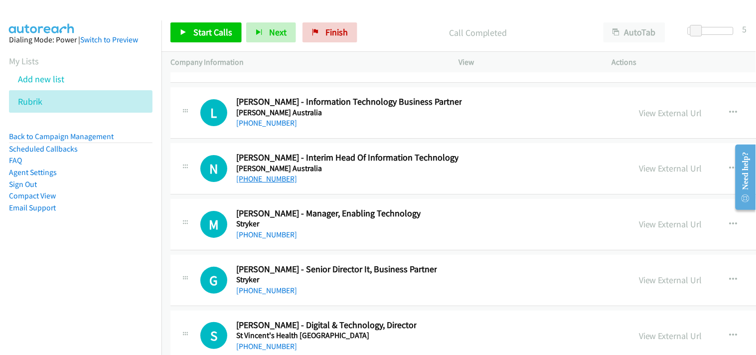
click at [261, 182] on link "[PHONE_NUMBER]" at bounding box center [266, 178] width 61 height 9
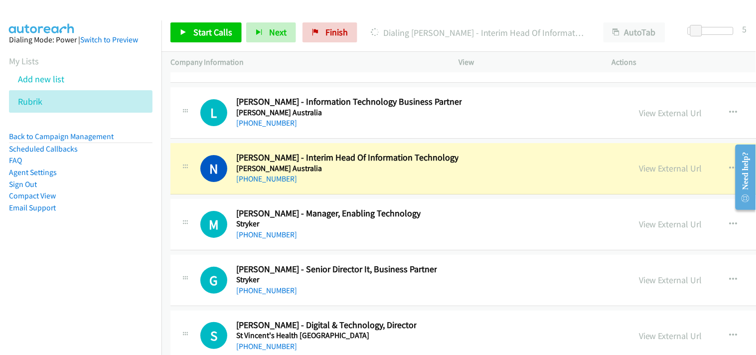
scroll to position [19426, 0]
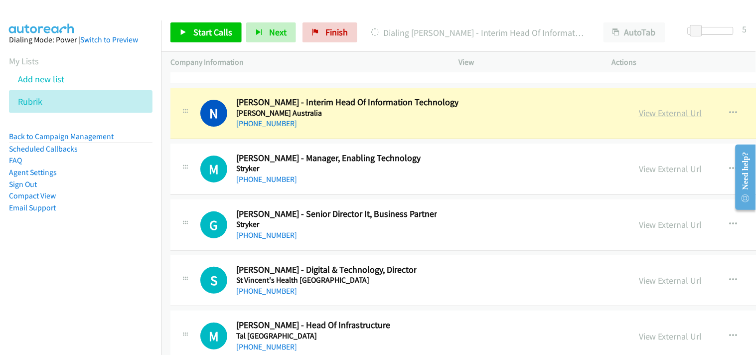
click at [639, 119] on link "View External Url" at bounding box center [670, 112] width 63 height 11
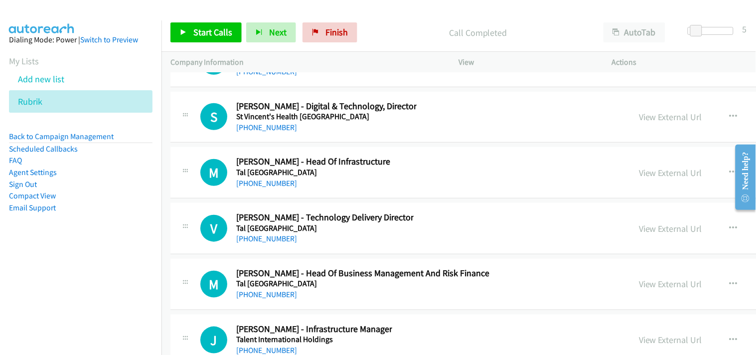
scroll to position [19592, 0]
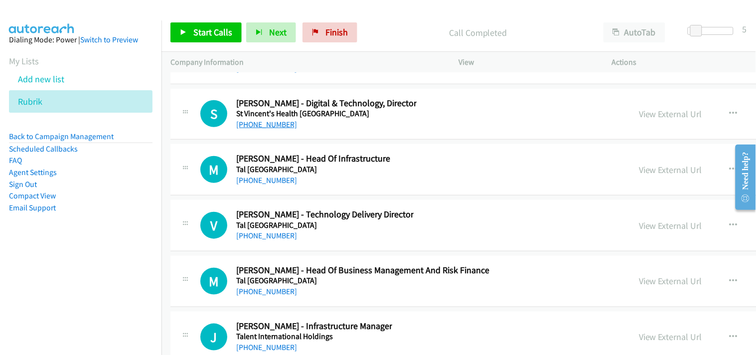
click at [251, 129] on link "[PHONE_NUMBER]" at bounding box center [266, 124] width 61 height 9
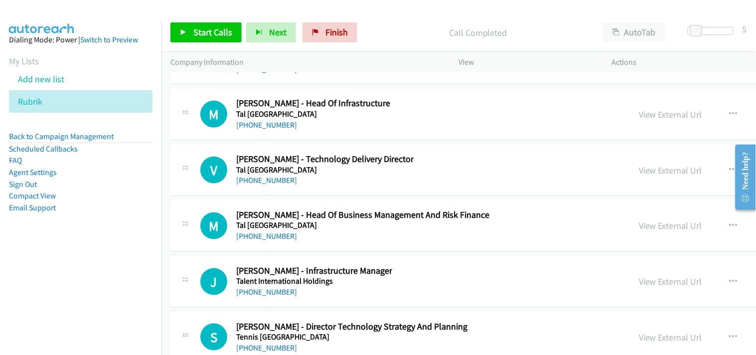
click at [264, 131] on div "[PHONE_NUMBER]" at bounding box center [313, 125] width 154 height 12
click at [256, 130] on link "[PHONE_NUMBER]" at bounding box center [266, 124] width 61 height 9
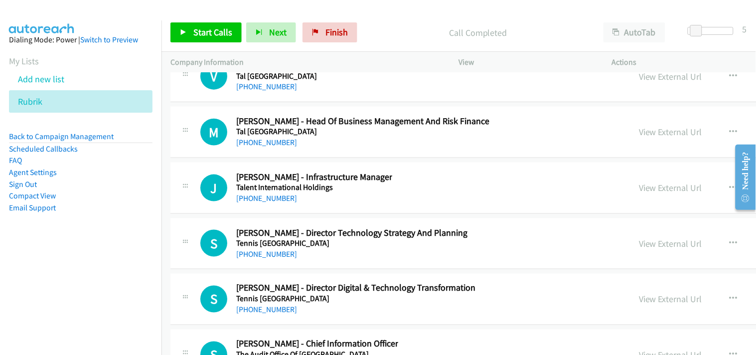
scroll to position [19758, 0]
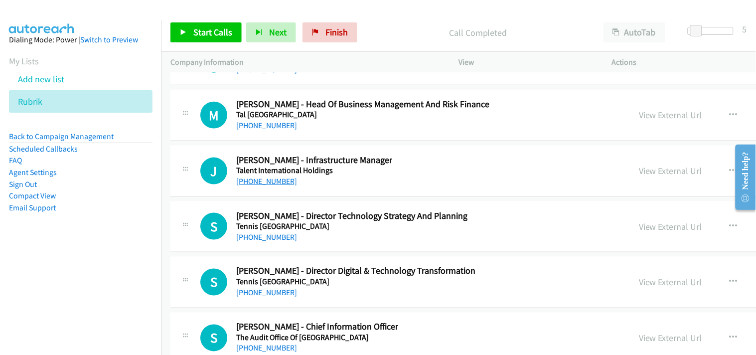
click at [267, 186] on link "[PHONE_NUMBER]" at bounding box center [266, 180] width 61 height 9
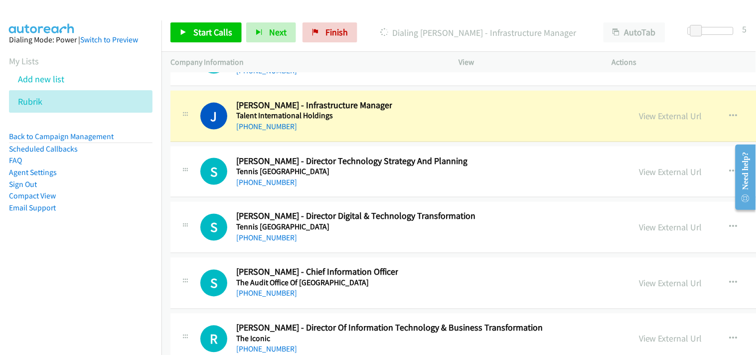
scroll to position [19813, 0]
click at [639, 119] on link "View External Url" at bounding box center [670, 115] width 63 height 11
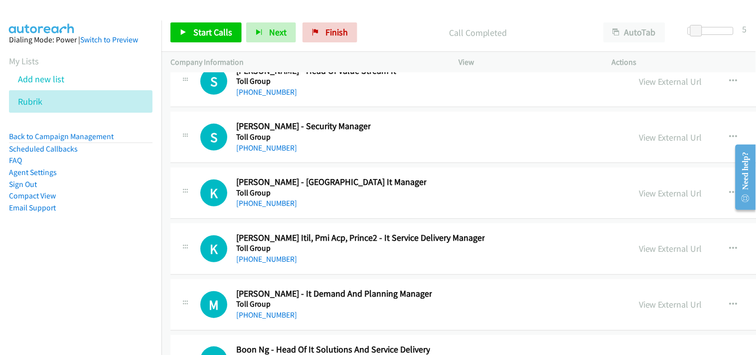
scroll to position [20533, 0]
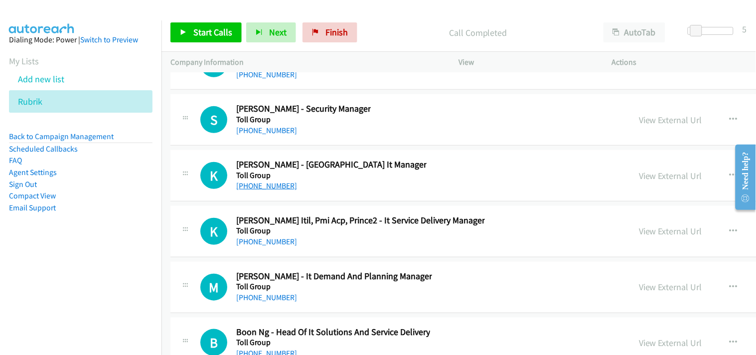
click at [252, 189] on link "[PHONE_NUMBER]" at bounding box center [266, 185] width 61 height 9
click at [282, 135] on link "[PHONE_NUMBER]" at bounding box center [266, 130] width 61 height 9
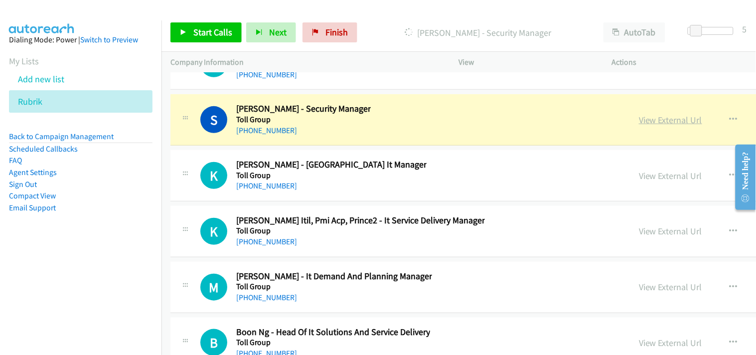
click at [639, 126] on link "View External Url" at bounding box center [670, 119] width 63 height 11
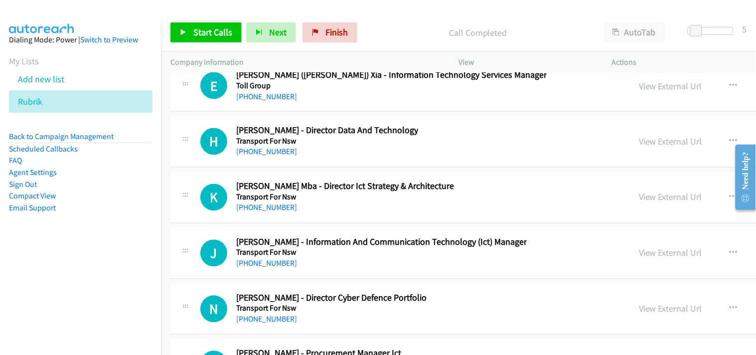
scroll to position [20865, 0]
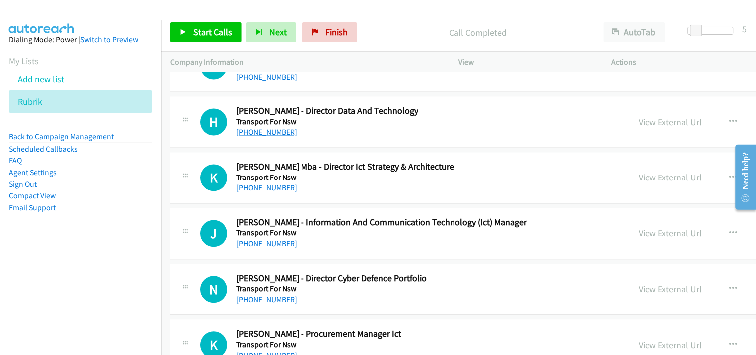
click at [272, 137] on link "[PHONE_NUMBER]" at bounding box center [266, 132] width 61 height 9
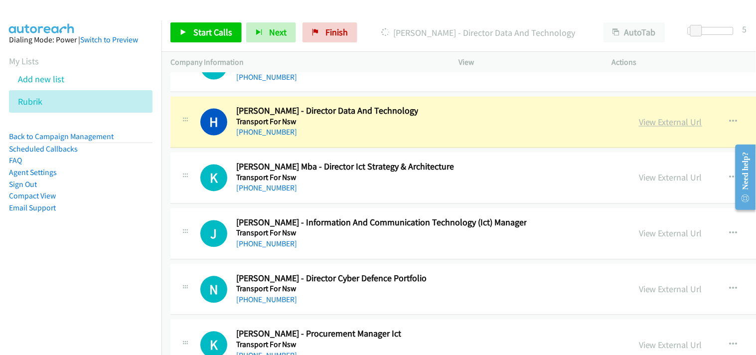
click at [639, 128] on link "View External Url" at bounding box center [670, 122] width 63 height 11
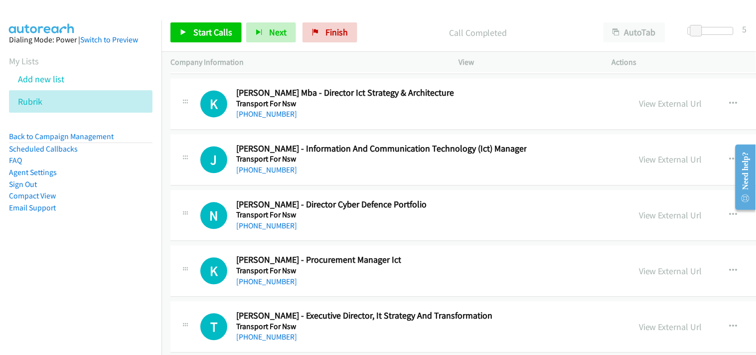
scroll to position [21031, 0]
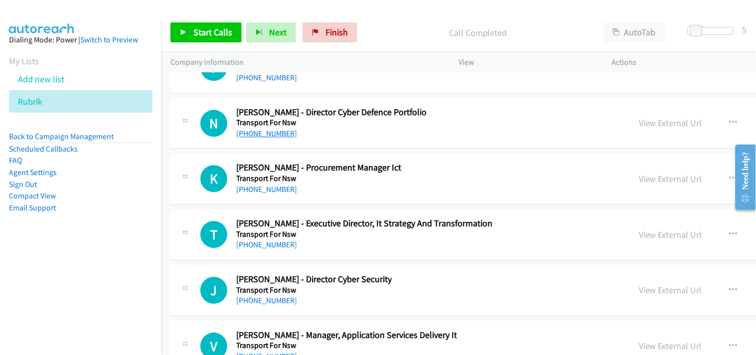
click at [246, 138] on link "[PHONE_NUMBER]" at bounding box center [266, 133] width 61 height 9
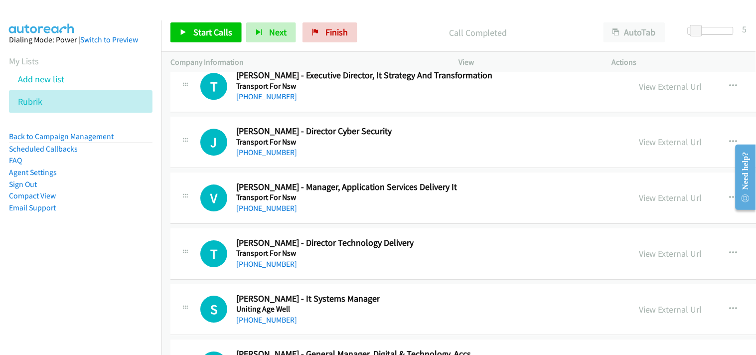
scroll to position [21197, 0]
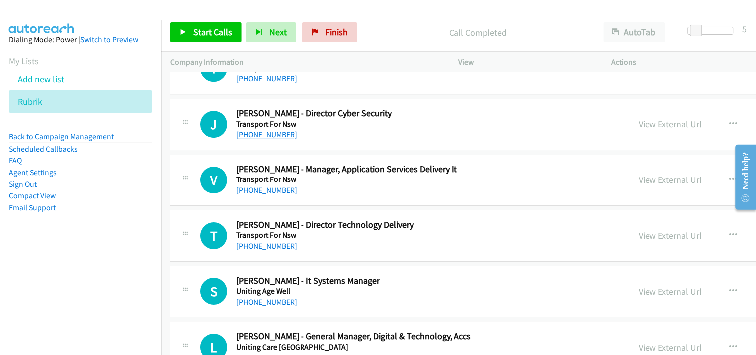
click at [267, 139] on link "[PHONE_NUMBER]" at bounding box center [266, 134] width 61 height 9
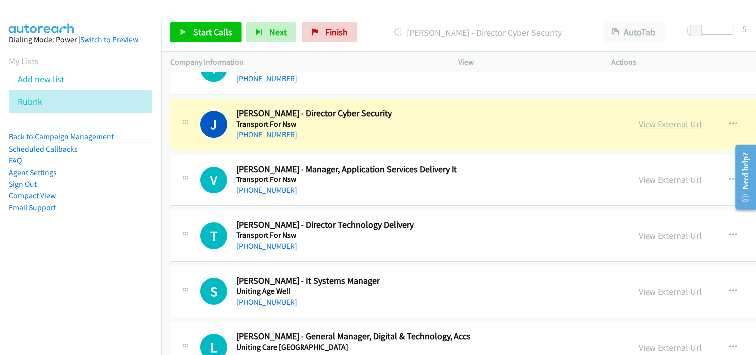
click at [639, 130] on link "View External Url" at bounding box center [670, 123] width 63 height 11
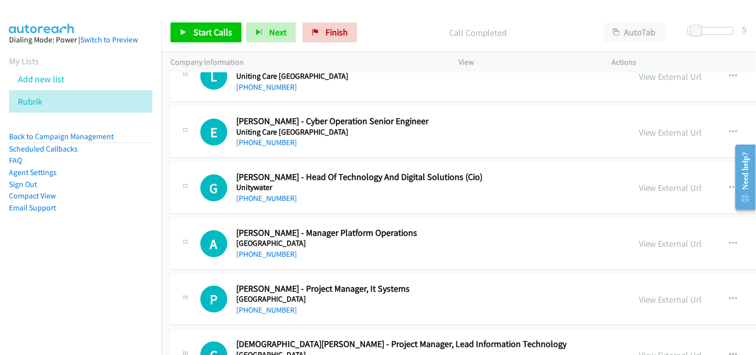
scroll to position [21474, 0]
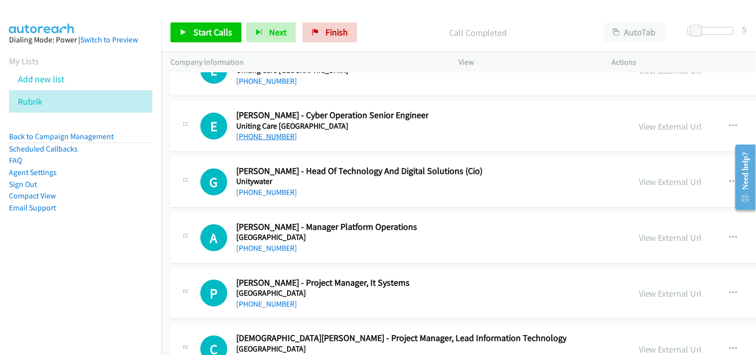
click at [266, 141] on link "[PHONE_NUMBER]" at bounding box center [266, 136] width 61 height 9
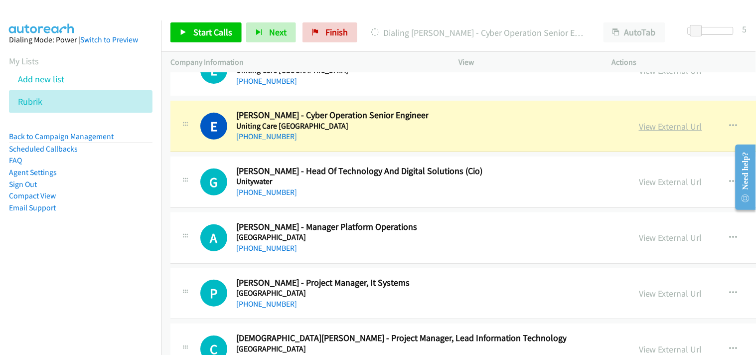
click at [639, 132] on link "View External Url" at bounding box center [670, 126] width 63 height 11
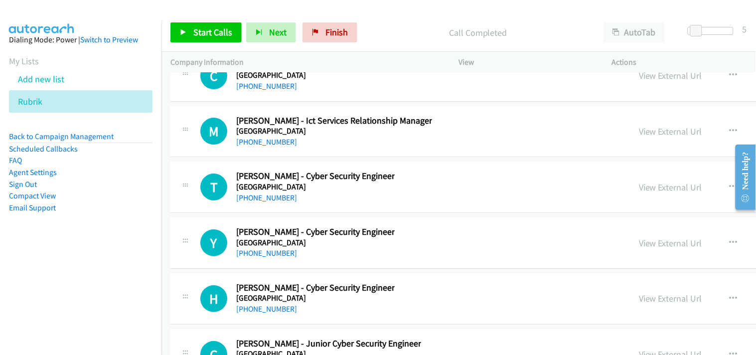
scroll to position [22249, 0]
click at [257, 202] on link "[PHONE_NUMBER]" at bounding box center [266, 196] width 61 height 9
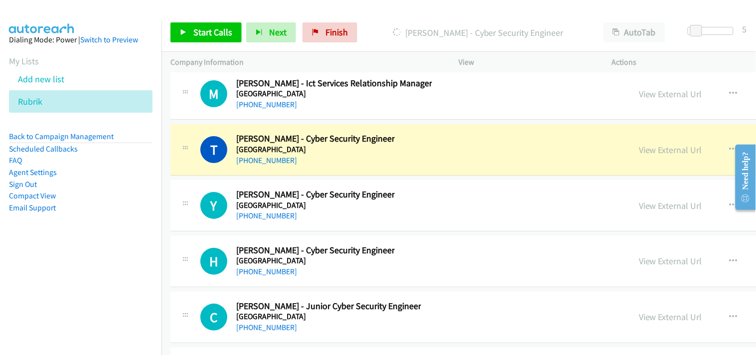
scroll to position [22304, 0]
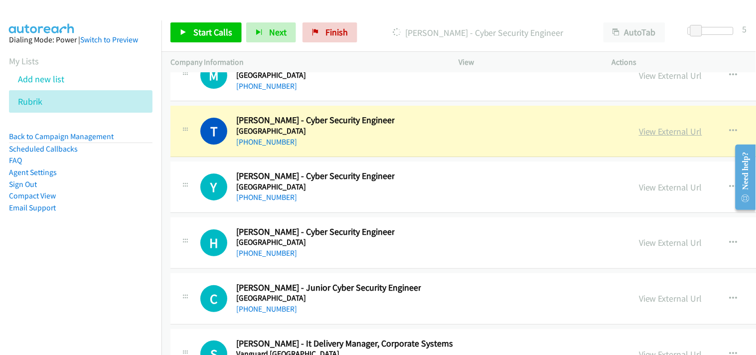
click at [639, 137] on link "View External Url" at bounding box center [670, 131] width 63 height 11
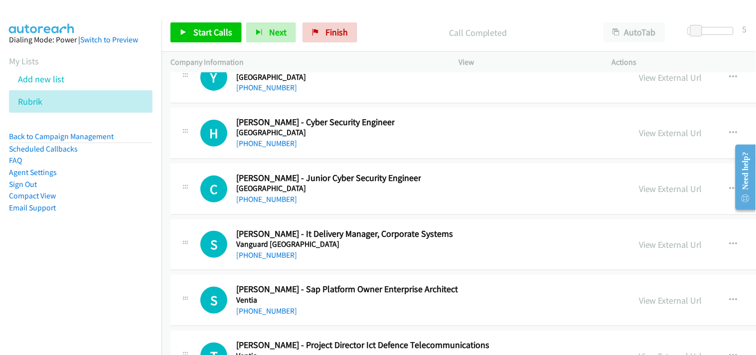
scroll to position [22415, 0]
click at [248, 91] on link "[PHONE_NUMBER]" at bounding box center [266, 86] width 61 height 9
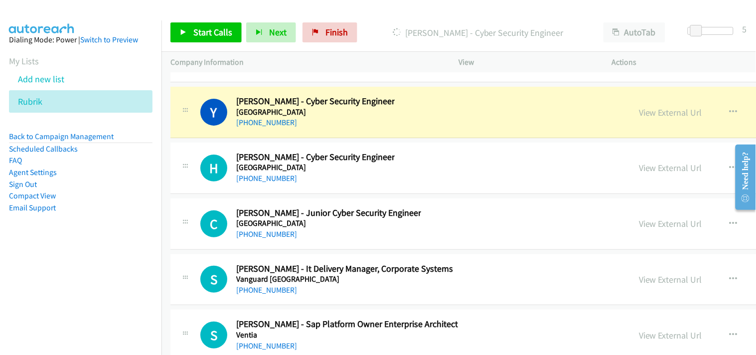
scroll to position [22359, 0]
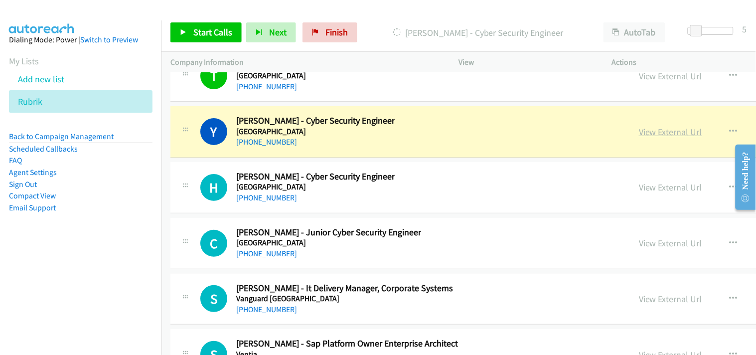
click at [639, 137] on link "View External Url" at bounding box center [670, 131] width 63 height 11
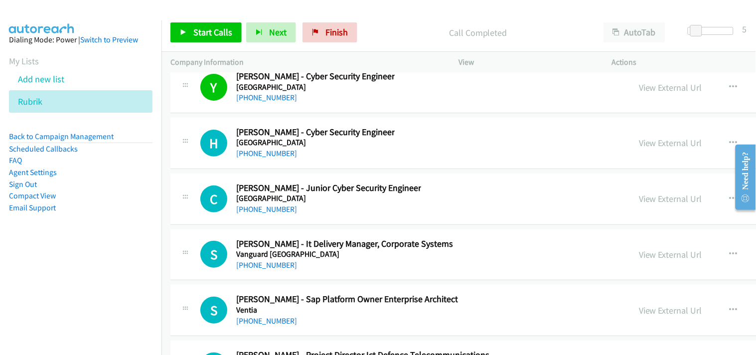
scroll to position [22415, 0]
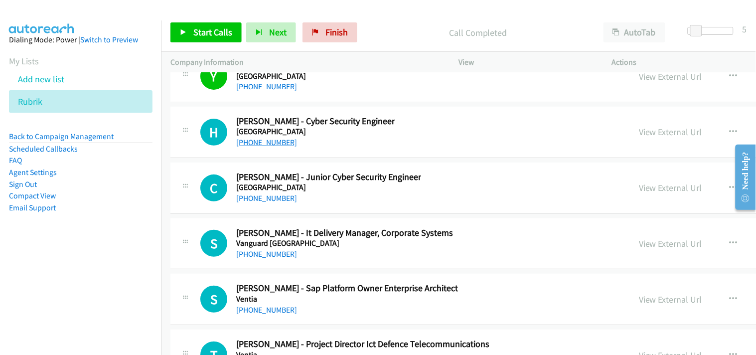
click at [254, 147] on link "[PHONE_NUMBER]" at bounding box center [266, 141] width 61 height 9
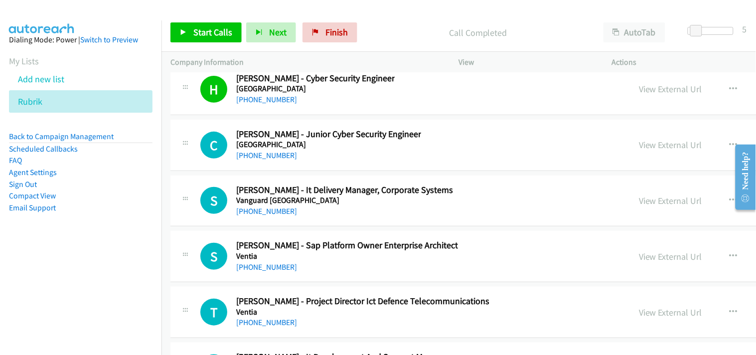
scroll to position [22470, 0]
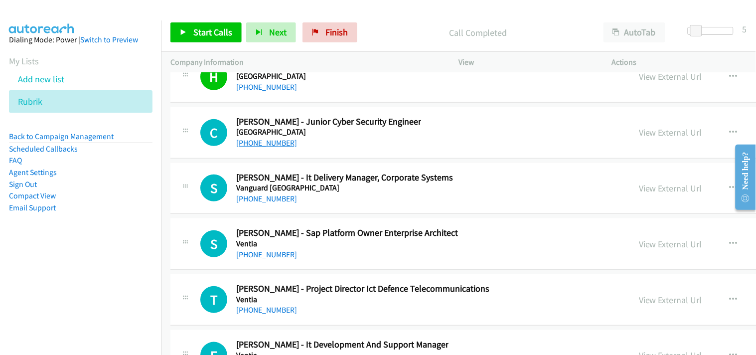
click at [262, 147] on link "[PHONE_NUMBER]" at bounding box center [266, 142] width 61 height 9
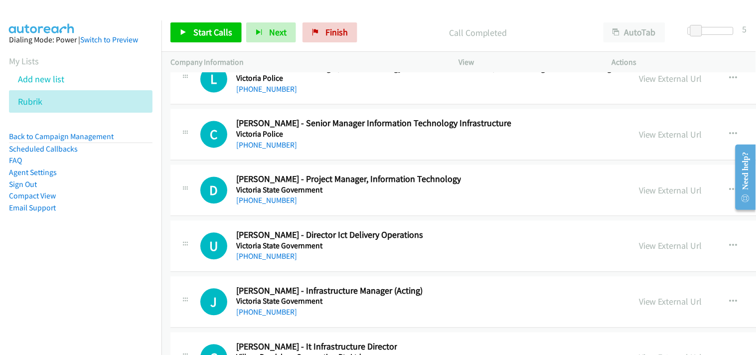
scroll to position [22913, 0]
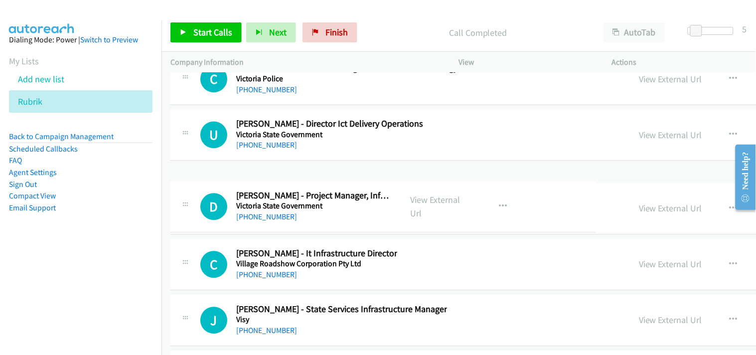
drag, startPoint x: 255, startPoint y: 156, endPoint x: 279, endPoint y: 224, distance: 72.5
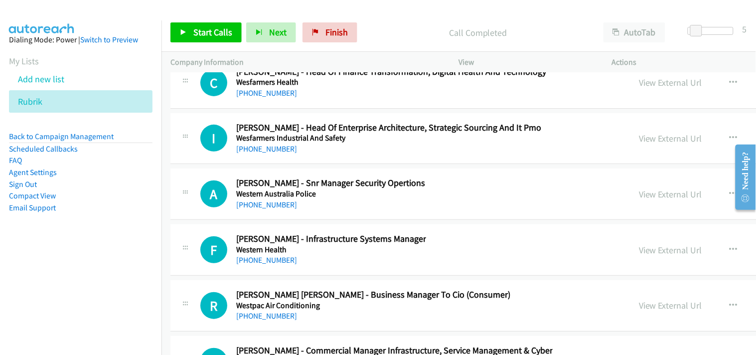
scroll to position [23466, 0]
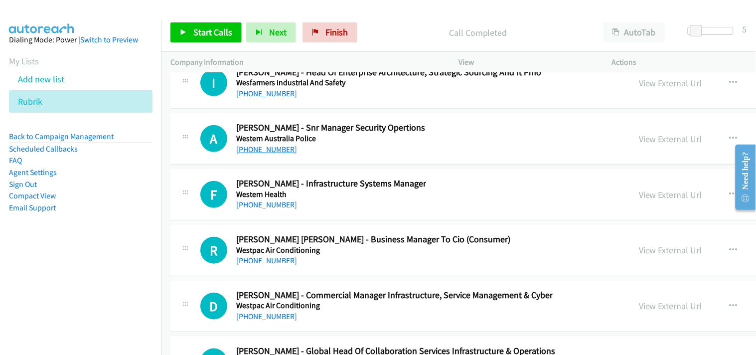
click at [263, 153] on link "[PHONE_NUMBER]" at bounding box center [266, 148] width 61 height 9
